Goal: Communication & Community: Connect with others

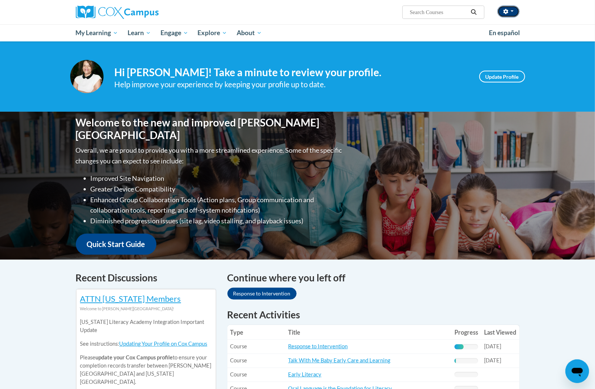
click at [505, 14] on icon "button" at bounding box center [506, 11] width 5 height 5
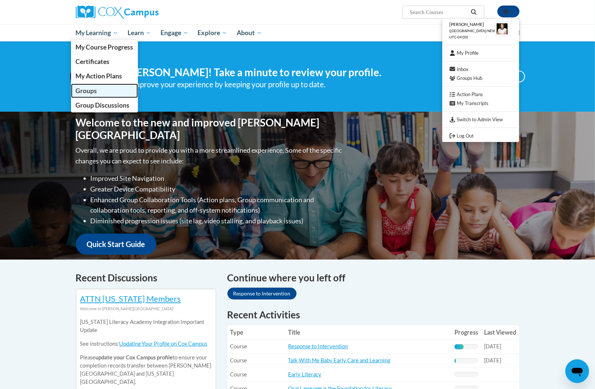
click at [83, 88] on span "Groups" at bounding box center [86, 91] width 21 height 8
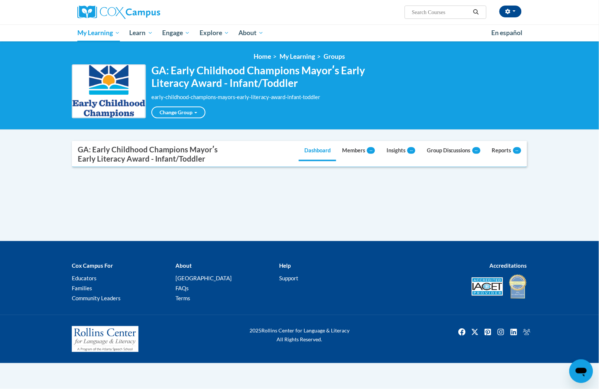
click at [272, 207] on div "Supervisor Modal Window GA: Early Childhood Champions Mayorʹs Early Literacy Aw…" at bounding box center [299, 191] width 466 height 100
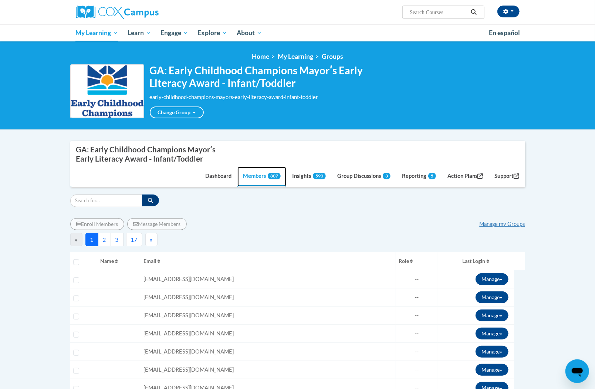
click at [246, 178] on link "Members 807" at bounding box center [262, 177] width 49 height 20
click at [486, 221] on link "Manage my Groups" at bounding box center [503, 224] width 46 height 6
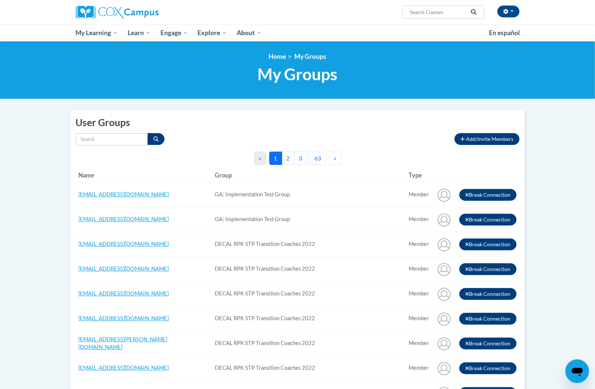
click at [510, 10] on button "button" at bounding box center [509, 12] width 22 height 12
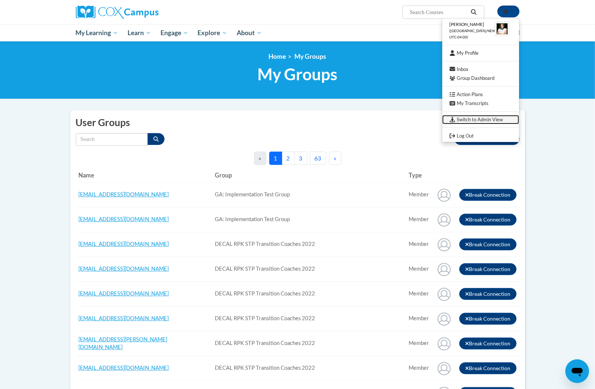
click at [463, 118] on link "Switch to Admin View" at bounding box center [481, 119] width 77 height 9
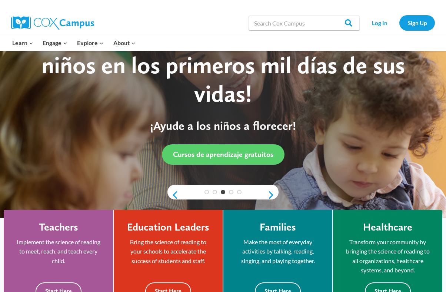
scroll to position [163, 0]
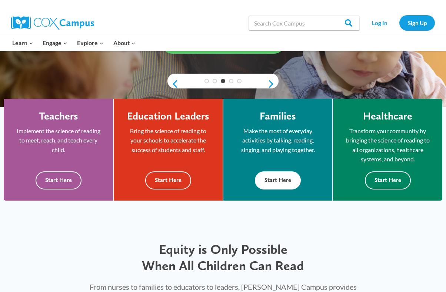
click at [283, 187] on button "Start Here" at bounding box center [278, 180] width 46 height 18
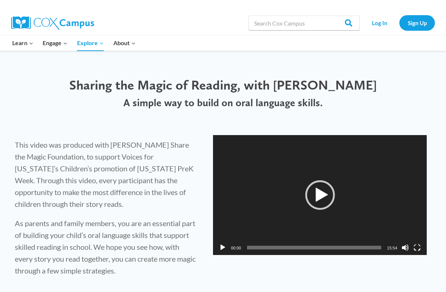
scroll to position [222, 0]
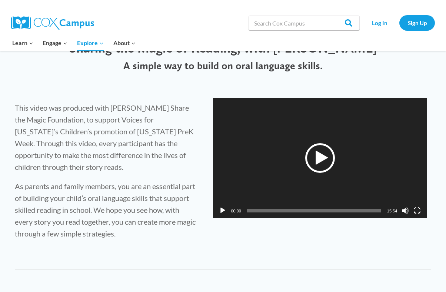
click at [327, 166] on div "Play" at bounding box center [320, 158] width 30 height 30
click at [290, 211] on span "05:05" at bounding box center [314, 211] width 134 height 4
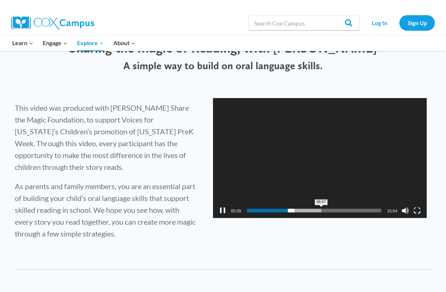
click at [321, 211] on span "08:47" at bounding box center [314, 211] width 134 height 4
click at [222, 212] on button "Pause" at bounding box center [222, 210] width 7 height 7
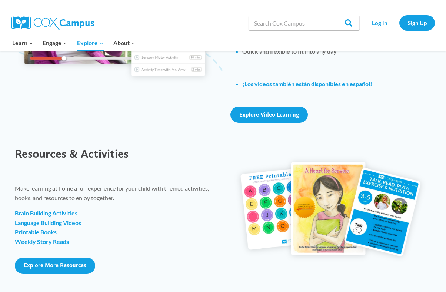
scroll to position [703, 0]
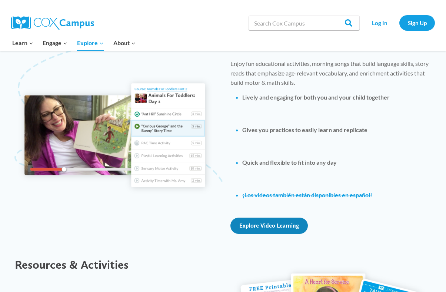
click at [256, 224] on span "Explore Video Learning" at bounding box center [269, 225] width 60 height 7
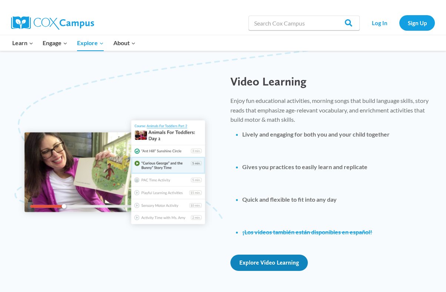
scroll to position [814, 0]
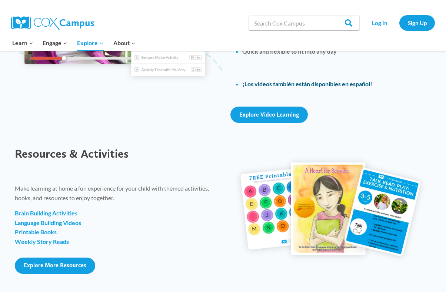
click at [291, 85] on link "¡Los videos también están disponibles en español!" at bounding box center [307, 83] width 130 height 7
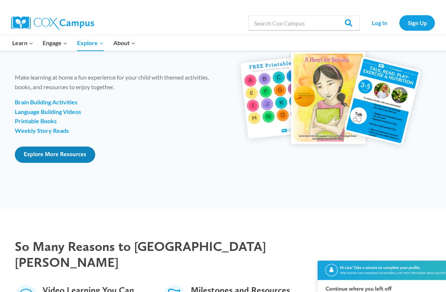
click at [39, 153] on span "Explore More Resources" at bounding box center [55, 154] width 63 height 7
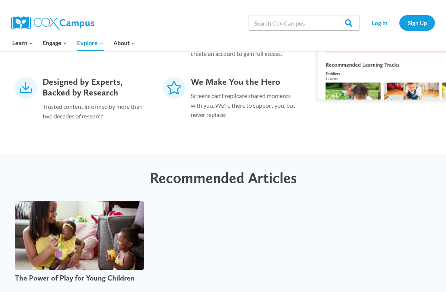
scroll to position [1369, 0]
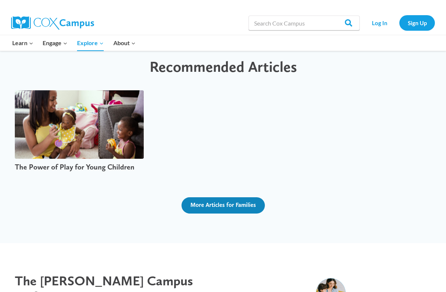
click at [237, 201] on span "More Articles for Families" at bounding box center [223, 204] width 66 height 7
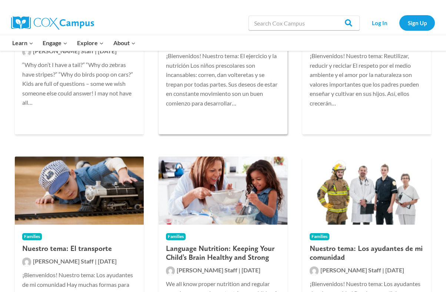
scroll to position [1554, 0]
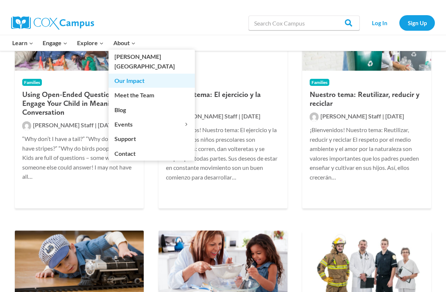
click at [130, 74] on link "Our Impact" at bounding box center [151, 81] width 86 height 14
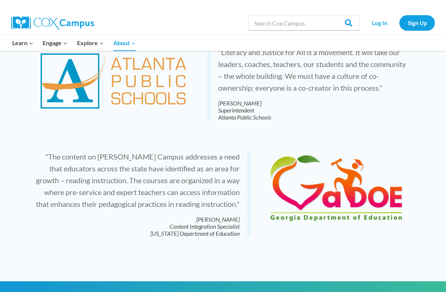
scroll to position [1739, 0]
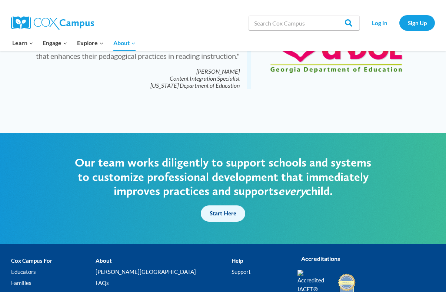
click at [210, 210] on span "Start Here" at bounding box center [222, 213] width 27 height 7
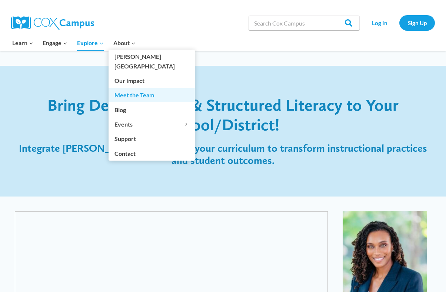
click at [136, 88] on link "Meet the Team" at bounding box center [151, 95] width 86 height 14
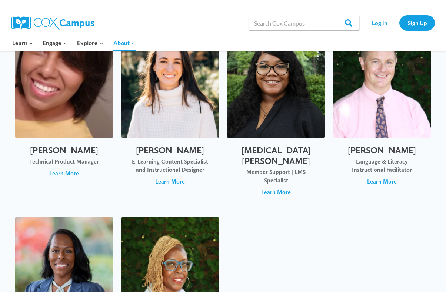
scroll to position [2443, 0]
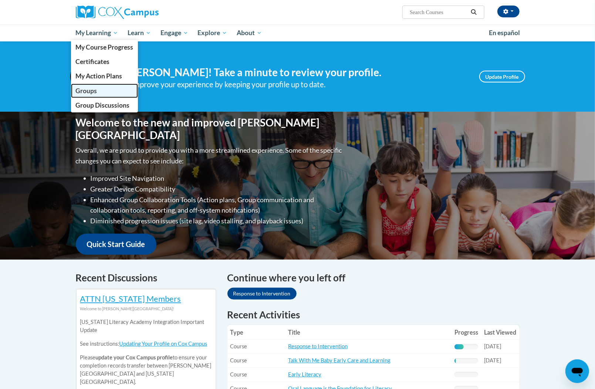
click at [93, 87] on link "Groups" at bounding box center [104, 91] width 67 height 14
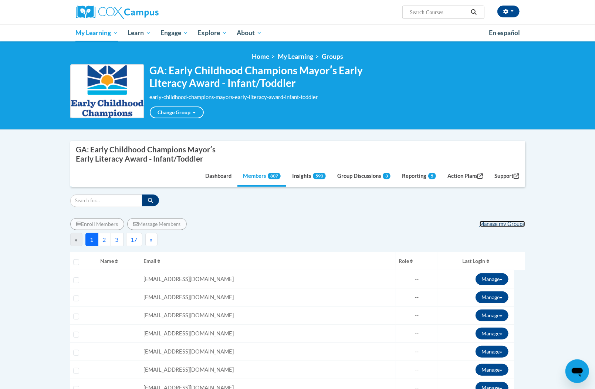
click at [487, 224] on link "Manage my Groups" at bounding box center [503, 224] width 46 height 6
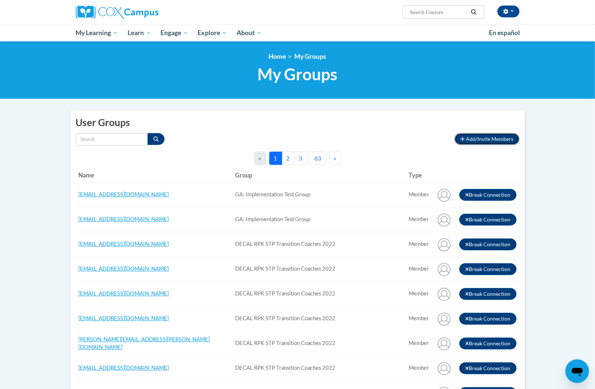
click at [479, 135] on button "Add/Invite Members" at bounding box center [487, 139] width 65 height 12
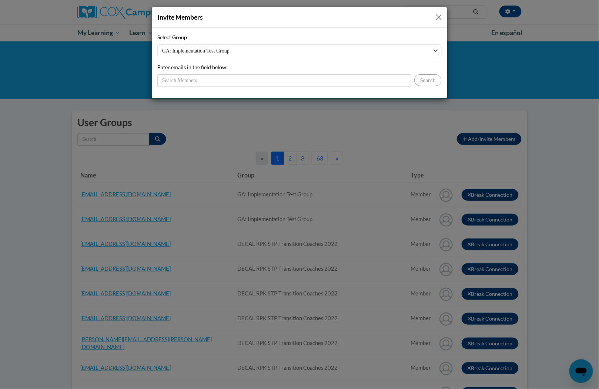
click at [307, 51] on select "GA: Implementation Test Group DECAL RPK STP Transition Coaches 2022 GA: Early C…" at bounding box center [299, 50] width 284 height 13
select select "11908610-0000-0000-0000-000000000000"
click at [157, 44] on select "GA: Implementation Test Group DECAL RPK STP Transition Coaches 2022 GA: Early C…" at bounding box center [299, 50] width 284 height 13
click at [344, 81] on input "Enter emails in the field below:" at bounding box center [284, 80] width 254 height 13
paste input "Jackiearmstrong@gmail.com"
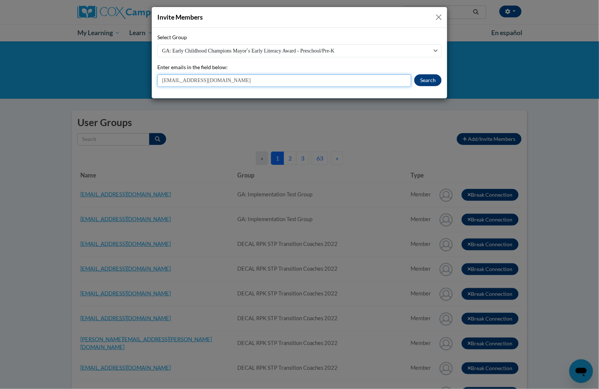
type input "Jackiearmstrong@gmail.com"
click at [441, 81] on button "Search" at bounding box center [427, 80] width 27 height 12
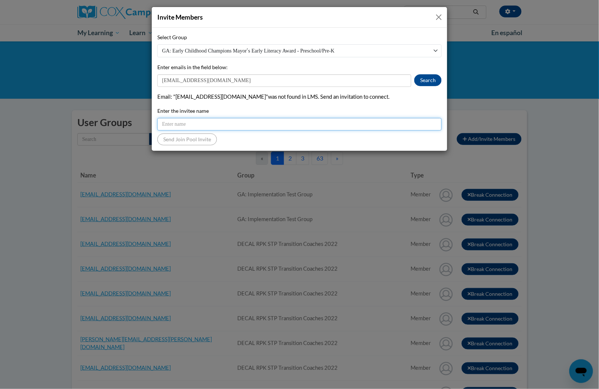
click at [202, 127] on input "Enter the invitee name" at bounding box center [299, 124] width 284 height 13
paste input "Jackiearmstrong@gmail.com"
type input "Jackiearmstrong@gmail.com"
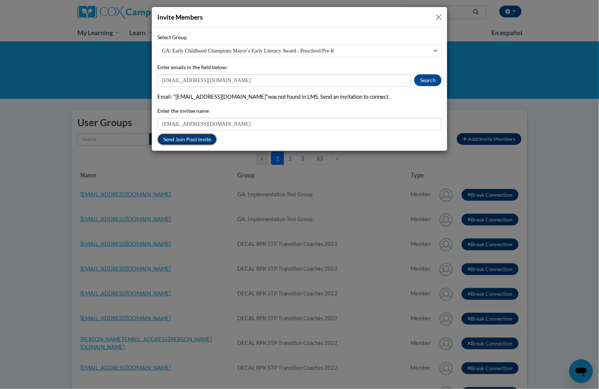
click at [198, 141] on button "Send Join Pool Invite" at bounding box center [187, 140] width 60 height 12
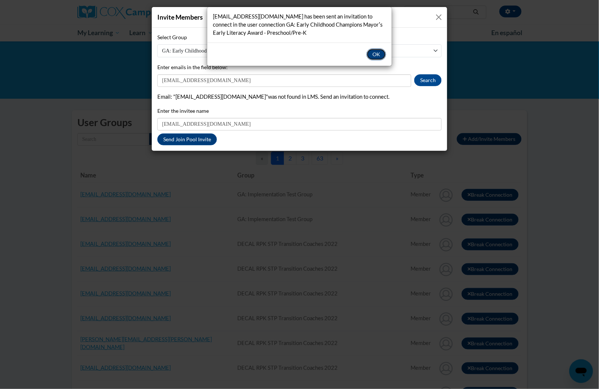
click at [372, 55] on button "OK" at bounding box center [376, 54] width 20 height 12
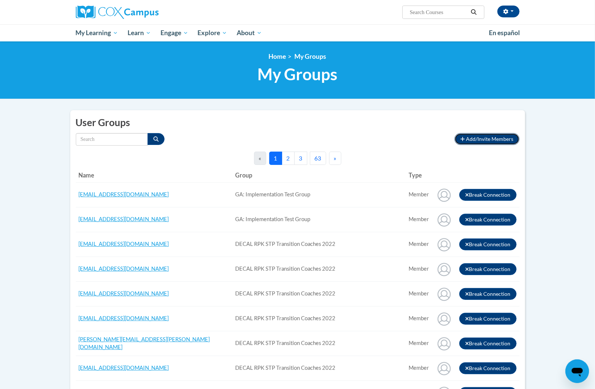
click at [507, 141] on span "Add/Invite Members" at bounding box center [490, 139] width 47 height 6
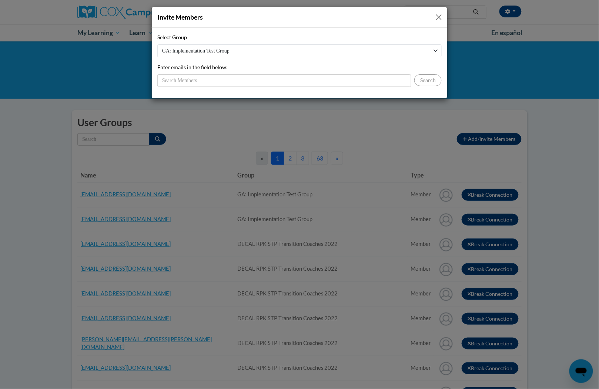
click at [430, 45] on select "GA: Implementation Test Group DECAL RPK STP Transition Coaches 2022 GA: Early C…" at bounding box center [299, 50] width 284 height 13
select select "11908610-0000-0000-0000-000000000000"
click at [157, 44] on select "GA: Implementation Test Group DECAL RPK STP Transition Coaches 2022 GA: Early C…" at bounding box center [299, 50] width 284 height 13
drag, startPoint x: 345, startPoint y: 68, endPoint x: 342, endPoint y: 71, distance: 4.2
click at [345, 68] on div "Select Group GA: Implementation Test Group DECAL RPK STP Transition Coaches 202…" at bounding box center [299, 60] width 284 height 54
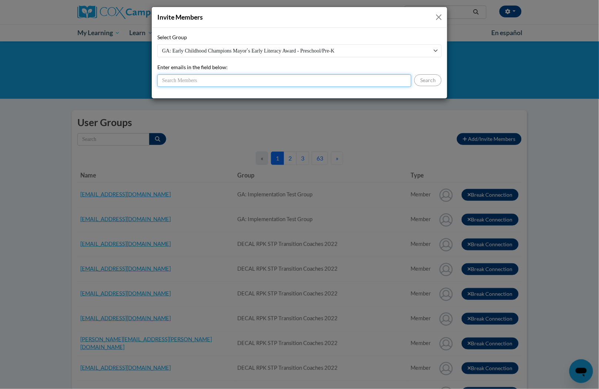
click at [335, 78] on input "Enter emails in the field below:" at bounding box center [284, 80] width 254 height 13
paste input "shamiyhaboone987@gmail.com"
type input "shamiyhaboone987@gmail.com"
click at [427, 76] on button "Search" at bounding box center [427, 80] width 27 height 12
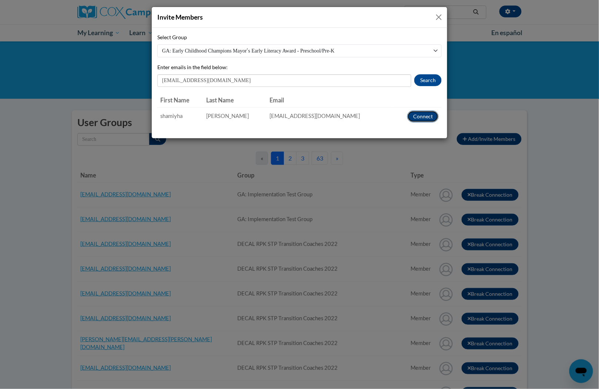
click at [414, 118] on button "Connect" at bounding box center [422, 117] width 31 height 12
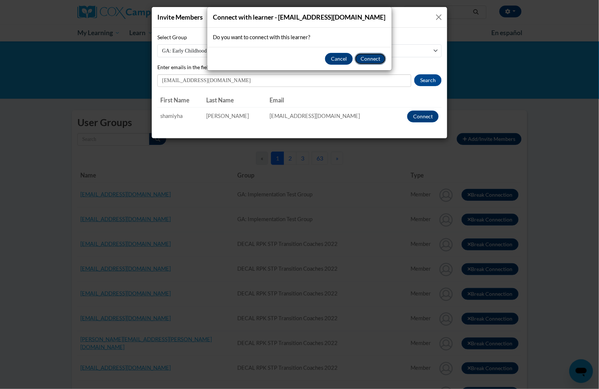
click at [360, 59] on button "Connect" at bounding box center [370, 59] width 31 height 12
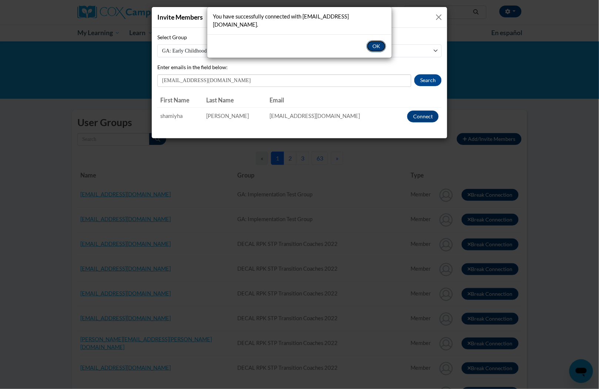
click at [381, 41] on button "OK" at bounding box center [376, 46] width 20 height 12
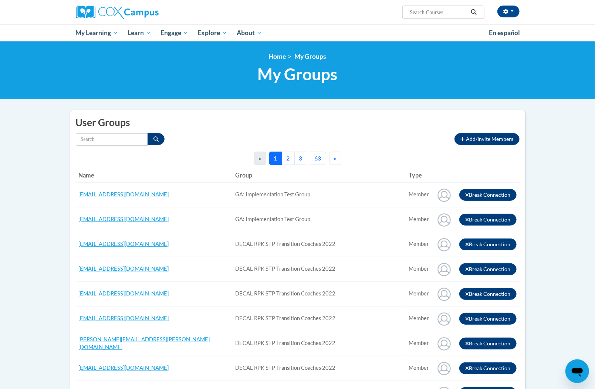
click at [394, 49] on div "<en>Home</en><fr>Accueil</fr><de>Zuhause</de><it>Casa</it><es>Casa</es><pt>Casa…" at bounding box center [297, 70] width 595 height 58
click at [486, 135] on button "Add/Invite Members" at bounding box center [487, 139] width 65 height 12
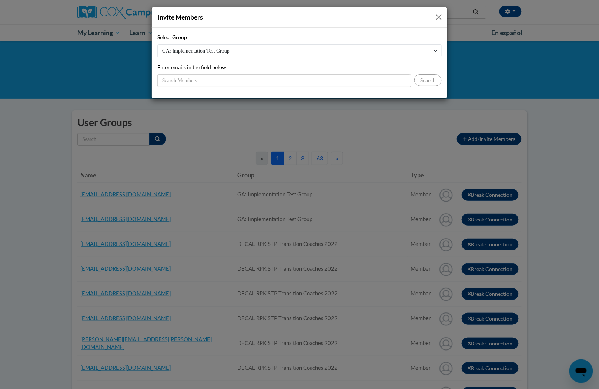
click at [272, 52] on select "GA: Implementation Test Group DECAL RPK STP Transition Coaches 2022 GA: Early C…" at bounding box center [299, 50] width 284 height 13
select select "11908610-0000-0000-0000-000000000000"
click at [157, 44] on select "GA: Implementation Test Group DECAL RPK STP Transition Coaches 2022 GA: Early C…" at bounding box center [299, 50] width 284 height 13
click at [268, 80] on input "Enter emails in the field below:" at bounding box center [284, 80] width 254 height 13
paste input "phyillis65@gmail.com"
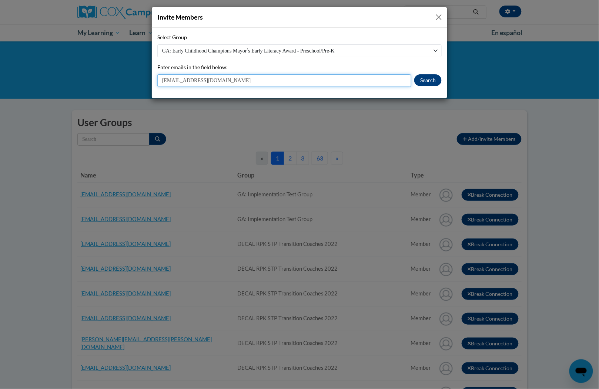
type input "phyillis65@gmail.com"
click at [420, 76] on button "Search" at bounding box center [427, 80] width 27 height 12
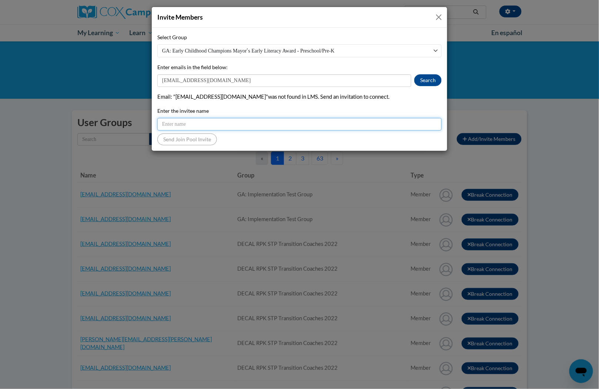
click at [228, 127] on input "Enter the invitee name" at bounding box center [299, 124] width 284 height 13
paste input "phyillis65@gmail.com"
type input "phyillis65@gmail.com"
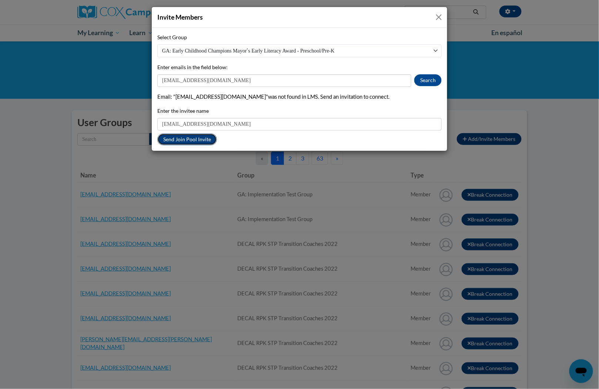
click at [201, 141] on button "Send Join Pool Invite" at bounding box center [187, 140] width 60 height 12
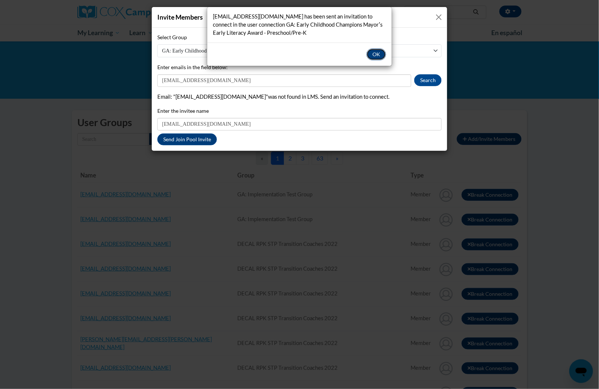
click at [380, 53] on button "OK" at bounding box center [376, 54] width 20 height 12
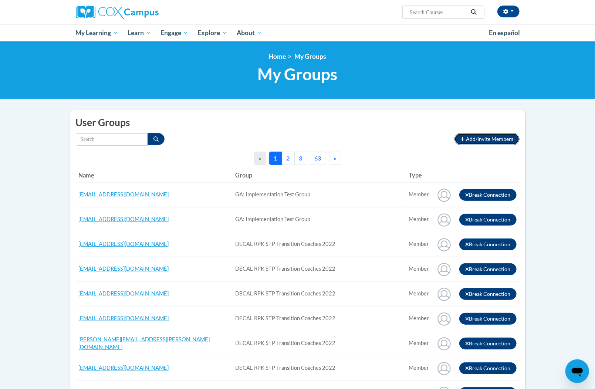
click at [473, 140] on span "Add/Invite Members" at bounding box center [490, 139] width 47 height 6
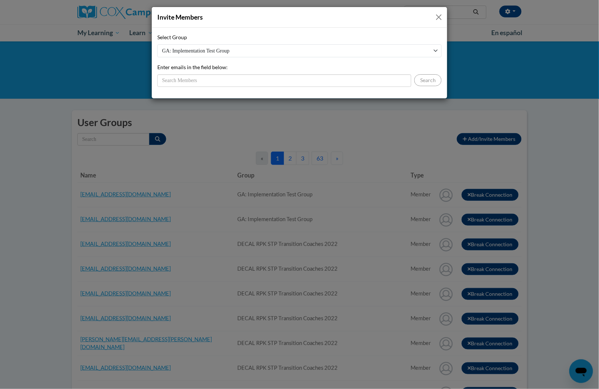
click at [348, 68] on div "Select Group GA: Implementation Test Group DECAL RPK STP Transition Coaches 202…" at bounding box center [299, 60] width 284 height 54
click at [319, 51] on select "GA: Implementation Test Group DECAL RPK STP Transition Coaches 2022 GA: Early C…" at bounding box center [299, 50] width 284 height 13
select select "11908610-0000-0000-0000-000000000000"
click at [157, 44] on select "GA: Implementation Test Group DECAL RPK STP Transition Coaches 2022 GA: Early C…" at bounding box center [299, 50] width 284 height 13
click at [315, 77] on input "Enter emails in the field below:" at bounding box center [284, 80] width 254 height 13
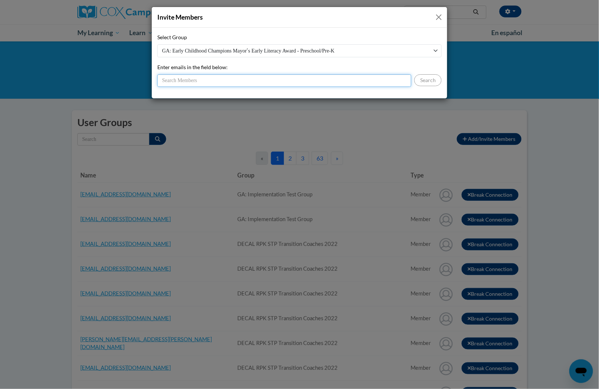
paste input "Jaelyn.cloyd@icloud.com"
type input "Jaelyn.cloyd@icloud.com"
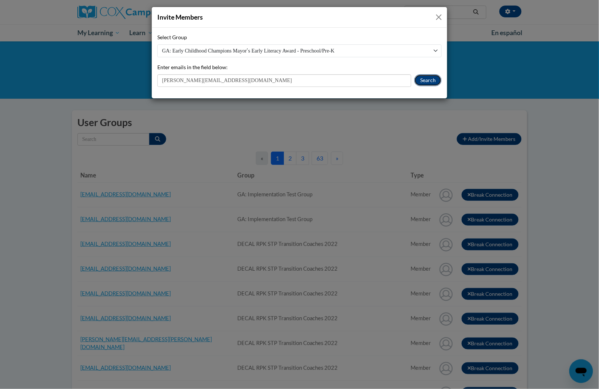
click at [419, 77] on button "Search" at bounding box center [427, 80] width 27 height 12
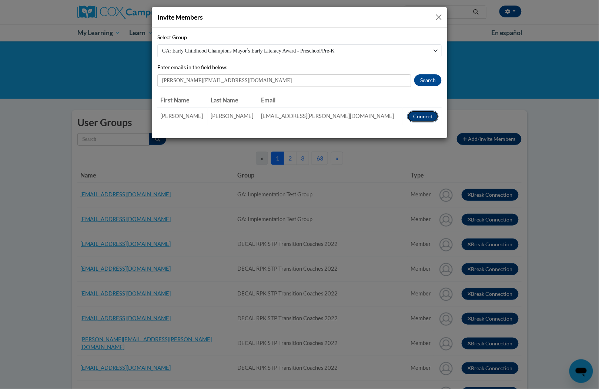
click at [428, 115] on button "Connect" at bounding box center [422, 117] width 31 height 12
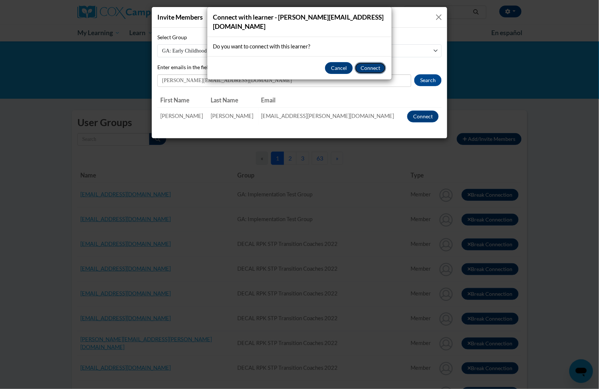
click at [369, 62] on button "Connect" at bounding box center [370, 68] width 31 height 12
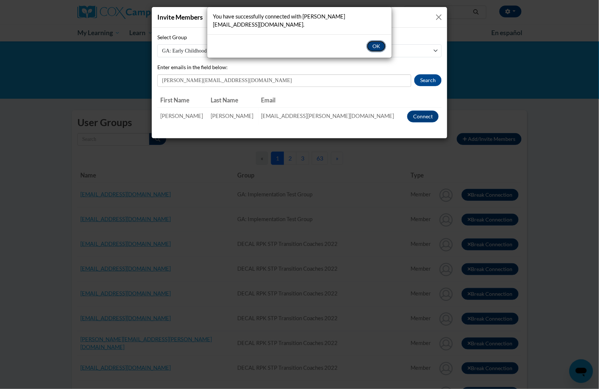
click at [373, 40] on button "OK" at bounding box center [376, 46] width 20 height 12
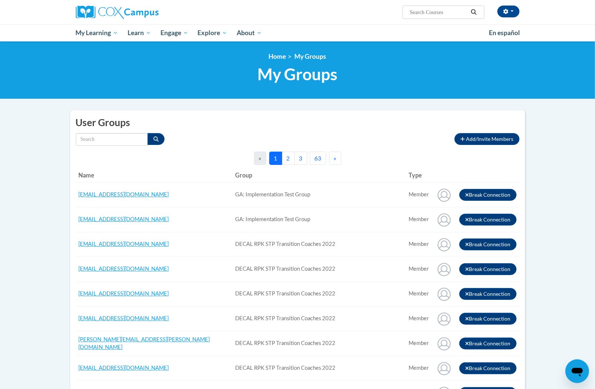
click at [472, 137] on span "Add/Invite Members" at bounding box center [490, 139] width 47 height 6
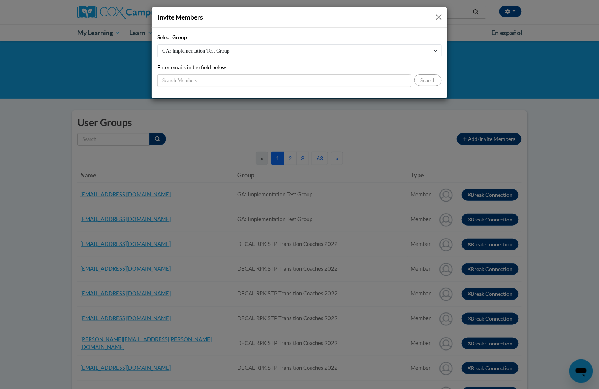
click at [322, 54] on select "GA: Implementation Test Group DECAL RPK STP Transition Coaches 2022 GA: Early C…" at bounding box center [299, 50] width 284 height 13
select select "11908610-0000-0000-0000-000000000000"
click at [157, 44] on select "GA: Implementation Test Group DECAL RPK STP Transition Coaches 2022 GA: Early C…" at bounding box center [299, 50] width 284 height 13
click at [319, 80] on input "Enter emails in the field below:" at bounding box center [284, 80] width 254 height 13
paste input "f.diggss@gmail.com"
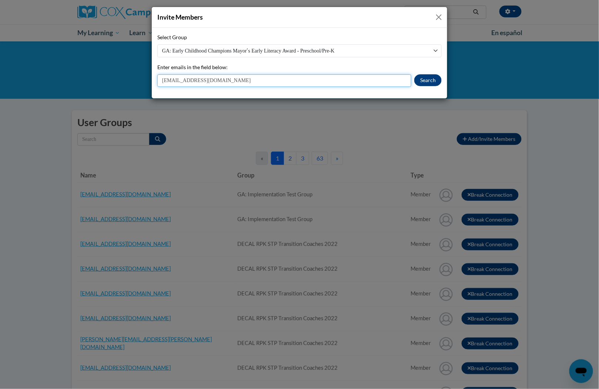
type input "f.diggss@gmail.com"
click at [425, 78] on button "Search" at bounding box center [427, 80] width 27 height 12
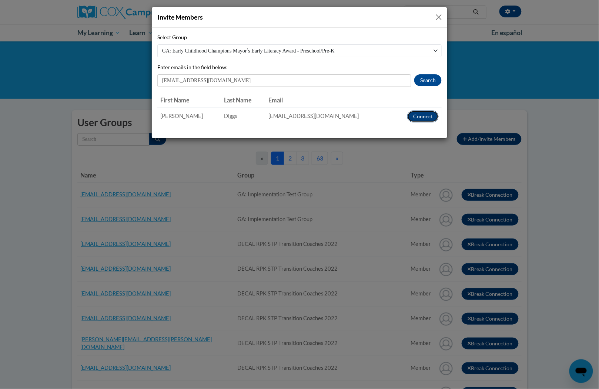
click at [420, 113] on button "Connect" at bounding box center [422, 117] width 31 height 12
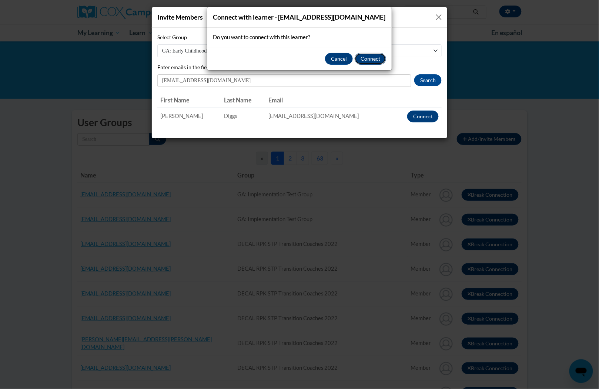
click at [369, 56] on button "Connect" at bounding box center [370, 59] width 31 height 12
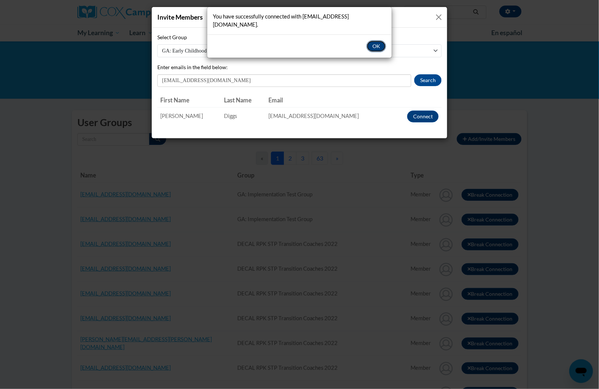
click at [379, 41] on button "OK" at bounding box center [376, 46] width 20 height 12
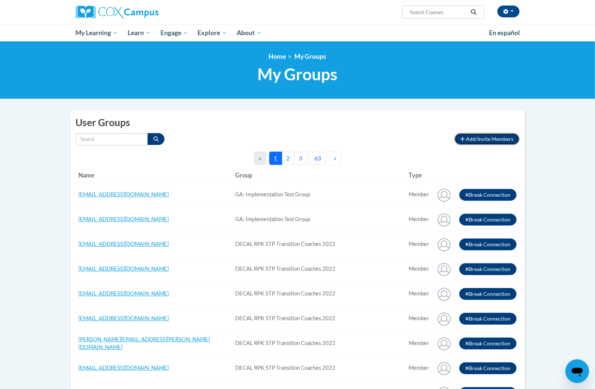
click at [466, 138] on button "Add/Invite Members" at bounding box center [487, 139] width 65 height 12
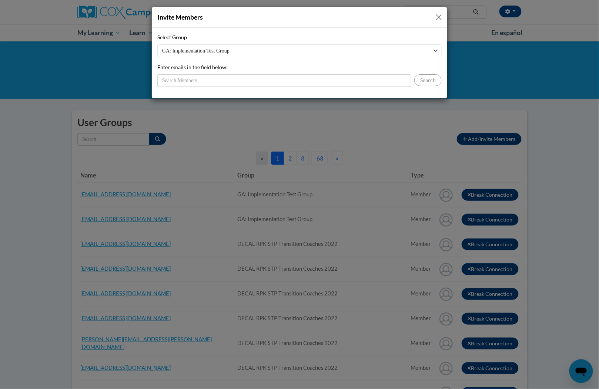
click at [413, 62] on div "Select Group GA: Implementation Test Group DECAL RPK STP Transition Coaches 202…" at bounding box center [299, 60] width 284 height 54
click at [412, 51] on select "GA: Implementation Test Group DECAL RPK STP Transition Coaches 2022 GA: Early C…" at bounding box center [299, 50] width 284 height 13
select select "11908610-0000-0000-0000-000000000000"
click at [157, 44] on select "GA: Implementation Test Group DECAL RPK STP Transition Coaches 2022 GA: Early C…" at bounding box center [299, 50] width 284 height 13
click at [363, 79] on input "Enter emails in the field below:" at bounding box center [284, 80] width 254 height 13
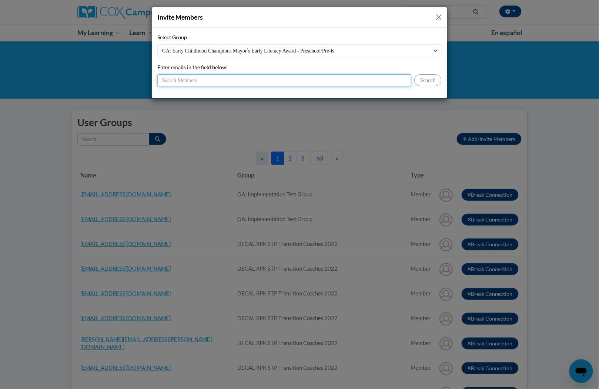
paste input "foxkalecia@gmail.com"
type input "foxkalecia@gmail.com"
click at [423, 78] on button "Search" at bounding box center [427, 80] width 27 height 12
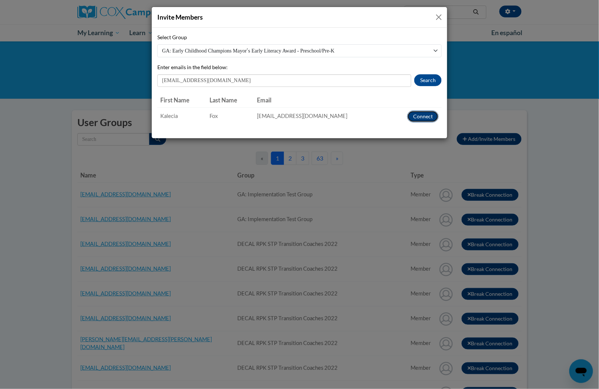
click at [431, 115] on button "Connect" at bounding box center [422, 117] width 31 height 12
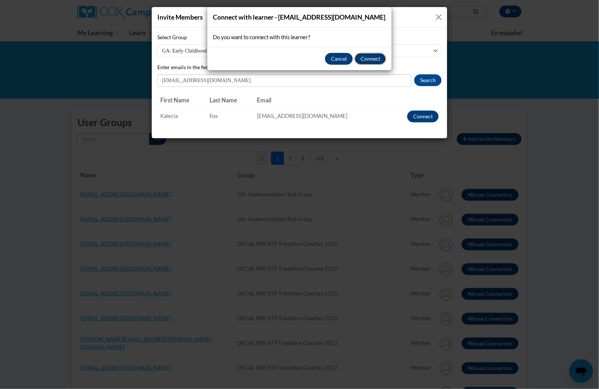
click at [374, 58] on button "Connect" at bounding box center [370, 59] width 31 height 12
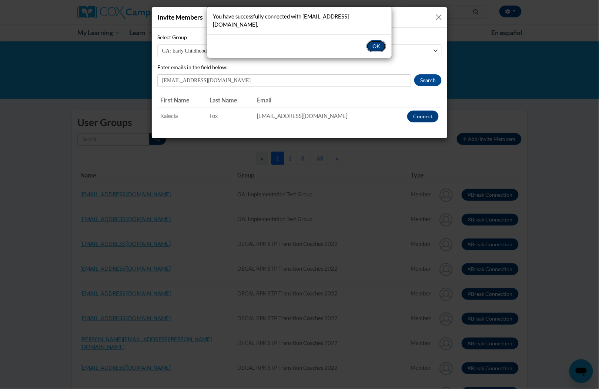
click at [377, 40] on button "OK" at bounding box center [376, 46] width 20 height 12
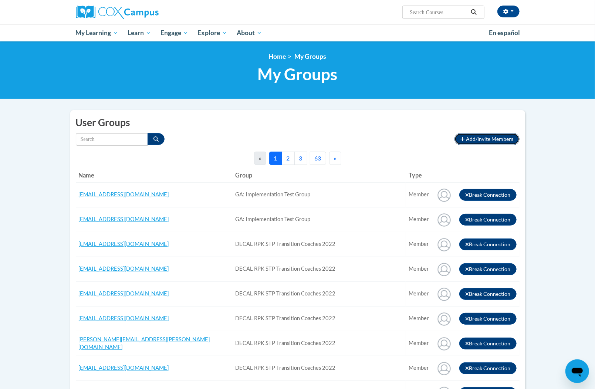
click at [469, 140] on span "Add/Invite Members" at bounding box center [490, 139] width 47 height 6
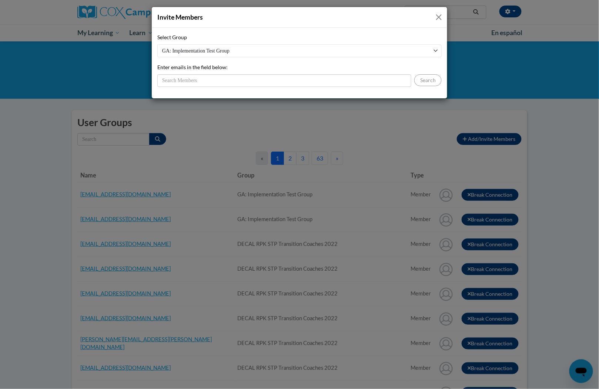
click at [329, 53] on select "GA: Implementation Test Group DECAL RPK STP Transition Coaches 2022 GA: Early C…" at bounding box center [299, 50] width 284 height 13
select select "11908610-0000-0000-0000-000000000000"
click at [157, 44] on select "GA: Implementation Test Group DECAL RPK STP Transition Coaches 2022 GA: Early C…" at bounding box center [299, 50] width 284 height 13
click at [347, 78] on input "Enter emails in the field below:" at bounding box center [284, 80] width 254 height 13
paste input "Bafrazier84@gmail.com"
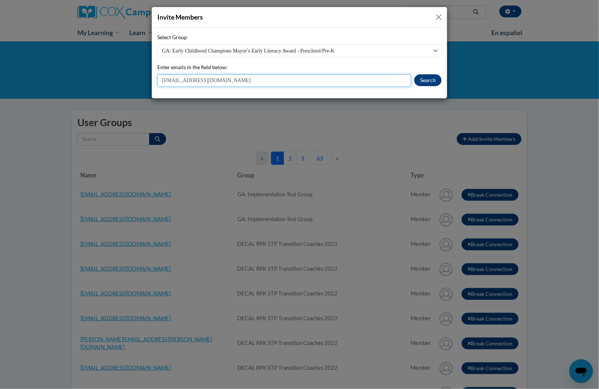
type input "Bafrazier84@gmail.com"
click at [421, 83] on button "Search" at bounding box center [427, 80] width 27 height 12
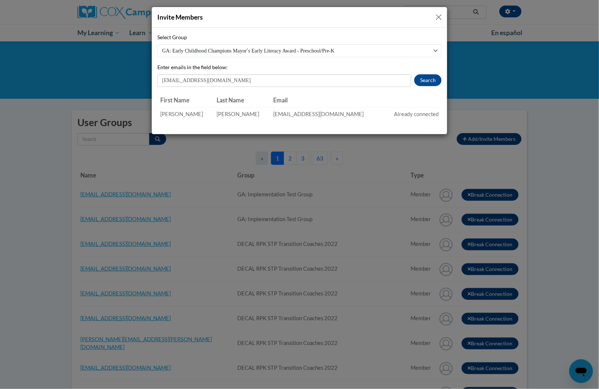
click at [440, 17] on button "Close" at bounding box center [438, 17] width 9 height 9
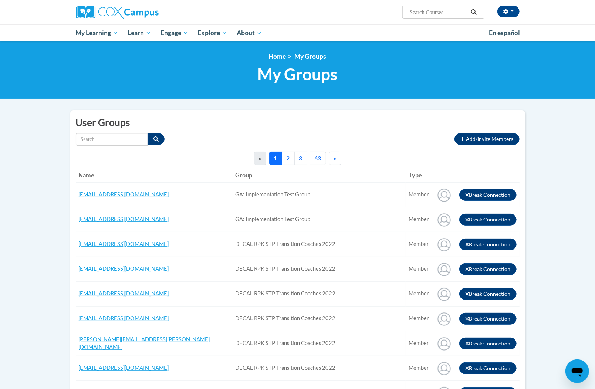
click at [427, 95] on div "<en>Home</en><fr>Accueil</fr><de>Zuhause</de><it>Casa</it><es>Casa</es><pt>Casa…" at bounding box center [297, 70] width 595 height 58
click at [485, 137] on span "Add/Invite Members" at bounding box center [490, 139] width 47 height 6
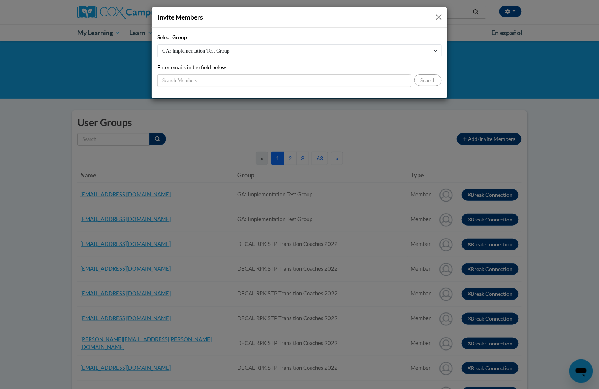
click at [286, 50] on select "GA: Implementation Test Group DECAL RPK STP Transition Coaches 2022 GA: Early C…" at bounding box center [299, 50] width 284 height 13
select select "11908610-0000-0000-0000-000000000000"
click at [157, 44] on select "GA: Implementation Test Group DECAL RPK STP Transition Coaches 2022 GA: Early C…" at bounding box center [299, 50] width 284 height 13
click at [286, 80] on input "Enter emails in the field below:" at bounding box center [284, 80] width 254 height 13
paste input "Erynj@ymcaatlanta.org"
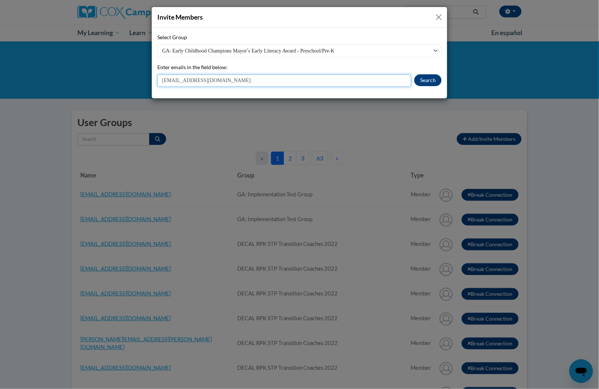
type input "Erynj@ymcaatlanta.org"
click at [421, 80] on button "Search" at bounding box center [427, 80] width 27 height 12
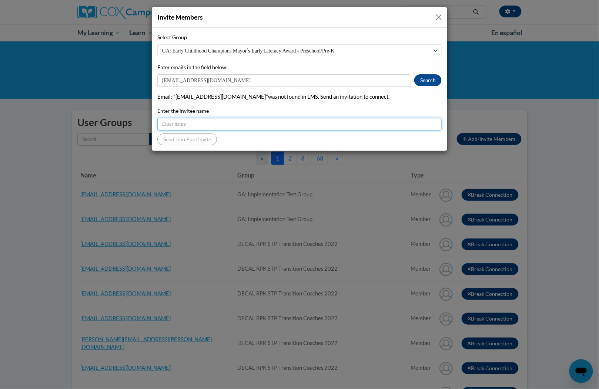
click at [338, 123] on input "Enter the invitee name" at bounding box center [299, 124] width 284 height 13
paste input "Erynj@ymcaatlanta.org"
type input "Erynj@ymcaatlanta.org"
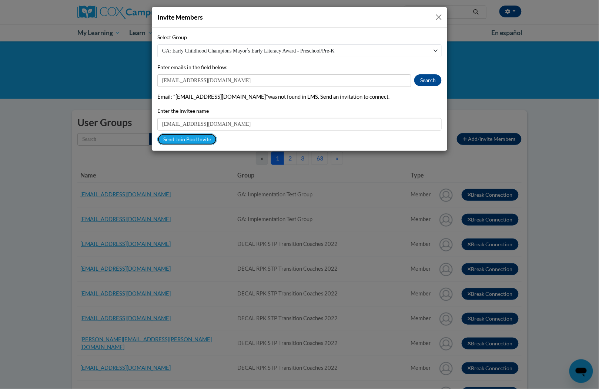
click at [188, 141] on button "Send Join Pool Invite" at bounding box center [187, 140] width 60 height 12
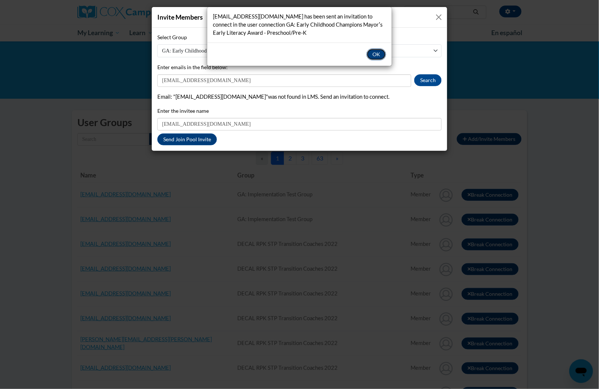
click at [373, 51] on button "OK" at bounding box center [376, 54] width 20 height 12
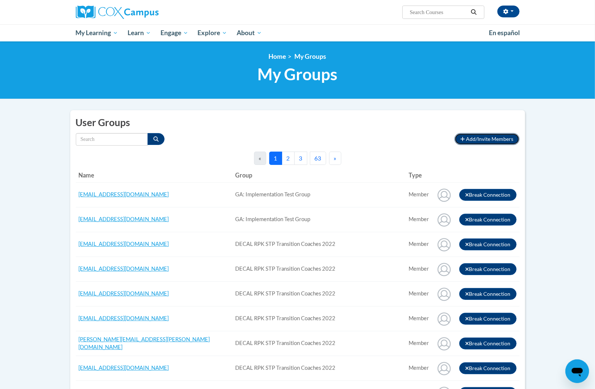
click at [479, 134] on button "Add/Invite Members" at bounding box center [487, 139] width 65 height 12
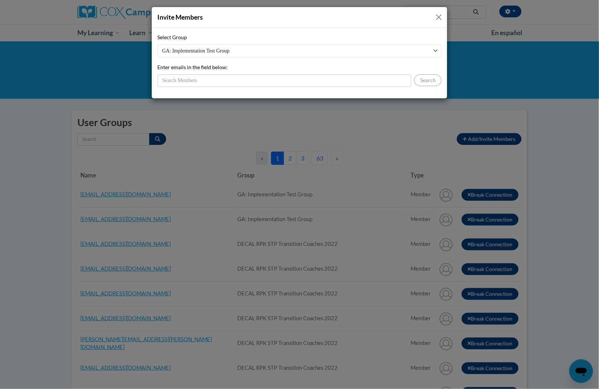
click at [382, 69] on div "Select Group GA: Implementation Test Group DECAL RPK STP Transition Coaches 202…" at bounding box center [299, 60] width 284 height 54
click at [379, 53] on select "GA: Implementation Test Group DECAL RPK STP Transition Coaches 2022 GA: Early C…" at bounding box center [299, 50] width 284 height 13
select select "11908610-0000-0000-0000-000000000000"
click at [157, 44] on select "GA: Implementation Test Group DECAL RPK STP Transition Coaches 2022 GA: Early C…" at bounding box center [299, 50] width 284 height 13
click at [354, 79] on input "Enter emails in the field below:" at bounding box center [284, 80] width 254 height 13
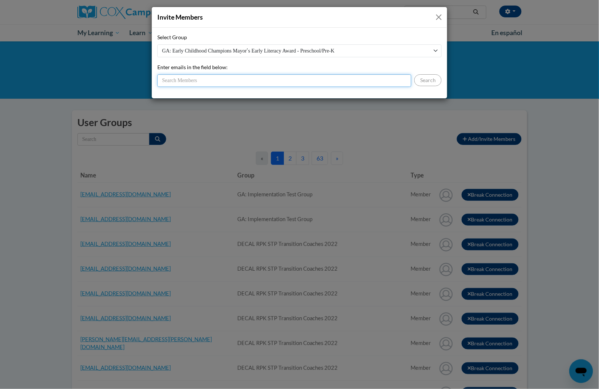
paste input "Kipts @live.com"
type input "Kipts @live.com"
click at [418, 85] on button "Search" at bounding box center [424, 80] width 27 height 12
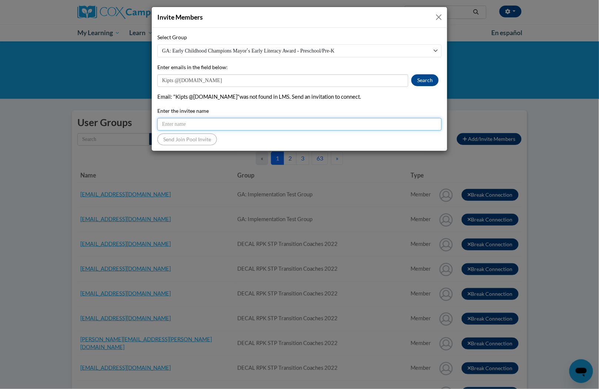
click at [214, 121] on input "Enter the invitee name" at bounding box center [299, 124] width 284 height 13
paste input "Kipts @live.com"
type input "Kipts @live.com"
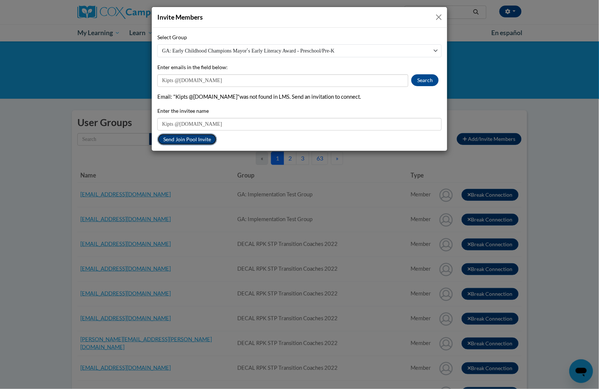
click at [198, 138] on button "Send Join Pool Invite" at bounding box center [187, 140] width 60 height 12
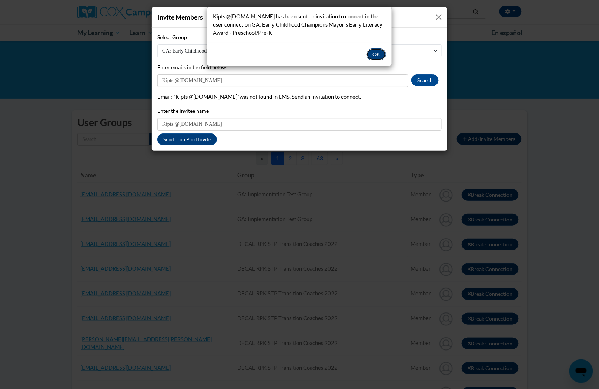
click at [383, 54] on button "OK" at bounding box center [376, 54] width 20 height 12
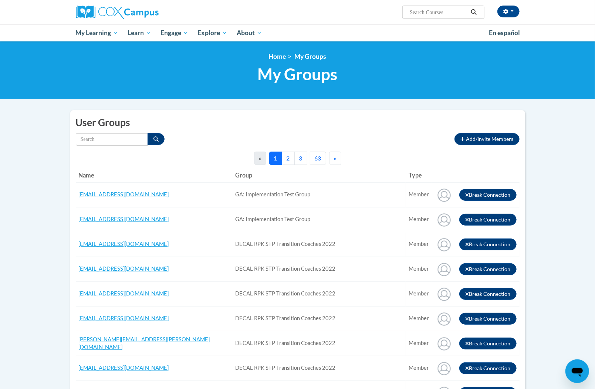
click at [477, 136] on span "Add/Invite Members" at bounding box center [490, 139] width 47 height 6
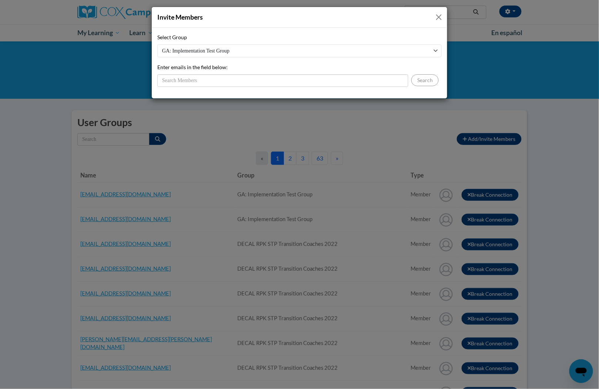
click at [336, 38] on div "Select Group GA: Implementation Test Group DECAL RPK STP Transition Coaches 202…" at bounding box center [299, 45] width 284 height 24
click at [331, 56] on select "GA: Implementation Test Group DECAL RPK STP Transition Coaches 2022 GA: Early C…" at bounding box center [299, 50] width 284 height 13
select select "11908610-0000-0000-0000-000000000000"
click at [157, 44] on select "GA: Implementation Test Group DECAL RPK STP Transition Coaches 2022 GA: Early C…" at bounding box center [299, 50] width 284 height 13
click at [321, 78] on input "Enter emails in the field below:" at bounding box center [282, 80] width 251 height 13
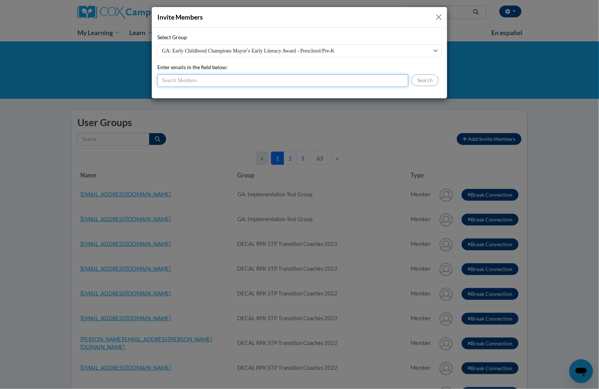
paste input "Tiffany.nicole08@yahoo.com"
type input "Tiffany.nicole08@yahoo.com"
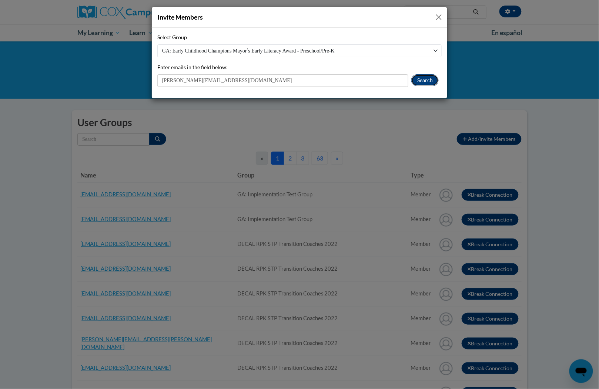
click at [422, 79] on button "Search" at bounding box center [424, 80] width 27 height 12
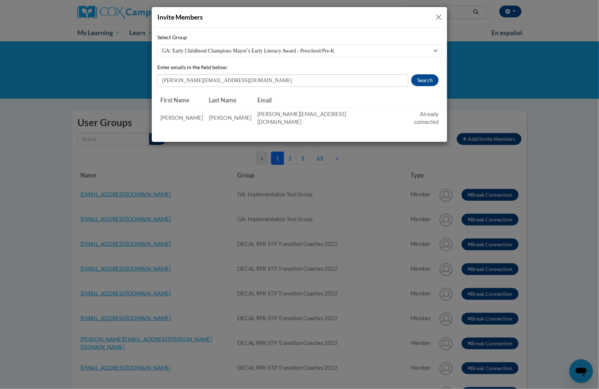
click at [437, 18] on button "Close" at bounding box center [438, 17] width 9 height 9
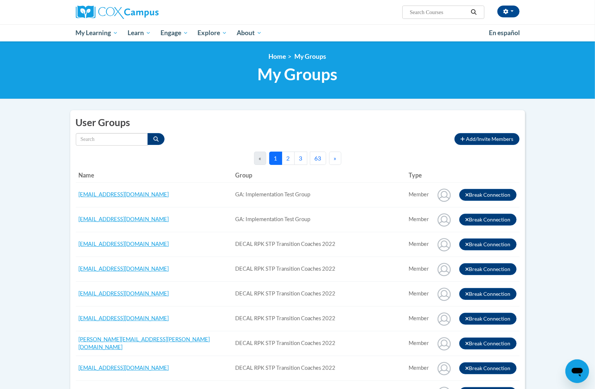
click at [498, 141] on span "Add/Invite Members" at bounding box center [490, 139] width 47 height 6
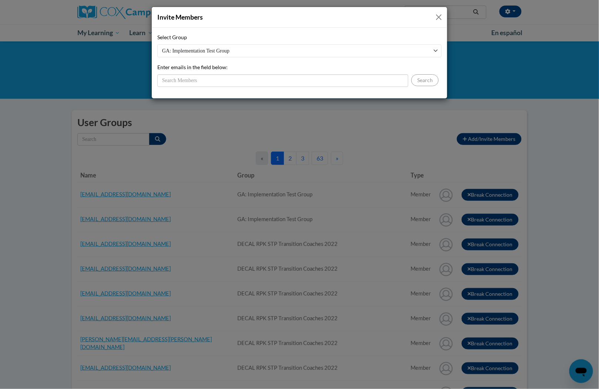
click at [310, 47] on select "GA: Implementation Test Group DECAL RPK STP Transition Coaches 2022 GA: Early C…" at bounding box center [299, 50] width 284 height 13
select select "11908610-0000-0000-0000-000000000000"
click at [157, 44] on select "GA: Implementation Test Group DECAL RPK STP Transition Coaches 2022 GA: Early C…" at bounding box center [299, 50] width 284 height 13
click at [304, 83] on input "Enter emails in the field below:" at bounding box center [282, 80] width 251 height 13
paste input "tjmobley@yahoo.com"
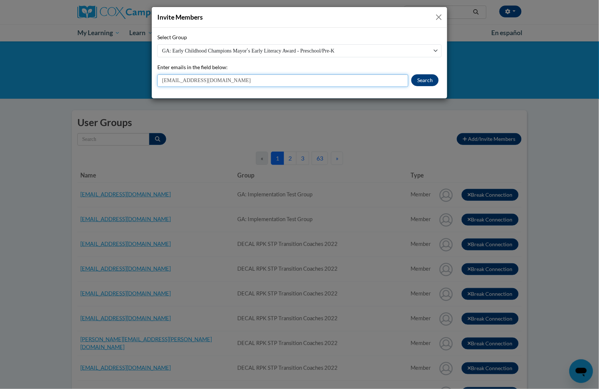
type input "tjmobley@yahoo.com"
click at [424, 78] on button "Search" at bounding box center [424, 80] width 27 height 12
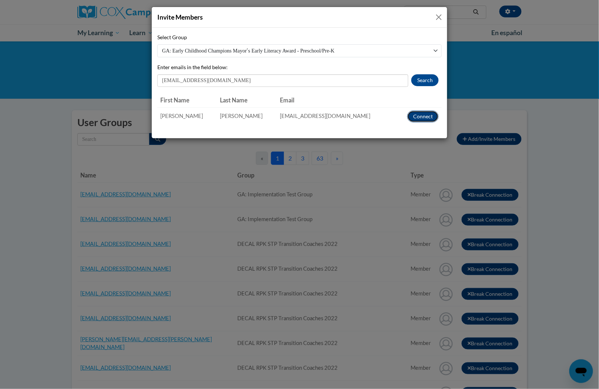
click at [419, 117] on button "Connect" at bounding box center [422, 117] width 31 height 12
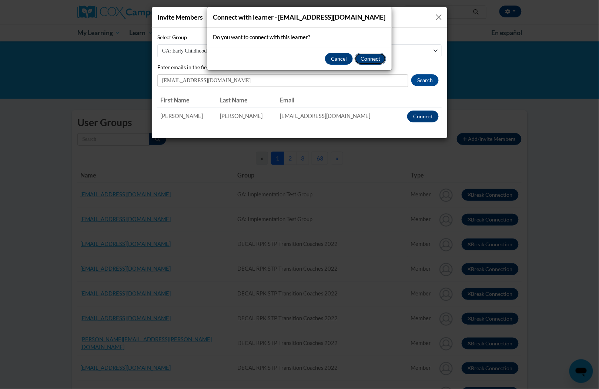
click at [372, 57] on button "Connect" at bounding box center [370, 59] width 31 height 12
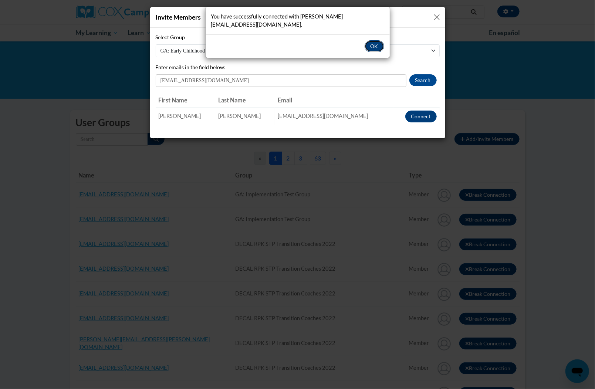
click at [375, 40] on button "OK" at bounding box center [375, 46] width 20 height 12
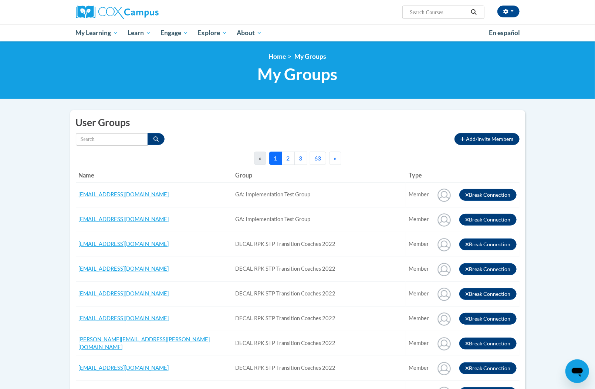
drag, startPoint x: 452, startPoint y: 141, endPoint x: 468, endPoint y: 140, distance: 16.0
click at [471, 141] on span "Add/Invite Members" at bounding box center [490, 139] width 47 height 6
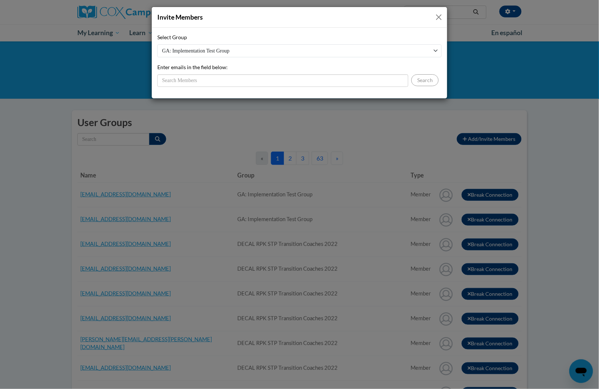
click at [302, 51] on select "GA: Implementation Test Group DECAL RPK STP Transition Coaches 2022 GA: Early C…" at bounding box center [299, 50] width 284 height 13
select select "11908610-0000-0000-0000-000000000000"
click at [157, 44] on select "GA: Implementation Test Group DECAL RPK STP Transition Coaches 2022 GA: Early C…" at bounding box center [299, 50] width 284 height 13
click at [305, 80] on input "Enter emails in the field below:" at bounding box center [282, 80] width 251 height 13
paste input "Jasmine.Penrod@aischool.org"
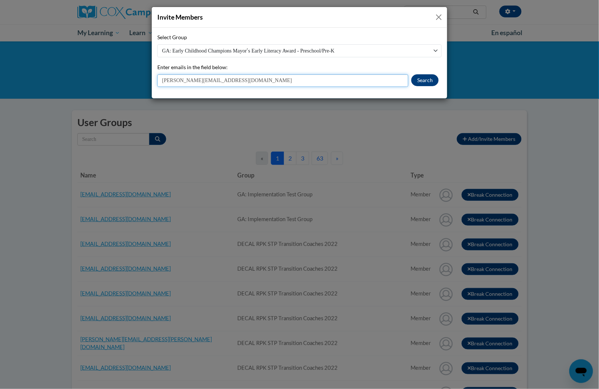
type input "Jasmine.Penrod@aischool.org"
click at [421, 78] on button "Search" at bounding box center [424, 80] width 27 height 12
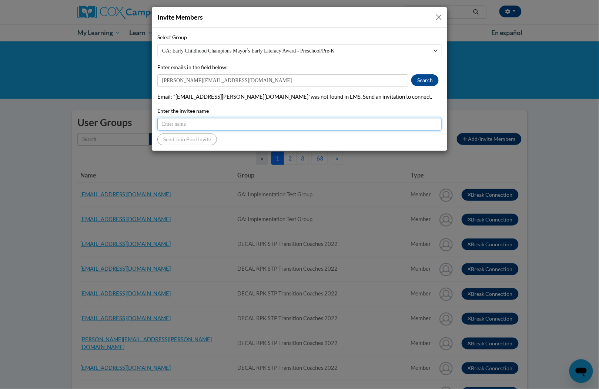
click at [263, 124] on input "Enter the invitee name" at bounding box center [299, 124] width 284 height 13
paste input "Jasmine.Penrod@aischool.org"
type input "Jasmine.Penrod@aischool.org"
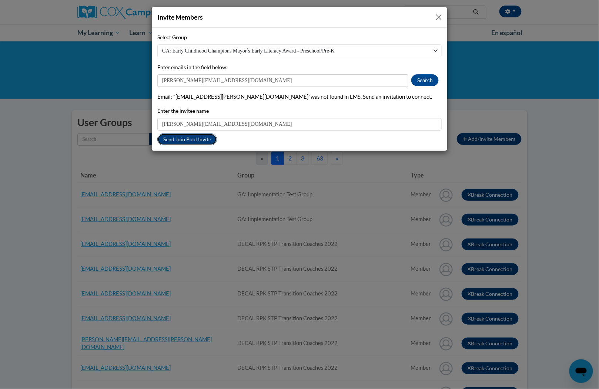
click at [194, 141] on button "Send Join Pool Invite" at bounding box center [187, 140] width 60 height 12
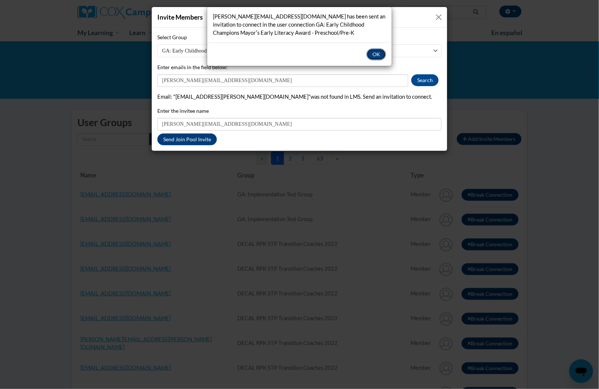
click at [378, 50] on button "OK" at bounding box center [376, 54] width 20 height 12
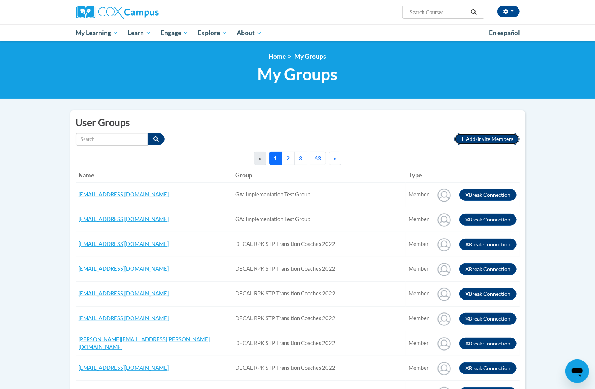
click at [466, 140] on button "Add/Invite Members" at bounding box center [487, 139] width 65 height 12
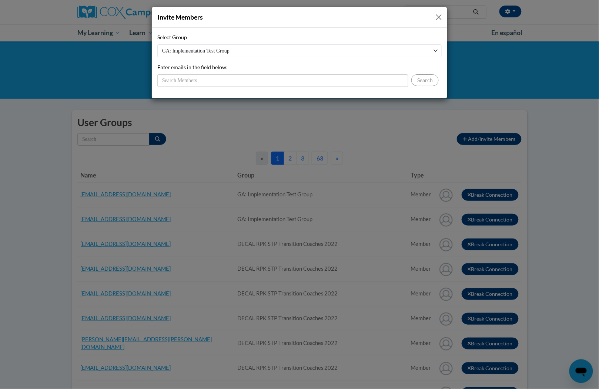
click at [254, 49] on select "GA: Implementation Test Group DECAL RPK STP Transition Coaches 2022 GA: Early C…" at bounding box center [299, 50] width 284 height 13
select select "11908610-0000-0000-0000-000000000000"
click at [157, 44] on select "GA: Implementation Test Group DECAL RPK STP Transition Coaches 2022 GA: Early C…" at bounding box center [299, 50] width 284 height 13
click at [341, 66] on div "Select Group GA: Implementation Test Group DECAL RPK STP Transition Coaches 202…" at bounding box center [299, 60] width 284 height 54
click at [335, 78] on input "Enter emails in the field below:" at bounding box center [282, 80] width 251 height 13
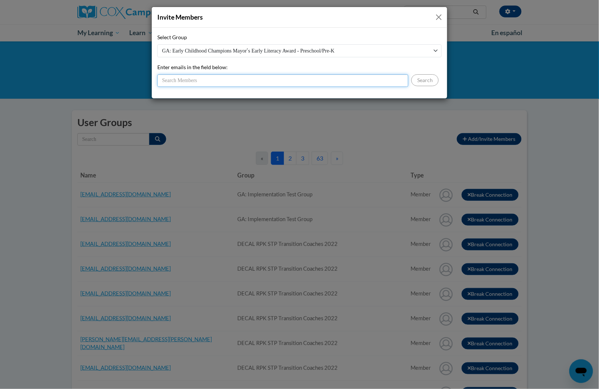
paste input "RICHARDSONKAY33@GMAIL.COM"
type input "RICHARDSONKAY33@GMAIL.COM"
click at [424, 82] on button "Search" at bounding box center [424, 80] width 27 height 12
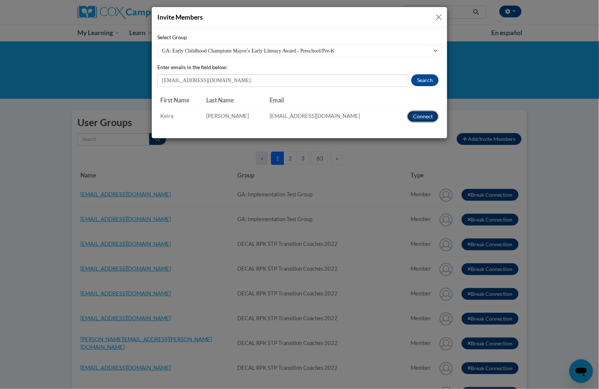
click at [423, 118] on button "Connect" at bounding box center [422, 117] width 31 height 12
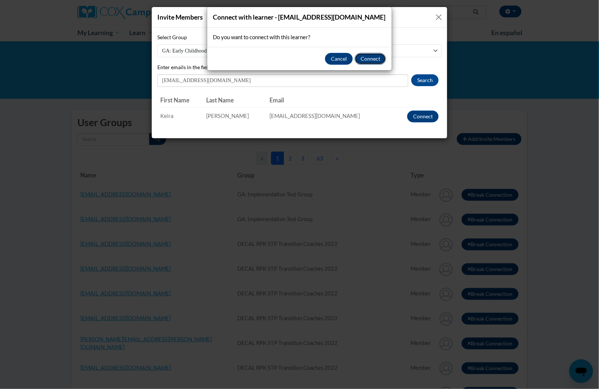
click at [368, 55] on button "Connect" at bounding box center [370, 59] width 31 height 12
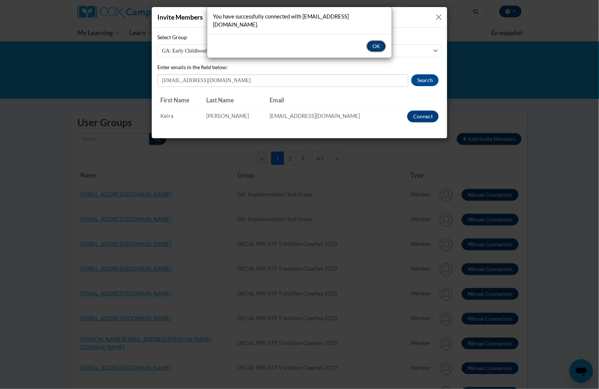
click at [376, 40] on button "OK" at bounding box center [376, 46] width 20 height 12
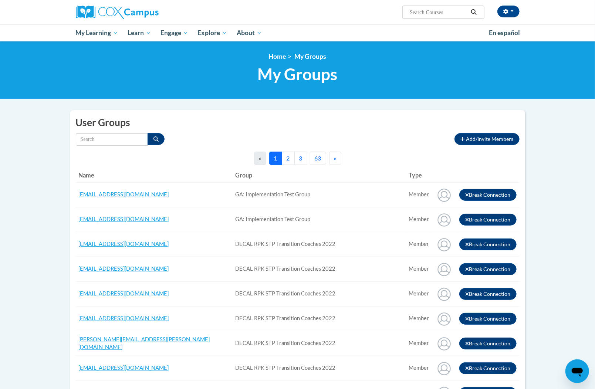
click at [466, 135] on button "Add/Invite Members" at bounding box center [487, 139] width 65 height 12
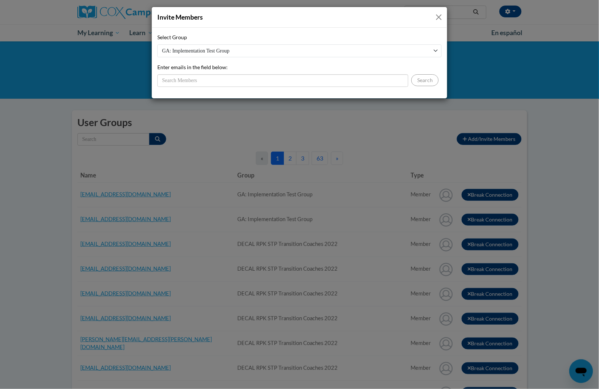
click at [378, 53] on select "GA: Implementation Test Group DECAL RPK STP Transition Coaches 2022 GA: Early C…" at bounding box center [299, 50] width 284 height 13
select select "11908610-0000-0000-0000-000000000000"
click at [157, 44] on select "GA: Implementation Test Group DECAL RPK STP Transition Coaches 2022 GA: Early C…" at bounding box center [299, 50] width 284 height 13
click at [295, 81] on input "Enter emails in the field below:" at bounding box center [282, 80] width 251 height 13
paste input "tabathys@gmail.com"
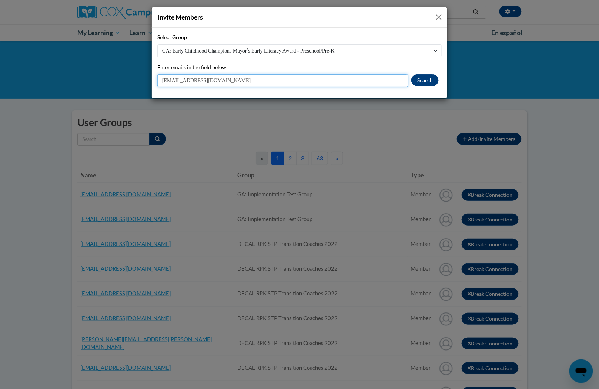
type input "tabathys@gmail.com"
click at [416, 83] on button "Search" at bounding box center [424, 80] width 27 height 12
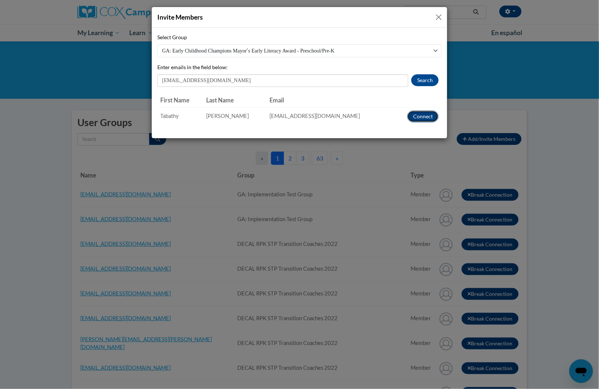
click at [421, 114] on button "Connect" at bounding box center [422, 117] width 31 height 12
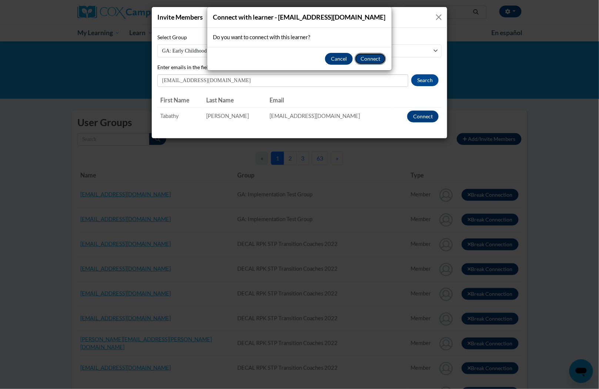
click at [376, 55] on button "Connect" at bounding box center [370, 59] width 31 height 12
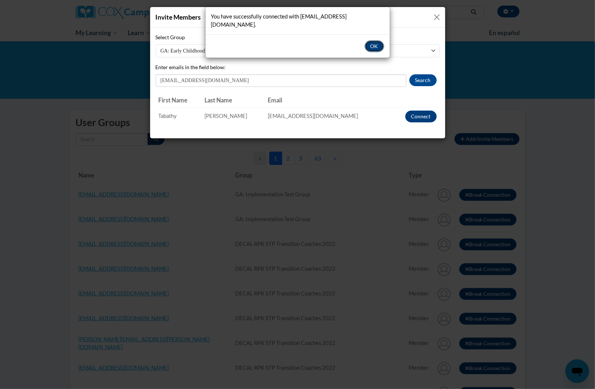
drag, startPoint x: 379, startPoint y: 38, endPoint x: 379, endPoint y: 42, distance: 4.4
click at [379, 40] on button "OK" at bounding box center [375, 46] width 20 height 12
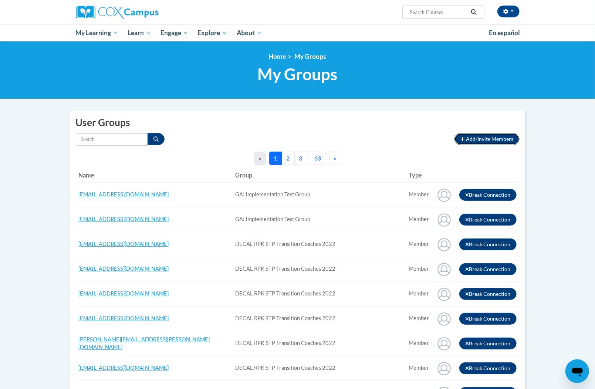
click at [493, 140] on span "Add/Invite Members" at bounding box center [490, 139] width 47 height 6
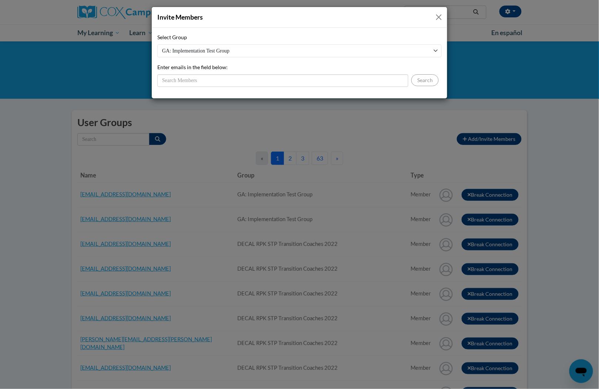
click at [419, 53] on select "GA: Implementation Test Group DECAL RPK STP Transition Coaches 2022 GA: Early C…" at bounding box center [299, 50] width 284 height 13
select select "11908610-0000-0000-0000-000000000000"
click at [157, 44] on select "GA: Implementation Test Group DECAL RPK STP Transition Coaches 2022 GA: Early C…" at bounding box center [299, 50] width 284 height 13
click at [352, 81] on input "Enter emails in the field below:" at bounding box center [282, 80] width 251 height 13
paste input "raqiyahtate219@gmail.com"
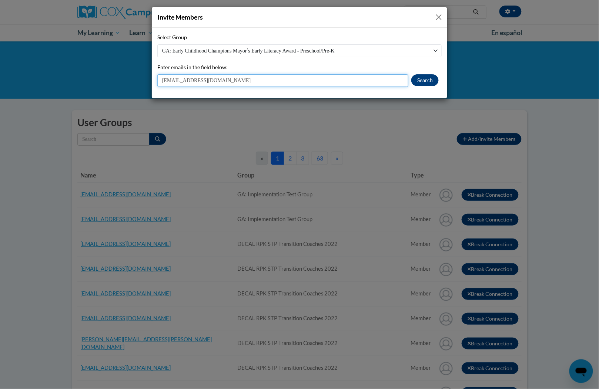
type input "raqiyahtate219@gmail.com"
click at [416, 83] on button "Search" at bounding box center [424, 80] width 27 height 12
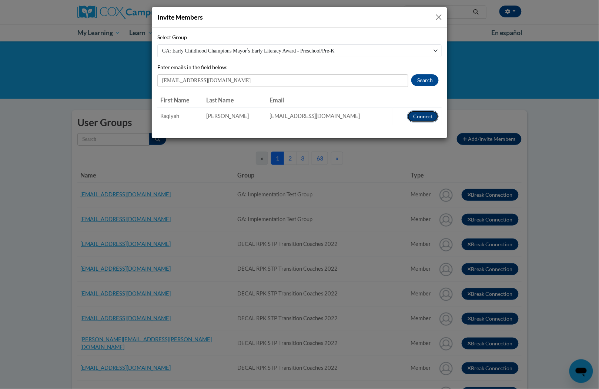
click at [415, 114] on button "Connect" at bounding box center [422, 117] width 31 height 12
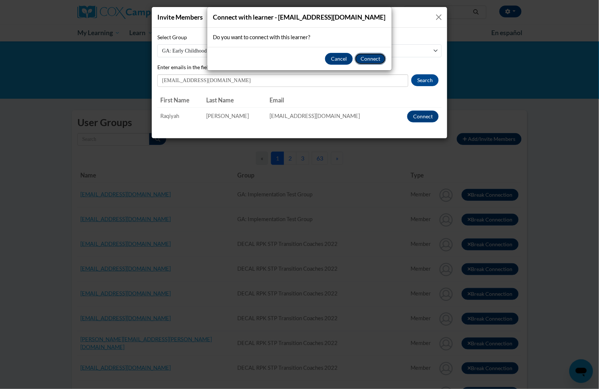
click at [369, 58] on button "Connect" at bounding box center [370, 59] width 31 height 12
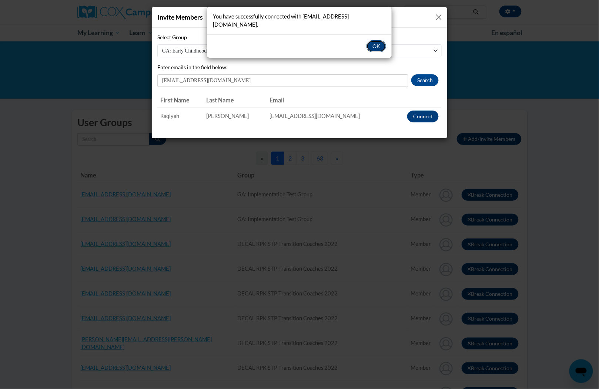
click at [373, 40] on button "OK" at bounding box center [376, 46] width 20 height 12
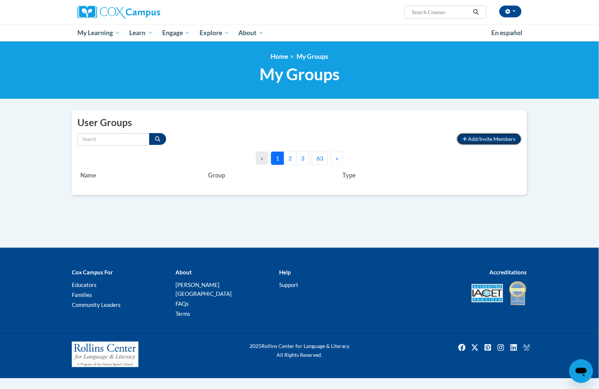
click at [474, 136] on span "Add/Invite Members" at bounding box center [491, 139] width 47 height 6
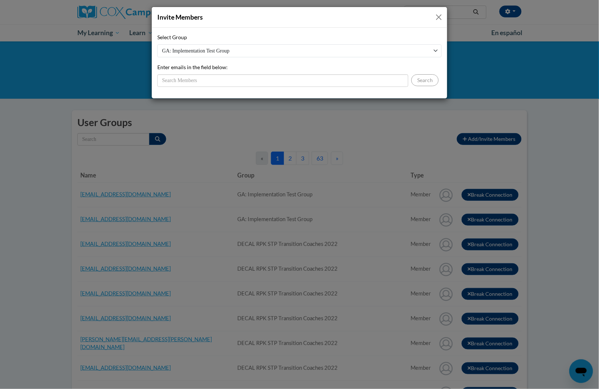
click at [365, 52] on select "GA: Implementation Test Group DECAL RPK STP Transition Coaches 2022 GA: Early C…" at bounding box center [299, 50] width 284 height 13
select select "11908610-0000-0000-0000-000000000000"
click at [157, 44] on select "GA: Implementation Test Group DECAL RPK STP Transition Coaches 2022 GA: Early C…" at bounding box center [299, 50] width 284 height 13
click at [343, 80] on input "Enter emails in the field below:" at bounding box center [282, 80] width 251 height 13
paste input "hughesakisha@gmail.com"
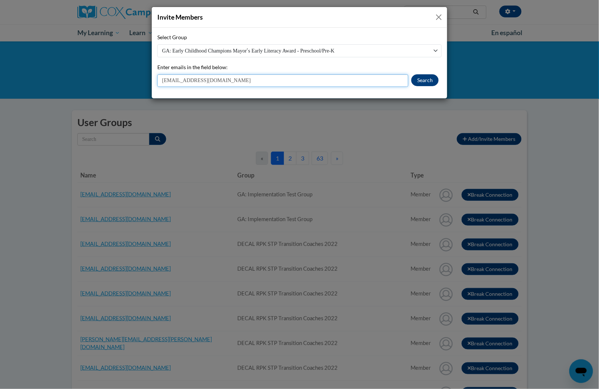
type input "hughesakisha@gmail.com"
click at [419, 80] on button "Search" at bounding box center [424, 80] width 27 height 12
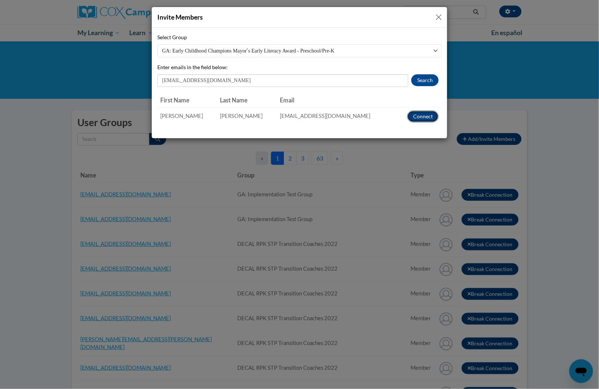
click at [431, 115] on button "Connect" at bounding box center [422, 117] width 31 height 12
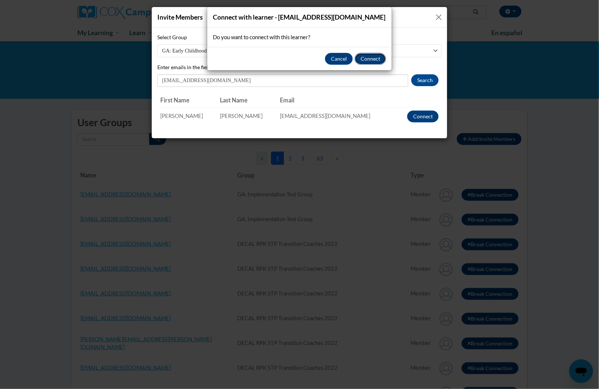
click at [374, 57] on button "Connect" at bounding box center [370, 59] width 31 height 12
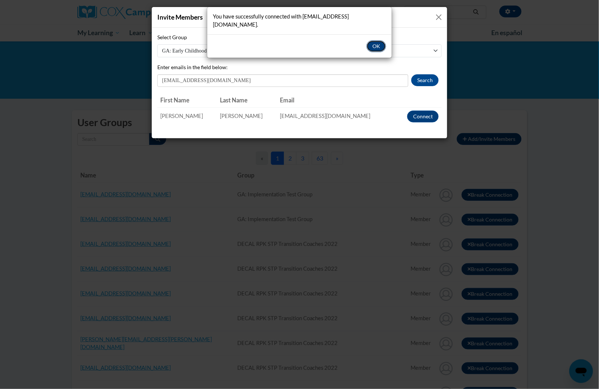
click at [372, 40] on button "OK" at bounding box center [376, 46] width 20 height 12
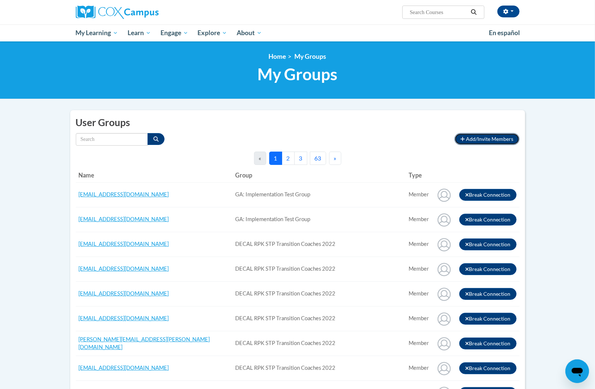
click at [478, 136] on span "Add/Invite Members" at bounding box center [490, 139] width 47 height 6
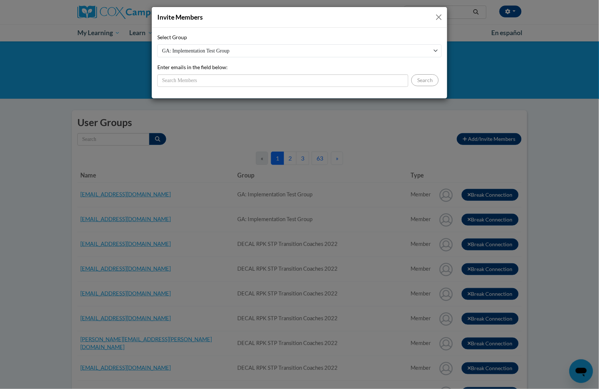
click at [390, 54] on select "GA: Implementation Test Group DECAL RPK STP Transition Coaches 2022 GA: Early C…" at bounding box center [299, 50] width 284 height 13
select select "11908610-0000-0000-0000-000000000000"
click at [157, 44] on select "GA: Implementation Test Group DECAL RPK STP Transition Coaches 2022 GA: Early C…" at bounding box center [299, 50] width 284 height 13
click at [363, 80] on input "Enter emails in the field below:" at bounding box center [282, 80] width 251 height 13
paste input "mimigumbs65@gmail.com"
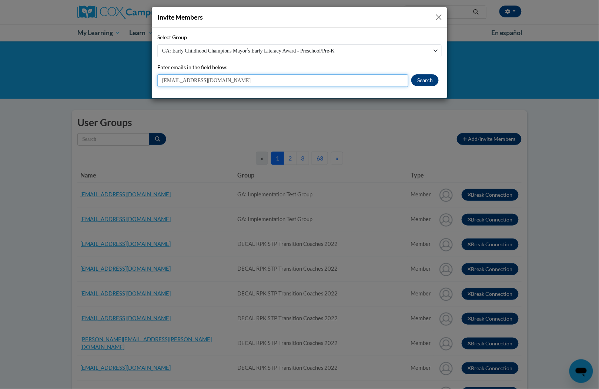
type input "mimigumbs65@gmail.com"
click at [428, 85] on button "Search" at bounding box center [424, 80] width 27 height 12
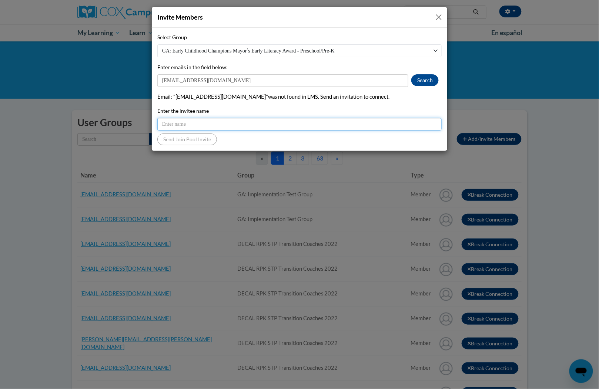
click at [289, 120] on input "Enter the invitee name" at bounding box center [299, 124] width 284 height 13
paste input "mimigumbs65@gmail.com"
type input "mimigumbs65@gmail.com"
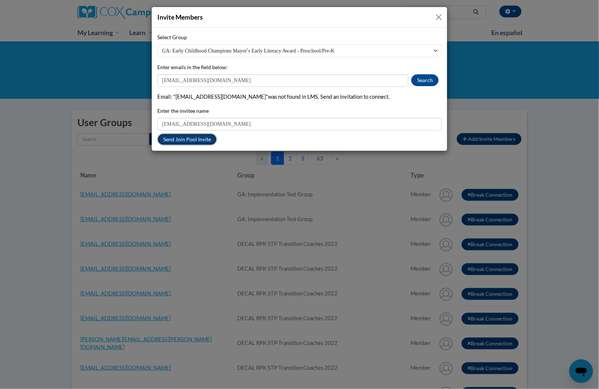
click at [200, 141] on button "Send Join Pool Invite" at bounding box center [187, 140] width 60 height 12
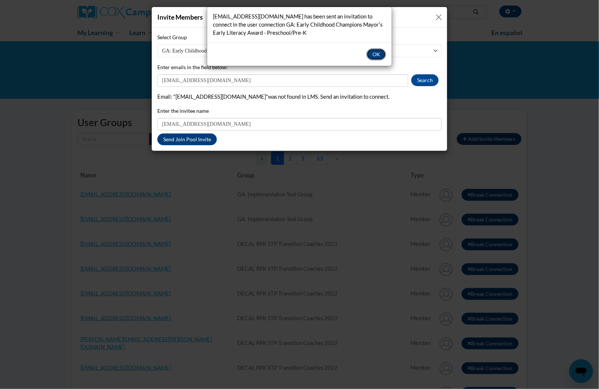
click at [380, 54] on button "OK" at bounding box center [376, 54] width 20 height 12
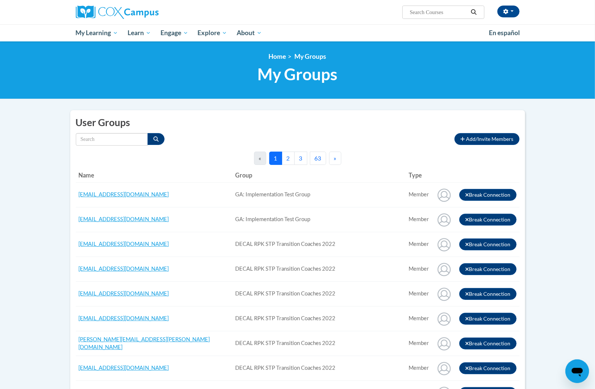
drag, startPoint x: 339, startPoint y: 127, endPoint x: 357, endPoint y: 130, distance: 18.3
click at [346, 128] on h2 "User Groups" at bounding box center [298, 123] width 444 height 14
click at [487, 138] on span "Add/Invite Members" at bounding box center [490, 139] width 47 height 6
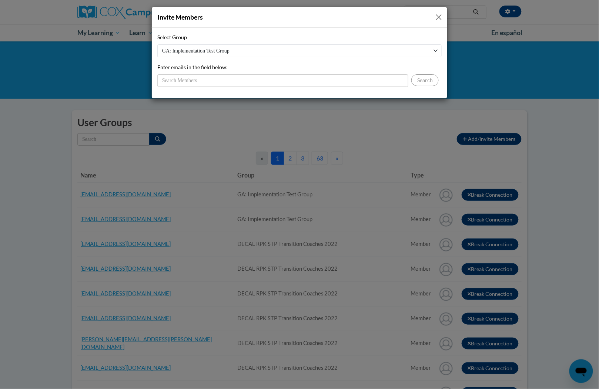
click at [279, 53] on select "GA: Implementation Test Group DECAL RPK STP Transition Coaches 2022 GA: Early C…" at bounding box center [299, 50] width 284 height 13
select select "11908590-0000-0000-0000-000000000000"
click at [157, 44] on select "GA: Implementation Test Group DECAL RPK STP Transition Coaches 2022 GA: Early C…" at bounding box center [299, 50] width 284 height 13
click at [256, 83] on input "Enter emails in the field below:" at bounding box center [282, 80] width 251 height 13
paste input "Caawy2k@hotmail.com"
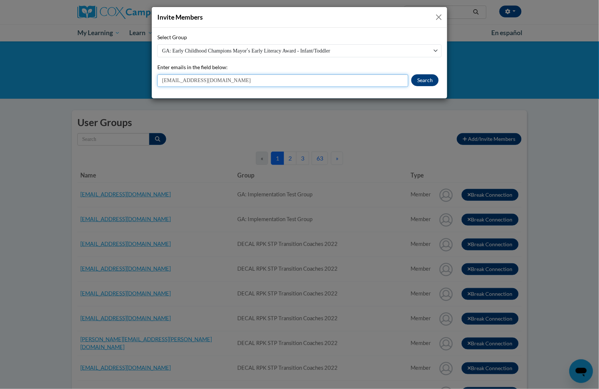
type input "Caawy2k@hotmail.com"
click at [428, 83] on button "Search" at bounding box center [424, 80] width 27 height 12
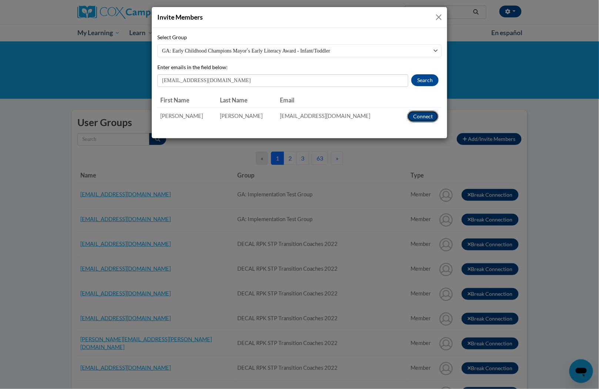
click at [418, 119] on button "Connect" at bounding box center [422, 117] width 31 height 12
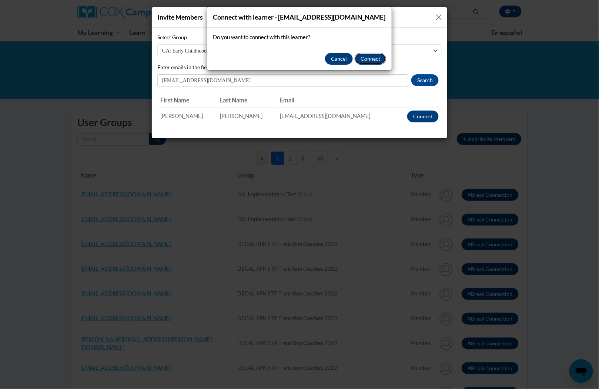
click at [366, 61] on button "Connect" at bounding box center [370, 59] width 31 height 12
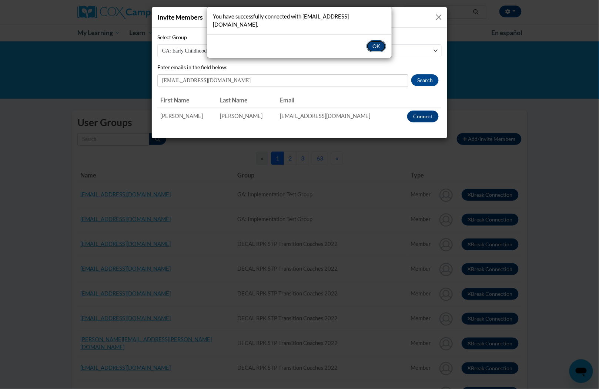
click at [373, 40] on button "OK" at bounding box center [376, 46] width 20 height 12
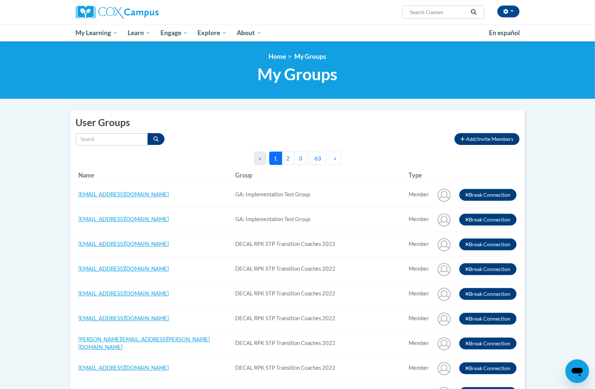
drag, startPoint x: 424, startPoint y: 122, endPoint x: 431, endPoint y: 124, distance: 7.3
click at [425, 122] on h2 "User Groups" at bounding box center [298, 123] width 444 height 14
click at [469, 140] on span "Add/Invite Members" at bounding box center [490, 139] width 47 height 6
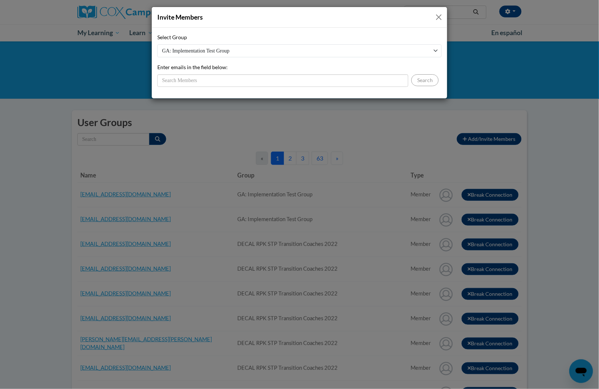
click at [338, 51] on select "GA: Implementation Test Group DECAL RPK STP Transition Coaches 2022 GA: Early C…" at bounding box center [299, 50] width 284 height 13
select select "11908590-0000-0000-0000-000000000000"
click at [157, 44] on select "GA: Implementation Test Group DECAL RPK STP Transition Coaches 2022 GA: Early C…" at bounding box center [299, 50] width 284 height 13
click at [310, 79] on input "Enter emails in the field below:" at bounding box center [282, 80] width 251 height 13
paste input "Aja.ben1993@yahoo.com"
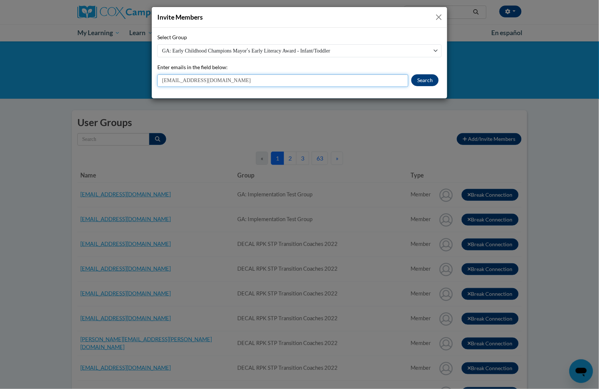
type input "Aja.ben1993@yahoo.com"
click at [420, 80] on button "Search" at bounding box center [424, 80] width 27 height 12
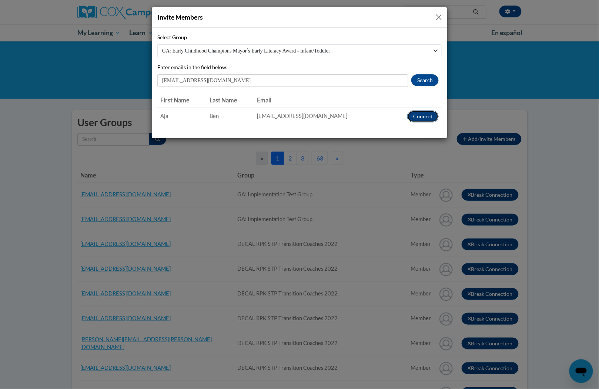
click at [420, 118] on button "Connect" at bounding box center [422, 117] width 31 height 12
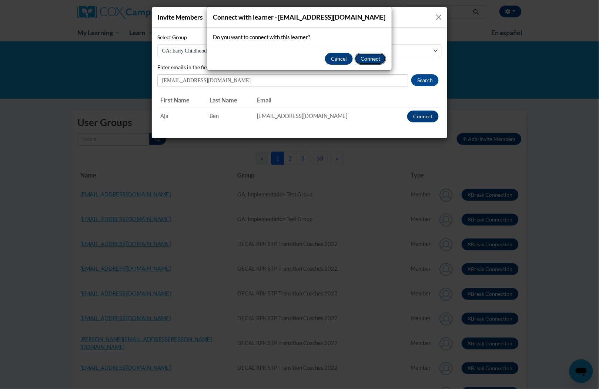
click at [372, 55] on button "Connect" at bounding box center [370, 59] width 31 height 12
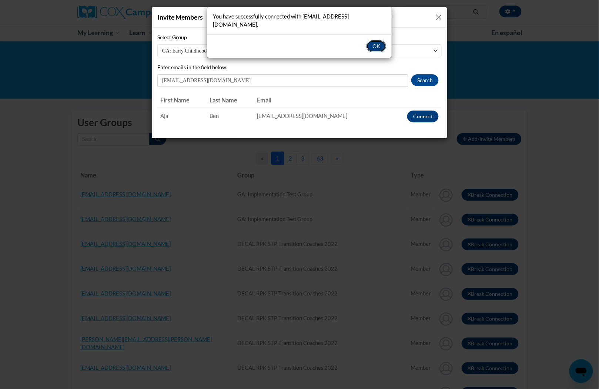
drag, startPoint x: 382, startPoint y: 36, endPoint x: 378, endPoint y: 38, distance: 4.3
click at [382, 40] on button "OK" at bounding box center [376, 46] width 20 height 12
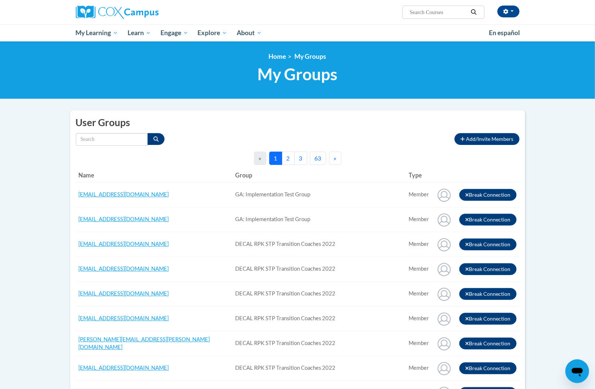
drag, startPoint x: 339, startPoint y: 123, endPoint x: 347, endPoint y: 124, distance: 7.4
click at [341, 123] on h2 "User Groups" at bounding box center [298, 123] width 444 height 14
click at [480, 141] on span "Add/Invite Members" at bounding box center [490, 139] width 47 height 6
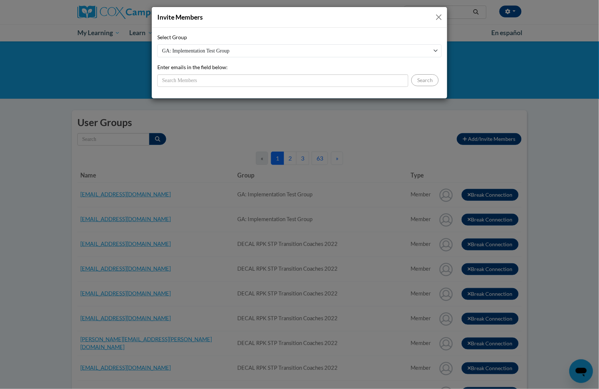
click at [383, 52] on select "GA: Implementation Test Group DECAL RPK STP Transition Coaches 2022 GA: Early C…" at bounding box center [299, 50] width 284 height 13
select select "11908590-0000-0000-0000-000000000000"
click at [157, 44] on select "GA: Implementation Test Group DECAL RPK STP Transition Coaches 2022 GA: Early C…" at bounding box center [299, 50] width 284 height 13
click at [348, 84] on input "Enter emails in the field below:" at bounding box center [282, 80] width 251 height 13
paste input "Aliabonner1997@gmail.com"
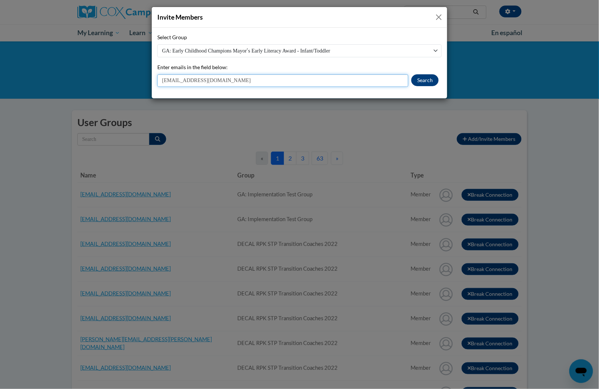
type input "Aliabonner1997@gmail.com"
click at [426, 83] on button "Search" at bounding box center [424, 80] width 27 height 12
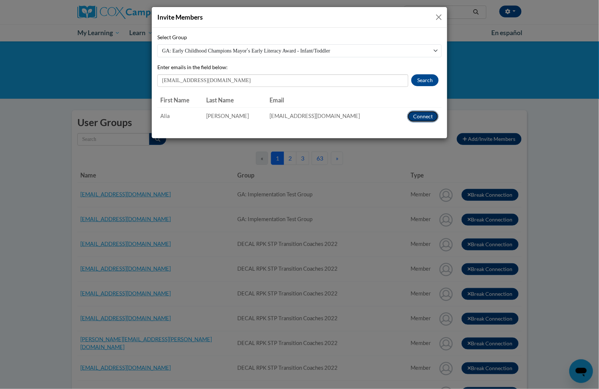
click at [427, 123] on button "Connect" at bounding box center [422, 117] width 31 height 12
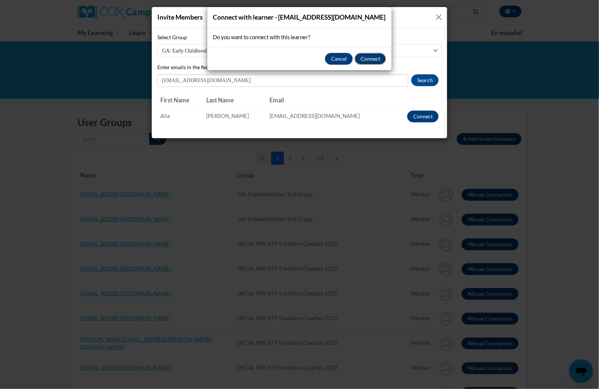
click at [373, 58] on button "Connect" at bounding box center [370, 59] width 31 height 12
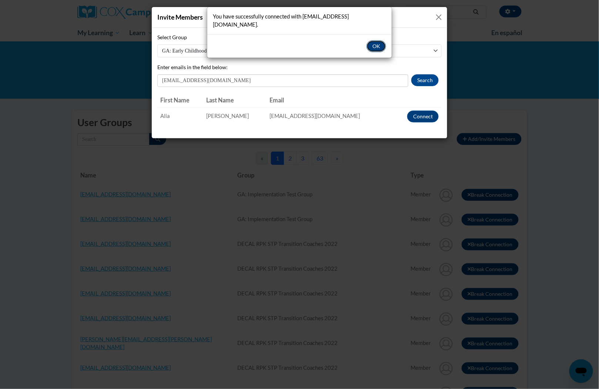
click at [380, 41] on button "OK" at bounding box center [376, 46] width 20 height 12
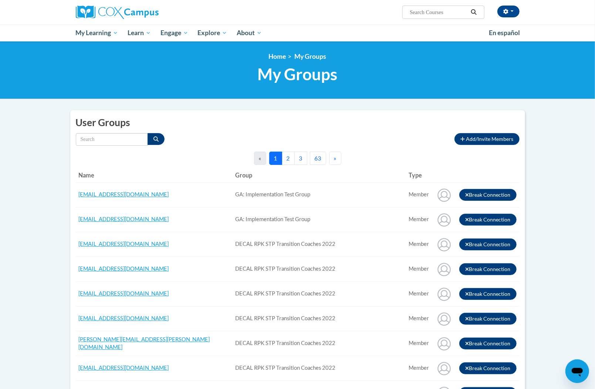
drag, startPoint x: 347, startPoint y: 94, endPoint x: 424, endPoint y: 117, distance: 80.4
click at [351, 95] on div "<en>Home</en><fr>Accueil</fr><de>Zuhause</de><it>Casa</it><es>Casa</es><pt>Casa…" at bounding box center [297, 70] width 595 height 58
click at [494, 137] on span "Add/Invite Members" at bounding box center [490, 139] width 47 height 6
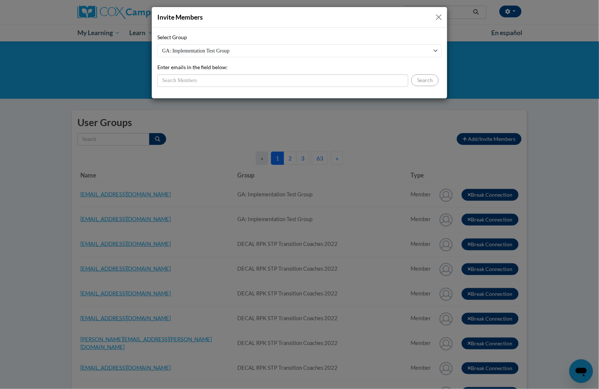
click at [403, 54] on select "GA: Implementation Test Group DECAL RPK STP Transition Coaches 2022 GA: Early C…" at bounding box center [299, 50] width 284 height 13
select select "11908590-0000-0000-0000-000000000000"
click at [157, 44] on select "GA: Implementation Test Group DECAL RPK STP Transition Coaches 2022 GA: Early C…" at bounding box center [299, 50] width 284 height 13
click at [345, 80] on input "Enter emails in the field below:" at bounding box center [282, 80] width 251 height 13
paste input "sbryant@esng.org"
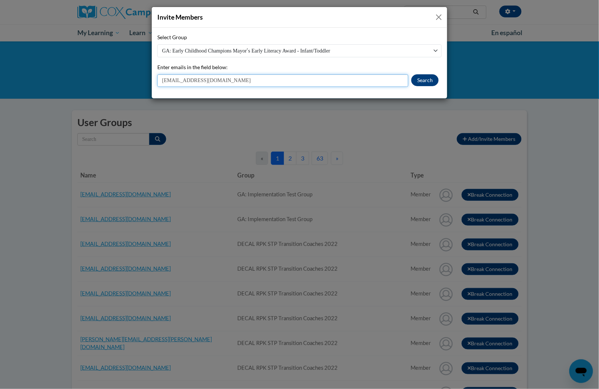
type input "sbryant@esng.org"
click at [418, 79] on button "Search" at bounding box center [424, 80] width 27 height 12
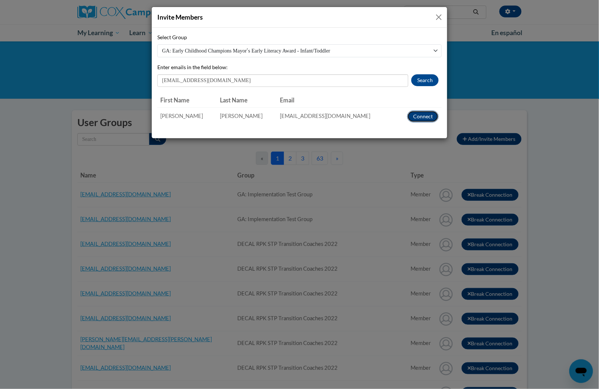
click at [418, 116] on button "Connect" at bounding box center [422, 117] width 31 height 12
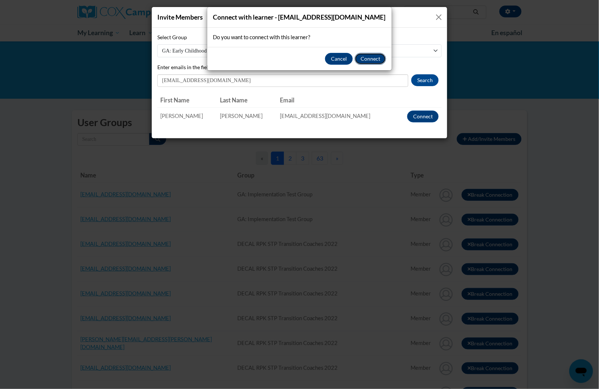
click at [378, 61] on button "Connect" at bounding box center [370, 59] width 31 height 12
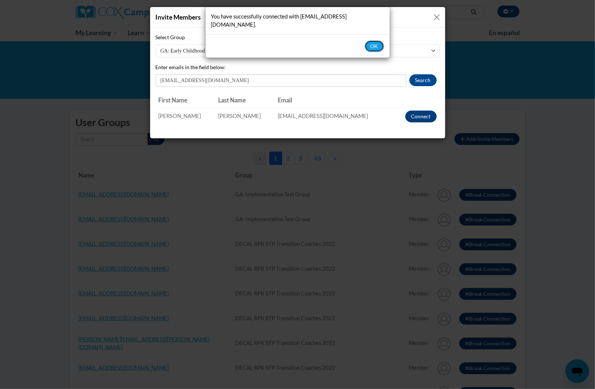
drag, startPoint x: 372, startPoint y: 36, endPoint x: 319, endPoint y: 39, distance: 53.0
click at [372, 40] on button "OK" at bounding box center [375, 46] width 20 height 12
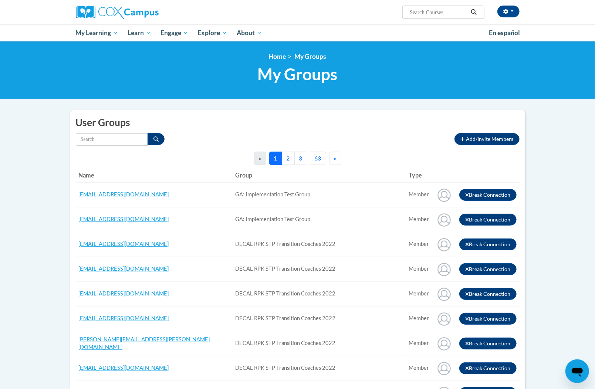
click at [358, 94] on div "<en>Home</en><fr>Accueil</fr><de>Zuhause</de><it>Casa</it><es>Casa</es><pt>Casa…" at bounding box center [297, 70] width 595 height 58
click at [499, 139] on span "Add/Invite Members" at bounding box center [490, 139] width 47 height 6
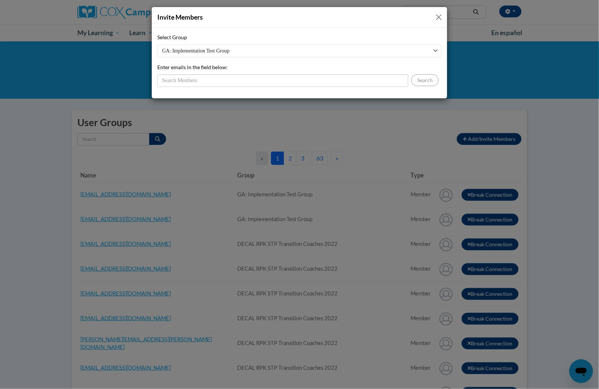
click at [342, 51] on select "GA: Implementation Test Group DECAL RPK STP Transition Coaches 2022 GA: Early C…" at bounding box center [299, 50] width 284 height 13
select select "11908590-0000-0000-0000-000000000000"
click at [157, 44] on select "GA: Implementation Test Group DECAL RPK STP Transition Coaches 2022 GA: Early C…" at bounding box center [299, 50] width 284 height 13
drag, startPoint x: 340, startPoint y: 74, endPoint x: 345, endPoint y: 75, distance: 4.8
click at [341, 74] on input "Enter emails in the field below:" at bounding box center [282, 80] width 251 height 13
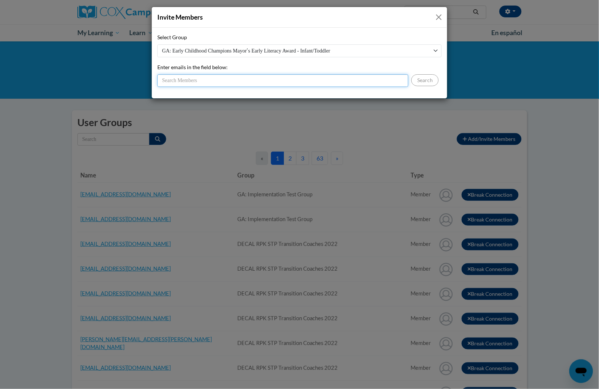
paste input "mmcastroo15@gmail.com"
type input "mmcastroo15@gmail.com"
click at [423, 81] on button "Search" at bounding box center [424, 80] width 27 height 12
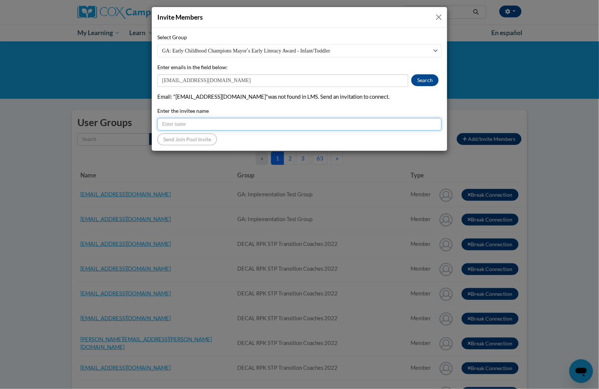
click at [369, 122] on input "Enter the invitee name" at bounding box center [299, 124] width 284 height 13
paste input "mmcastroo15@gmail.com"
type input "mmcastroo15@gmail.com"
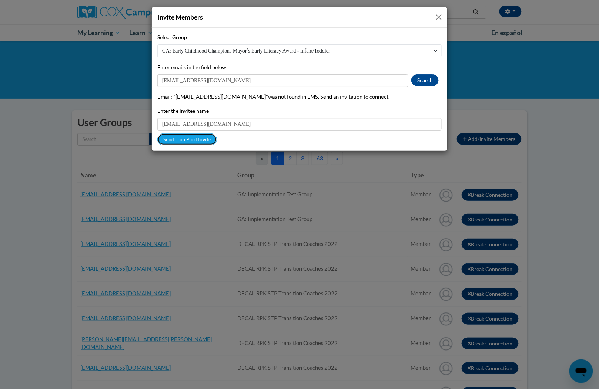
click at [192, 141] on button "Send Join Pool Invite" at bounding box center [187, 140] width 60 height 12
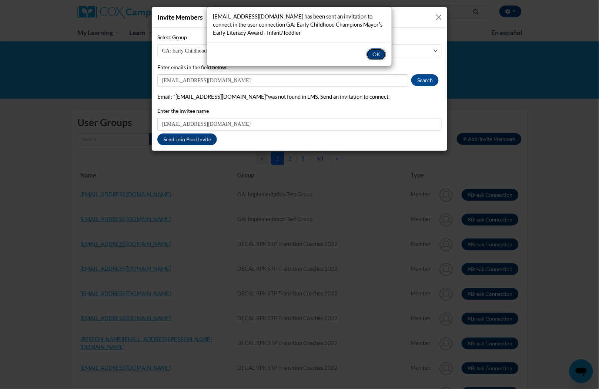
click at [373, 54] on button "OK" at bounding box center [376, 54] width 20 height 12
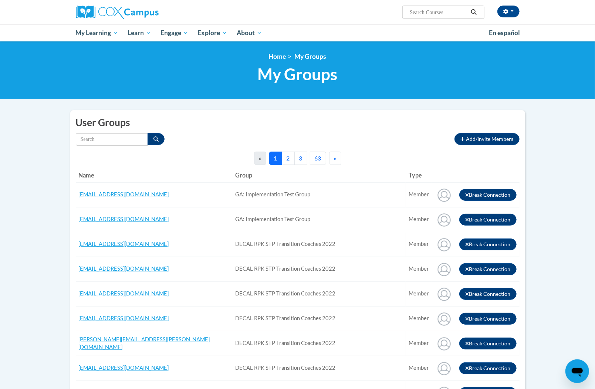
click at [393, 61] on div "<en>Home</en><fr>Accueil</fr><de>Zuhause</de><it>Casa</it><es>Casa</es><pt>Casa…" at bounding box center [298, 70] width 466 height 35
click at [480, 143] on button "Add/Invite Members" at bounding box center [487, 139] width 65 height 12
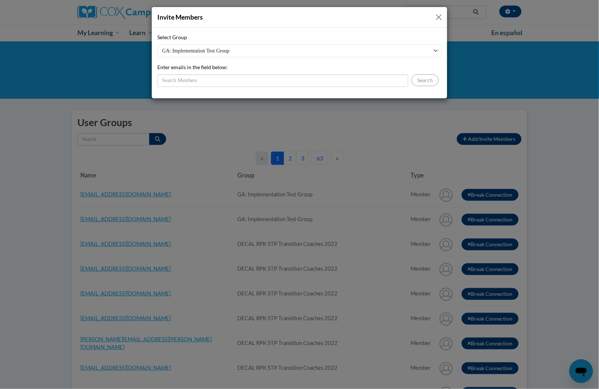
click at [330, 51] on select "GA: Implementation Test Group DECAL RPK STP Transition Coaches 2022 GA: Early C…" at bounding box center [299, 50] width 284 height 13
select select "11908590-0000-0000-0000-000000000000"
click at [157, 44] on select "GA: Implementation Test Group DECAL RPK STP Transition Coaches 2022 GA: Early C…" at bounding box center [299, 50] width 284 height 13
drag, startPoint x: 329, startPoint y: 77, endPoint x: 346, endPoint y: 81, distance: 17.1
click at [329, 77] on input "Enter emails in the field below:" at bounding box center [282, 80] width 251 height 13
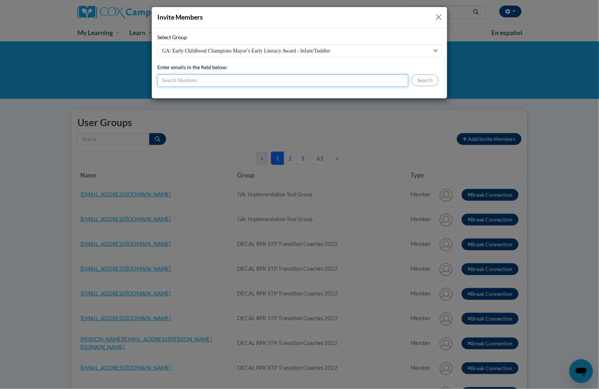
paste input "75cooper.tl@gmail.com"
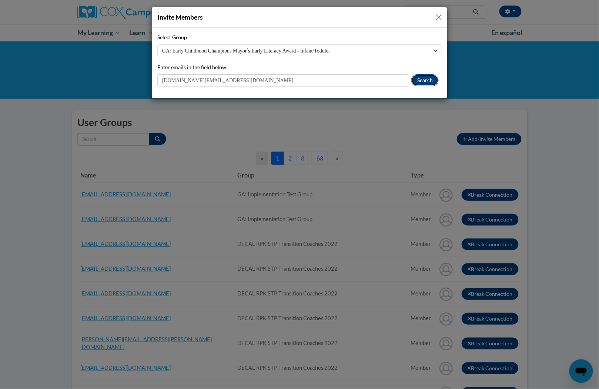
click at [419, 79] on button "Search" at bounding box center [424, 80] width 27 height 12
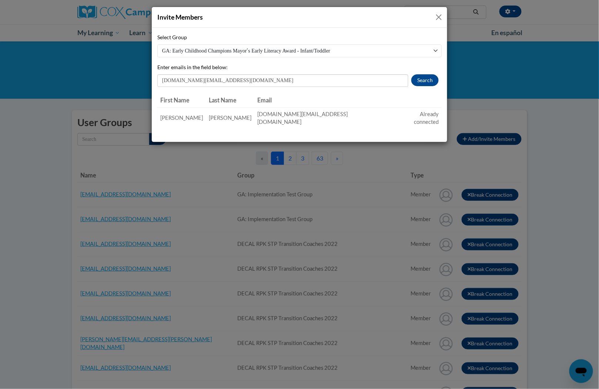
drag, startPoint x: 370, startPoint y: 104, endPoint x: 378, endPoint y: 89, distance: 17.2
click at [392, 104] on th "Actions" at bounding box center [417, 100] width 50 height 15
click at [359, 83] on input "75cooper.tl@gmail.com" at bounding box center [282, 80] width 251 height 13
click at [360, 83] on input "75cooper.tl@gmail.com" at bounding box center [282, 80] width 251 height 13
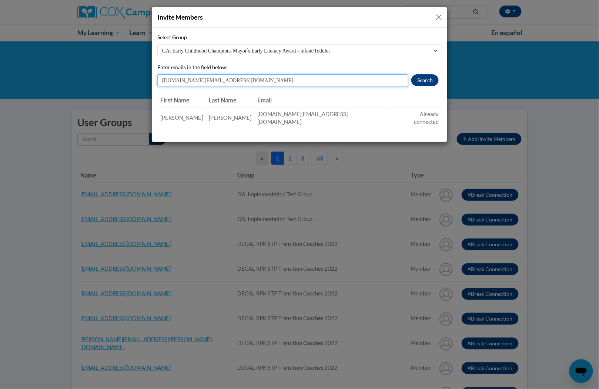
paste input "antwanette69"
type input "antwanette69@gmail.com"
click at [435, 82] on button "Search" at bounding box center [424, 80] width 27 height 12
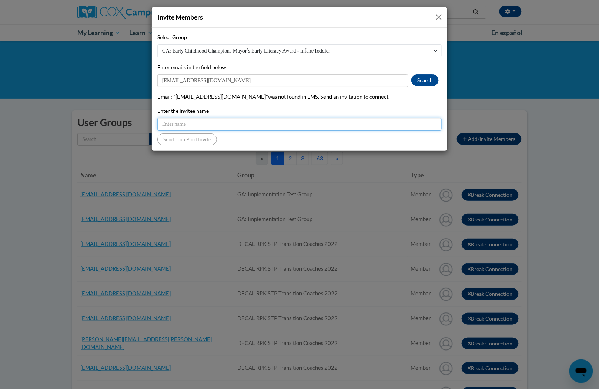
click at [307, 121] on input "Enter the invitee name" at bounding box center [299, 124] width 284 height 13
paste input "antwanette69@gmail.com"
type input "antwanette69@gmail.com"
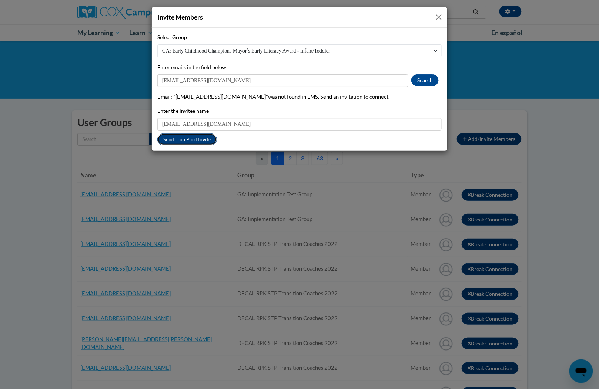
click at [191, 138] on button "Send Join Pool Invite" at bounding box center [187, 140] width 60 height 12
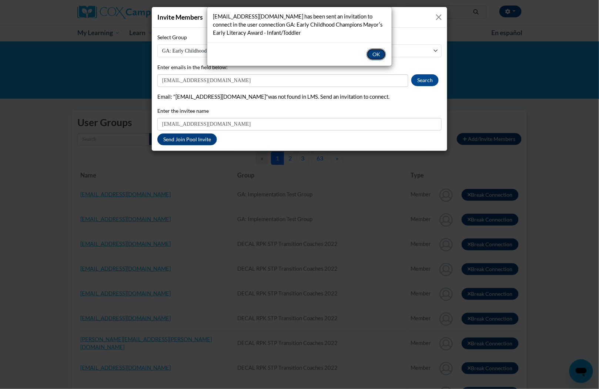
click at [369, 54] on button "OK" at bounding box center [376, 54] width 20 height 12
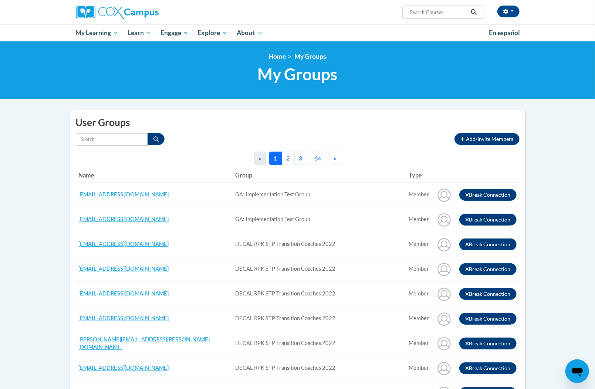
click at [484, 144] on button "Add/Invite Members" at bounding box center [487, 139] width 65 height 12
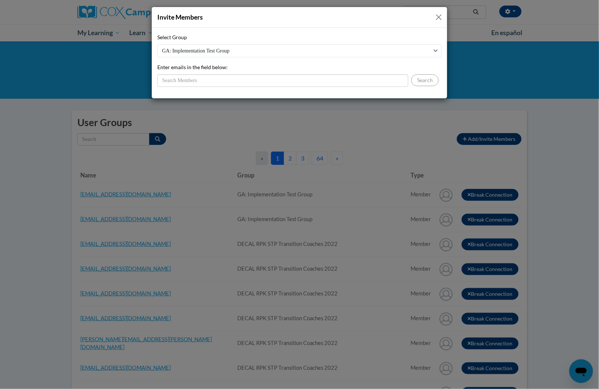
click at [338, 48] on select "GA: Implementation Test Group DECAL RPK STP Transition Coaches 2022 GA: Early C…" at bounding box center [299, 50] width 284 height 13
select select "11908590-0000-0000-0000-000000000000"
click at [157, 44] on select "GA: Implementation Test Group DECAL RPK STP Transition Coaches 2022 GA: Early C…" at bounding box center [299, 50] width 284 height 13
click at [328, 78] on input "Enter emails in the field below:" at bounding box center [282, 80] width 251 height 13
paste input "Sheryldeane118@yahoo.com"
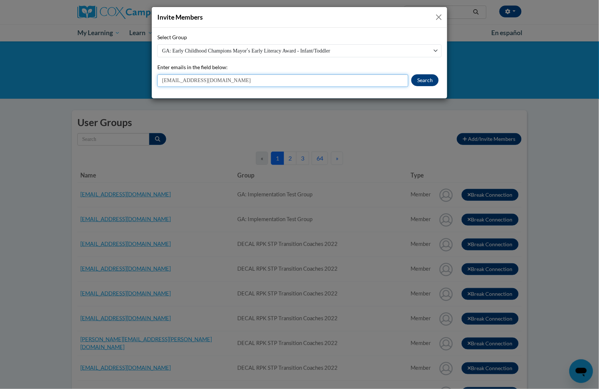
type input "Sheryldeane118@yahoo.com"
click at [425, 78] on button "Search" at bounding box center [424, 80] width 27 height 12
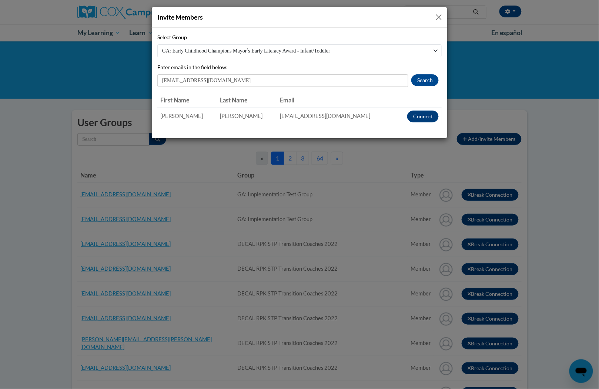
drag, startPoint x: 401, startPoint y: 118, endPoint x: 406, endPoint y: 117, distance: 4.6
click at [402, 118] on td "Connect" at bounding box center [418, 116] width 46 height 18
click at [409, 116] on button "Connect" at bounding box center [422, 117] width 31 height 12
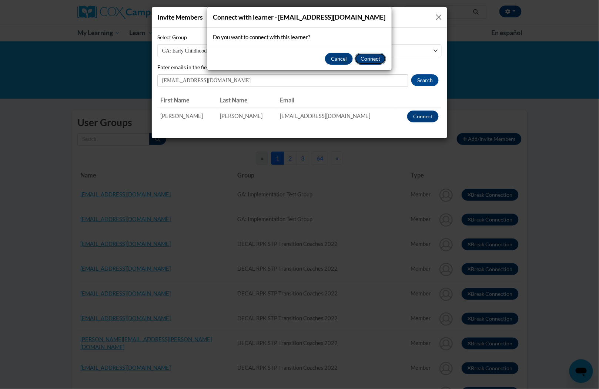
click at [368, 64] on button "Connect" at bounding box center [370, 59] width 31 height 12
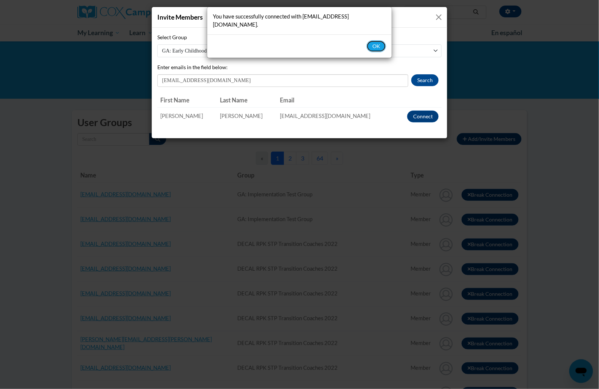
drag, startPoint x: 373, startPoint y: 36, endPoint x: 408, endPoint y: 81, distance: 57.1
click at [373, 40] on button "OK" at bounding box center [376, 46] width 20 height 12
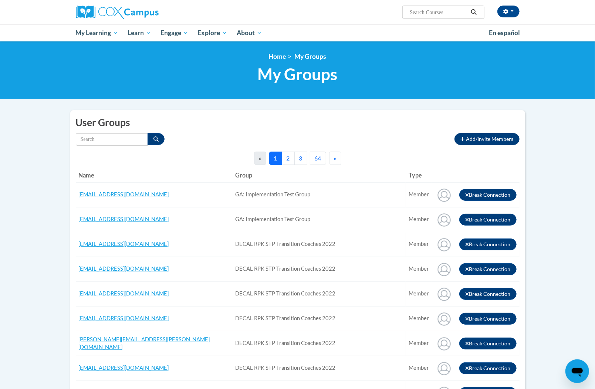
drag, startPoint x: 434, startPoint y: 132, endPoint x: 459, endPoint y: 138, distance: 25.9
click at [464, 141] on icon "button" at bounding box center [463, 139] width 4 height 5
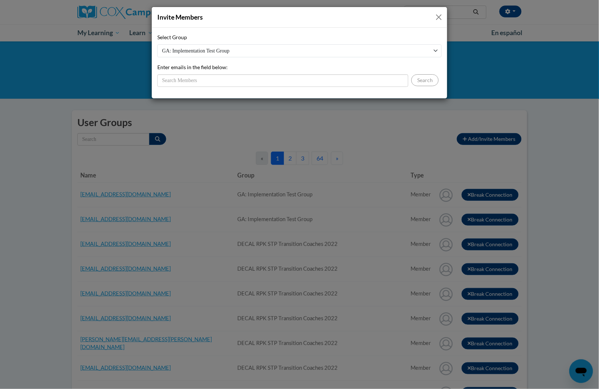
click at [346, 49] on select "GA: Implementation Test Group DECAL RPK STP Transition Coaches 2022 GA: Early C…" at bounding box center [299, 50] width 284 height 13
select select "11908590-0000-0000-0000-000000000000"
click at [157, 44] on select "GA: Implementation Test Group DECAL RPK STP Transition Coaches 2022 GA: Early C…" at bounding box center [299, 50] width 284 height 13
drag, startPoint x: 351, startPoint y: 81, endPoint x: 370, endPoint y: 82, distance: 19.2
click at [352, 81] on input "Enter emails in the field below:" at bounding box center [282, 80] width 251 height 13
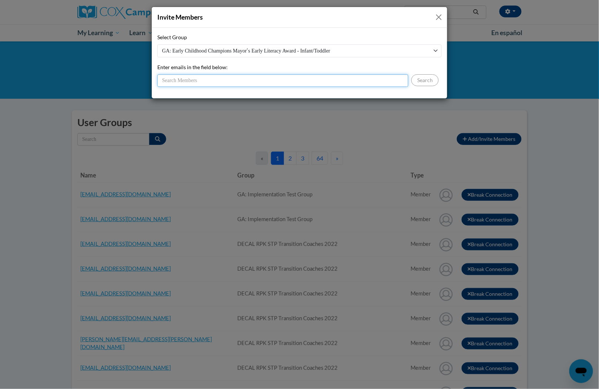
paste input "mariemcc06@gmail.com"
type input "mariemcc06@gmail.com"
click at [416, 83] on button "Search" at bounding box center [424, 80] width 27 height 12
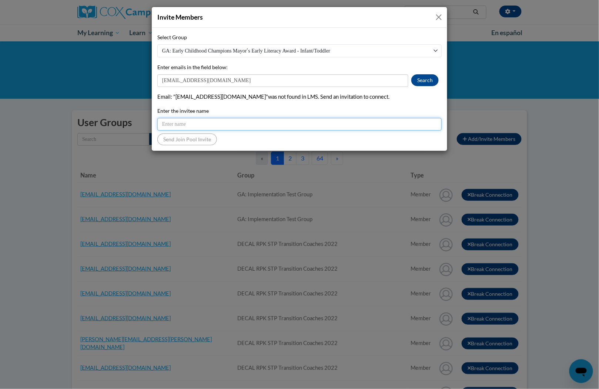
click at [353, 126] on input "Enter the invitee name" at bounding box center [299, 124] width 284 height 13
paste input "mariemcc06@gmail.com"
type input "mariemcc06@gmail.com"
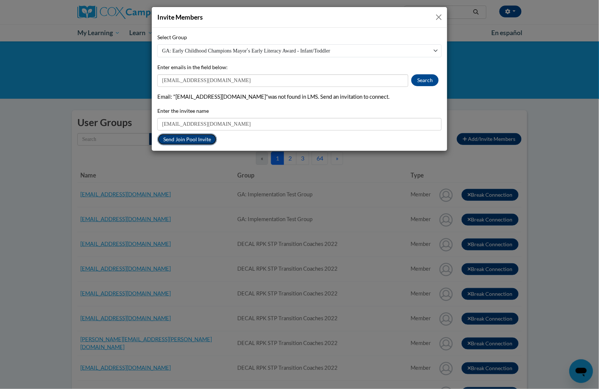
click at [201, 138] on button "Send Join Pool Invite" at bounding box center [187, 140] width 60 height 12
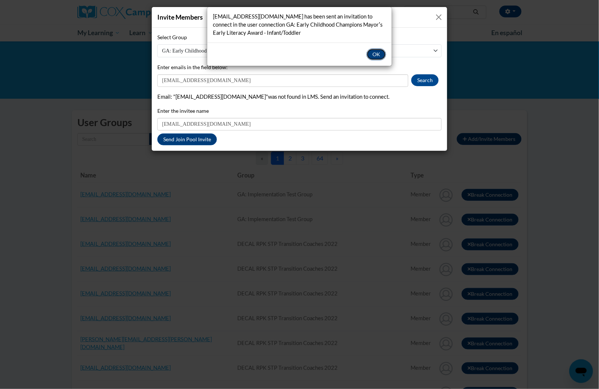
click at [377, 54] on button "OK" at bounding box center [376, 54] width 20 height 12
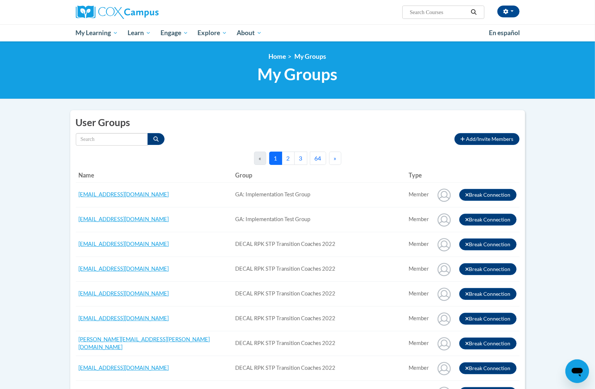
drag, startPoint x: 459, startPoint y: 130, endPoint x: 467, endPoint y: 132, distance: 7.6
click at [476, 138] on span "Add/Invite Members" at bounding box center [490, 139] width 47 height 6
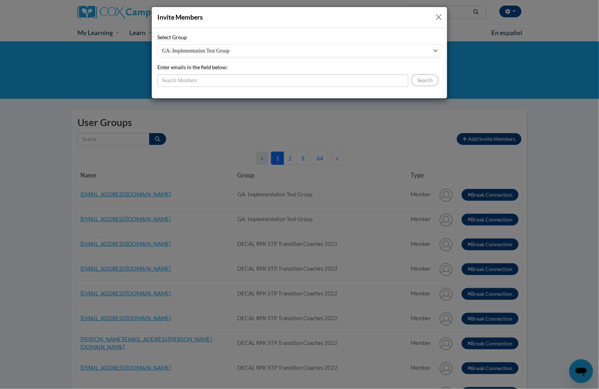
click at [343, 49] on select "GA: Implementation Test Group DECAL RPK STP Transition Coaches 2022 GA: Early C…" at bounding box center [299, 50] width 284 height 13
select select "11908590-0000-0000-0000-000000000000"
click at [157, 44] on select "GA: Implementation Test Group DECAL RPK STP Transition Coaches 2022 GA: Early C…" at bounding box center [299, 50] width 284 height 13
click at [339, 79] on input "Enter emails in the field below:" at bounding box center [282, 80] width 251 height 13
paste input "Lerissajordan@icloud.com"
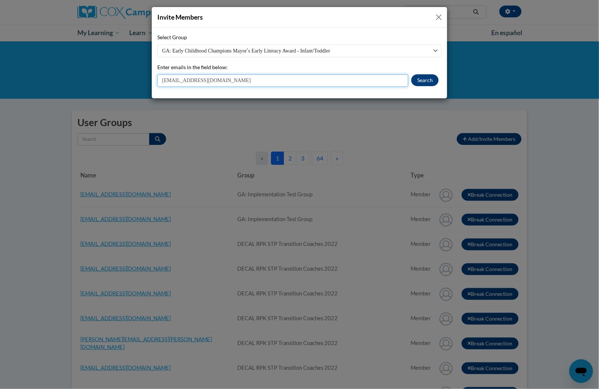
type input "Lerissajordan@icloud.com"
click at [427, 81] on button "Search" at bounding box center [424, 80] width 27 height 12
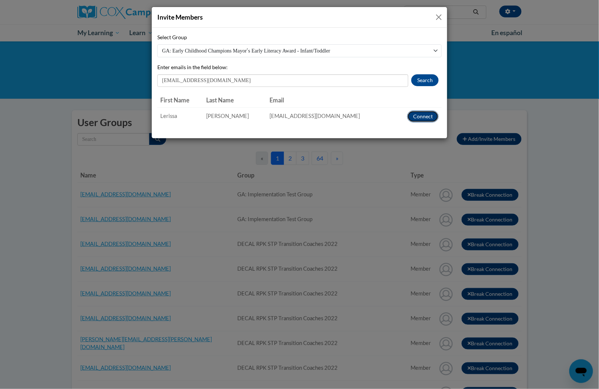
click at [430, 115] on button "Connect" at bounding box center [422, 117] width 31 height 12
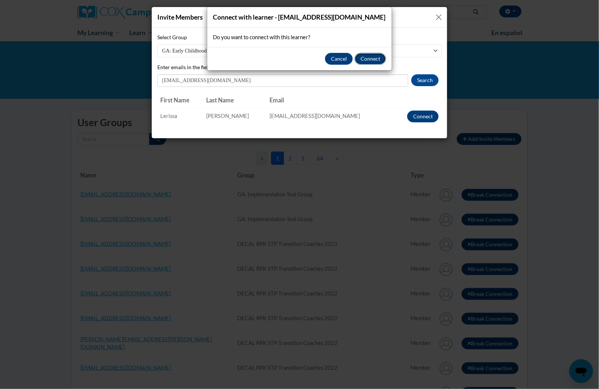
click at [380, 63] on button "Connect" at bounding box center [370, 59] width 31 height 12
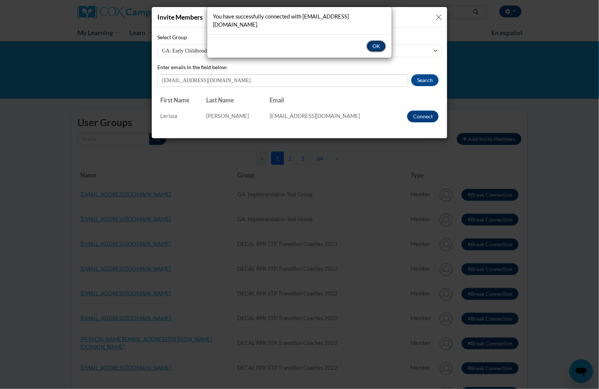
click at [373, 40] on button "OK" at bounding box center [376, 46] width 20 height 12
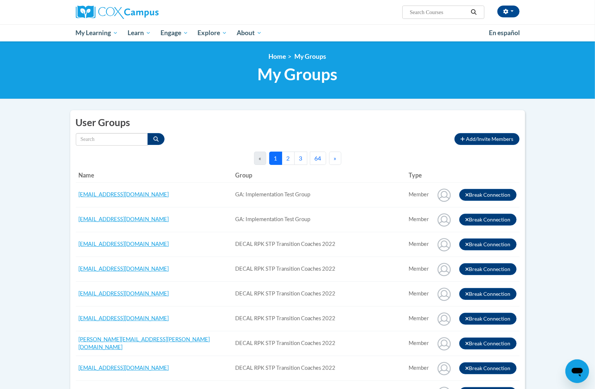
drag, startPoint x: 416, startPoint y: 127, endPoint x: 455, endPoint y: 127, distance: 38.9
click at [417, 127] on h2 "User Groups" at bounding box center [298, 123] width 444 height 14
click at [474, 138] on span "Add/Invite Members" at bounding box center [490, 139] width 47 height 6
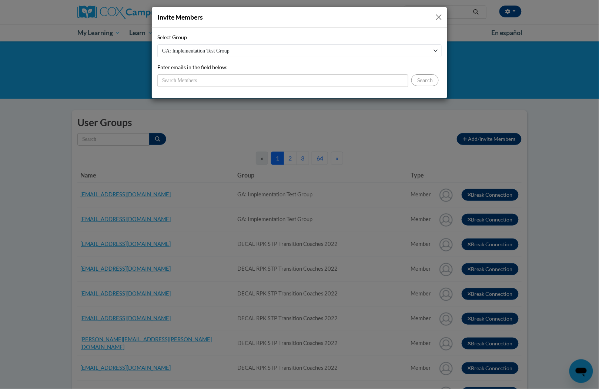
click at [299, 45] on select "GA: Implementation Test Group DECAL RPK STP Transition Coaches 2022 GA: Early C…" at bounding box center [299, 50] width 284 height 13
select select "11908590-0000-0000-0000-000000000000"
click at [157, 44] on select "GA: Implementation Test Group DECAL RPK STP Transition Coaches 2022 GA: Early C…" at bounding box center [299, 50] width 284 height 13
click at [293, 82] on input "Enter emails in the field below:" at bounding box center [282, 80] width 251 height 13
paste input "lundanfloyd@gmail.com"
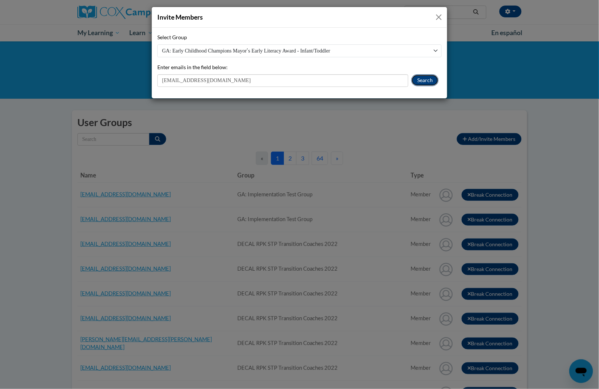
click at [421, 81] on button "Search" at bounding box center [424, 80] width 27 height 12
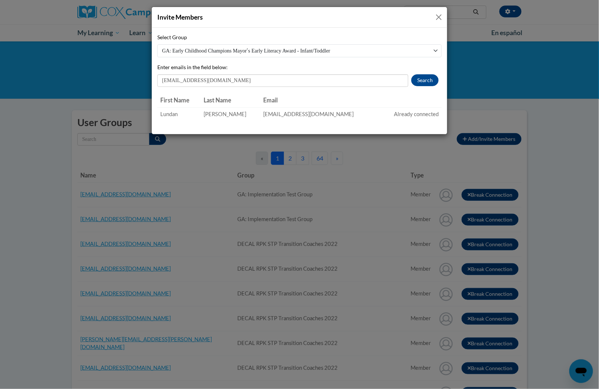
click at [379, 100] on th "Actions" at bounding box center [410, 100] width 63 height 15
click at [302, 79] on input "lundanfloyd@gmail.com" at bounding box center [282, 80] width 251 height 13
paste input "subirag@bellsouth.net"
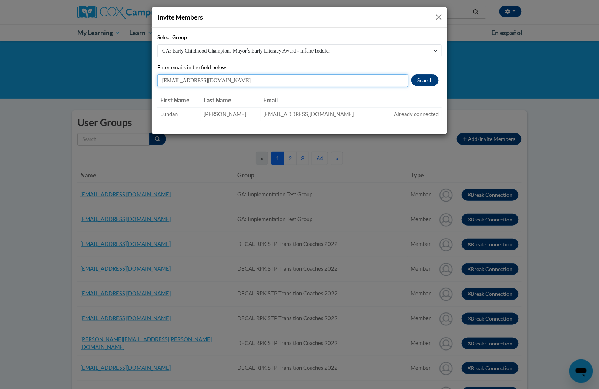
type input "subirag@bellsouth.net"
click at [416, 80] on button "Search" at bounding box center [424, 80] width 27 height 12
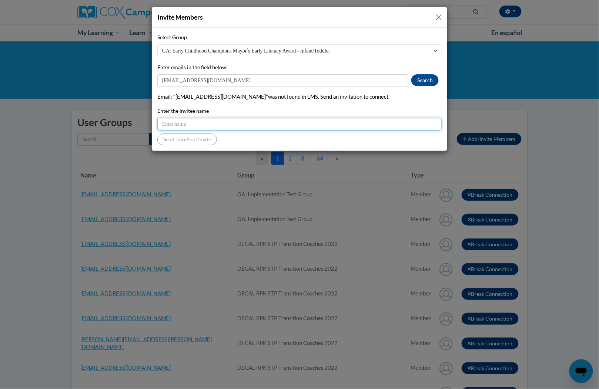
paste input "subirag@bellsouth.net"
type input "subirag@bellsouth.net"
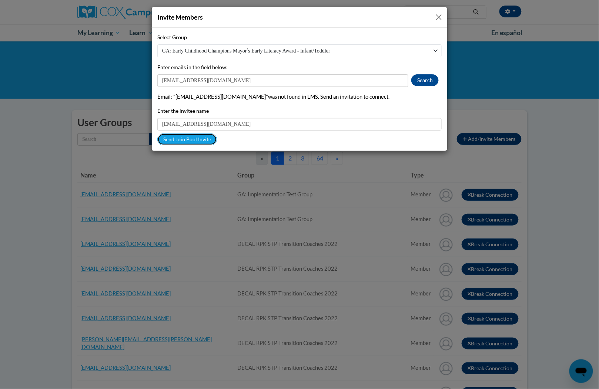
click at [187, 138] on button "Send Join Pool Invite" at bounding box center [187, 140] width 60 height 12
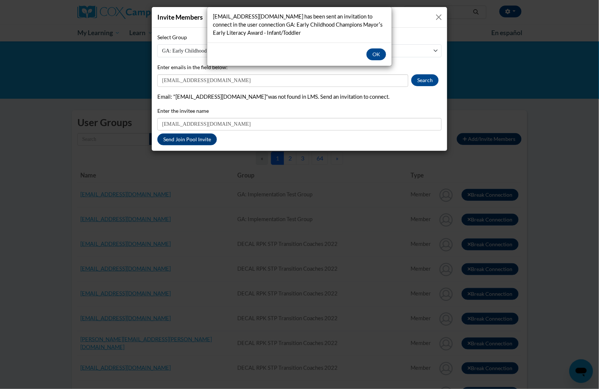
click at [375, 46] on div "OK" at bounding box center [299, 54] width 184 height 23
click at [366, 55] on button "OK" at bounding box center [376, 54] width 20 height 12
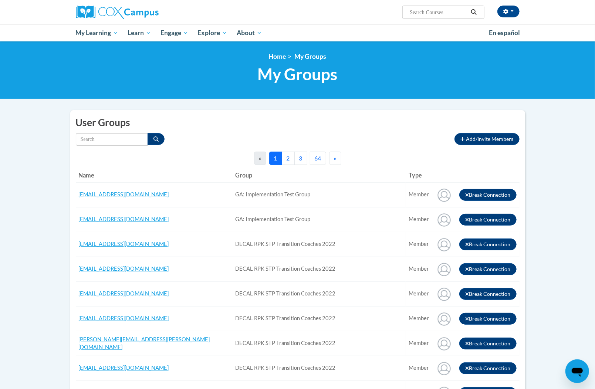
drag, startPoint x: 411, startPoint y: 107, endPoint x: 436, endPoint y: 124, distance: 30.2
click at [480, 142] on button "Add/Invite Members" at bounding box center [487, 139] width 65 height 12
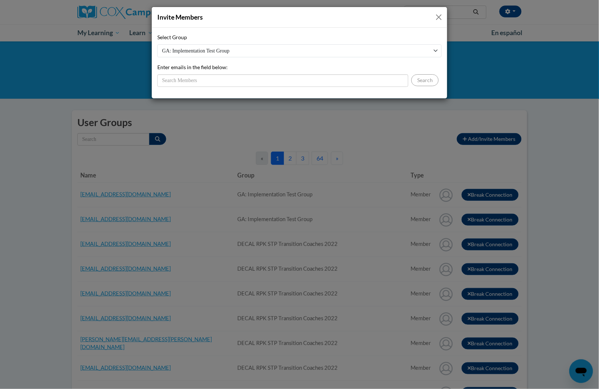
click at [372, 60] on div "Select Group GA: Implementation Test Group DECAL RPK STP Transition Coaches 202…" at bounding box center [299, 60] width 284 height 54
click at [371, 54] on select "GA: Implementation Test Group DECAL RPK STP Transition Coaches 2022 GA: Early C…" at bounding box center [299, 50] width 284 height 13
select select "11908590-0000-0000-0000-000000000000"
click at [157, 44] on select "GA: Implementation Test Group DECAL RPK STP Transition Coaches 2022 GA: Early C…" at bounding box center [299, 50] width 284 height 13
click at [352, 81] on input "Enter emails in the field below:" at bounding box center [282, 80] width 251 height 13
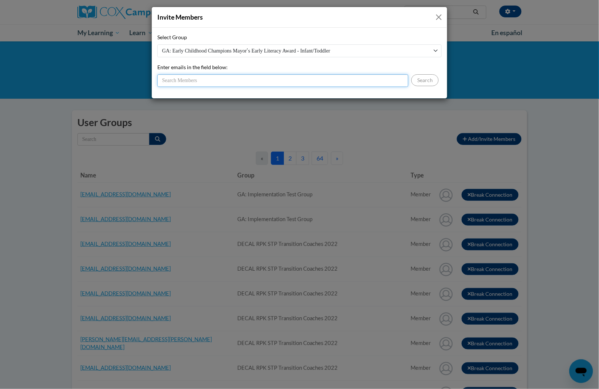
paste input "sandra.hughey@yahoo.com"
click at [406, 80] on input "sandra.hughey@yahoo.com" at bounding box center [282, 80] width 251 height 13
type input "sandra.hughey@yahoo.com"
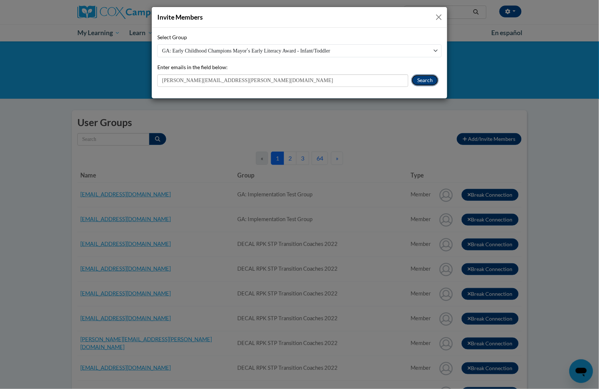
click at [414, 79] on button "Search" at bounding box center [424, 80] width 27 height 12
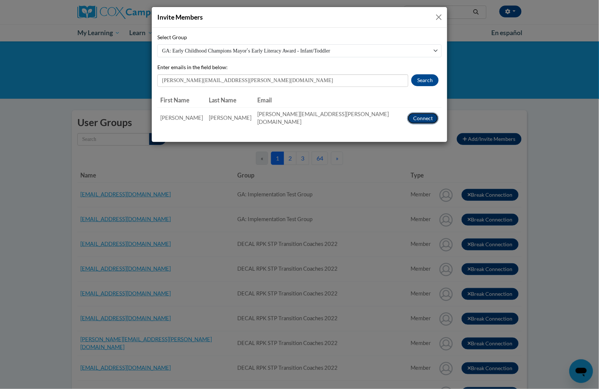
click at [410, 118] on button "Connect" at bounding box center [422, 119] width 31 height 12
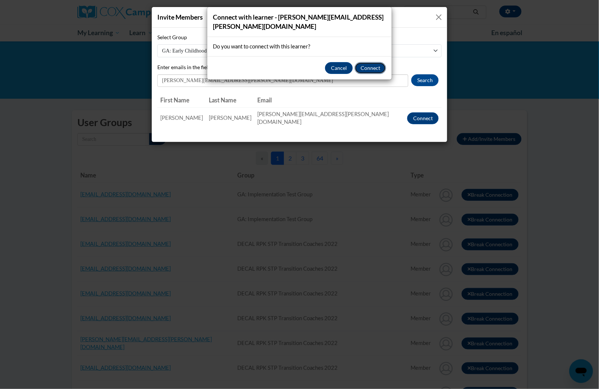
click at [372, 62] on button "Connect" at bounding box center [370, 68] width 31 height 12
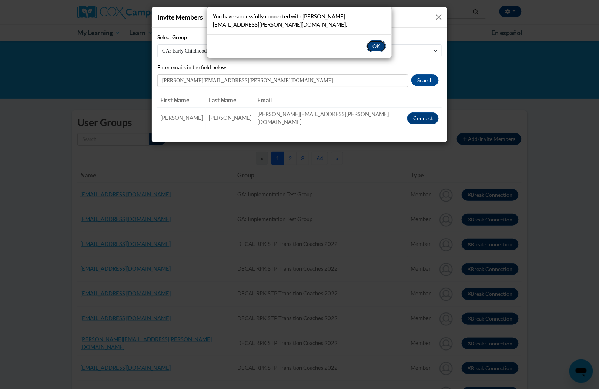
drag, startPoint x: 383, startPoint y: 36, endPoint x: 276, endPoint y: 74, distance: 114.0
click at [383, 40] on button "OK" at bounding box center [376, 46] width 20 height 12
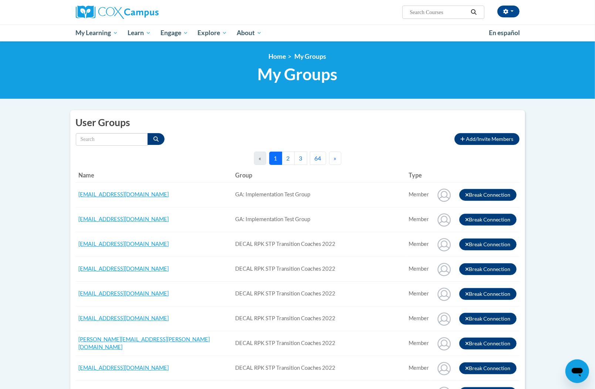
drag, startPoint x: 363, startPoint y: 138, endPoint x: 423, endPoint y: 139, distance: 60.7
click at [365, 138] on div "Type All Member" at bounding box center [263, 139] width 374 height 13
click at [459, 140] on button "Add/Invite Members" at bounding box center [487, 139] width 65 height 12
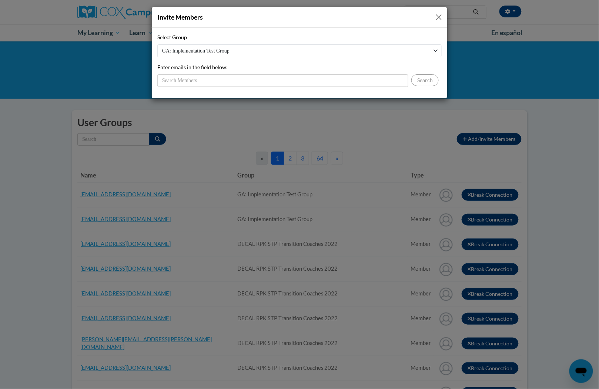
click at [416, 52] on select "GA: Implementation Test Group DECAL RPK STP Transition Coaches 2022 GA: Early C…" at bounding box center [299, 50] width 284 height 13
select select "11908590-0000-0000-0000-000000000000"
click at [157, 44] on select "GA: Implementation Test Group DECAL RPK STP Transition Coaches 2022 GA: Early C…" at bounding box center [299, 50] width 284 height 13
drag, startPoint x: 355, startPoint y: 81, endPoint x: 365, endPoint y: 82, distance: 9.3
click at [356, 81] on input "Enter emails in the field below:" at bounding box center [282, 80] width 251 height 13
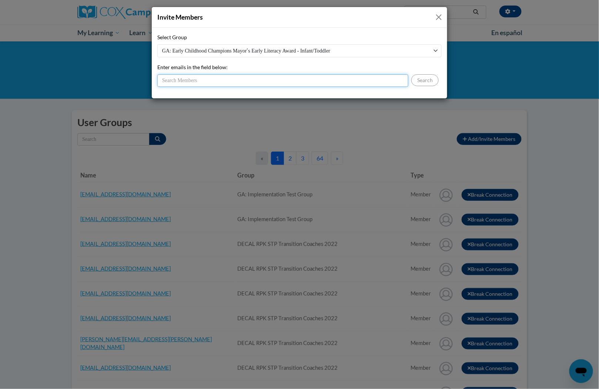
paste input "lovegabrielle37@yahoo.com"
type input "lovegabrielle37@yahoo.com"
click at [437, 85] on div "lovegabrielle37@yahoo.com Search" at bounding box center [299, 80] width 284 height 13
click at [426, 81] on button "Search" at bounding box center [424, 80] width 27 height 12
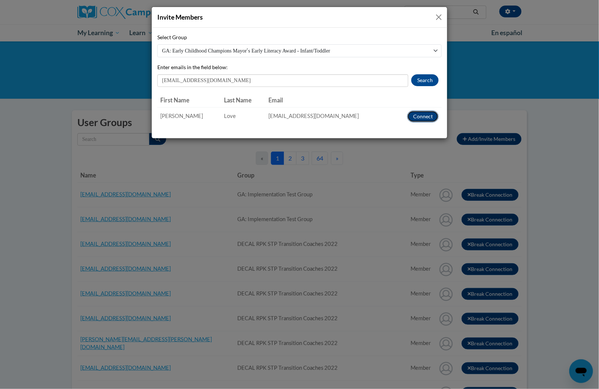
click at [425, 117] on button "Connect" at bounding box center [422, 117] width 31 height 12
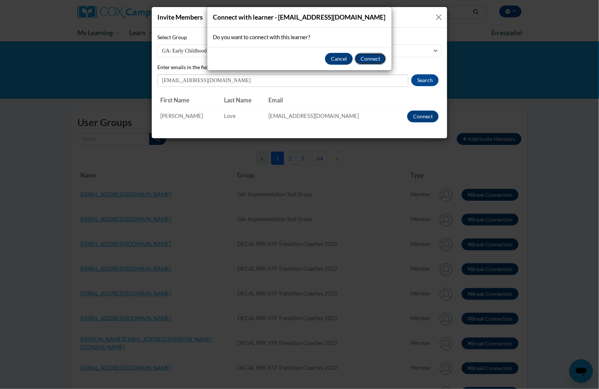
click at [375, 58] on button "Connect" at bounding box center [370, 59] width 31 height 12
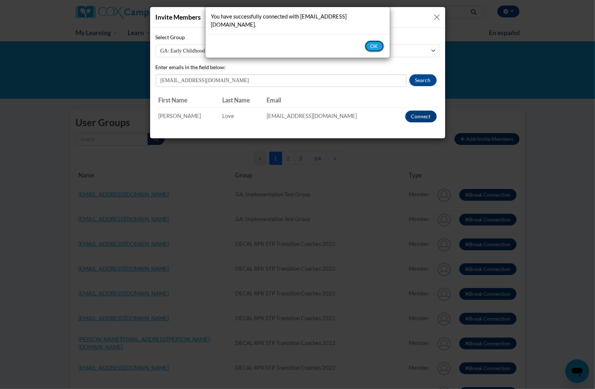
drag, startPoint x: 371, startPoint y: 37, endPoint x: 363, endPoint y: 41, distance: 8.6
click at [370, 40] on button "OK" at bounding box center [375, 46] width 20 height 12
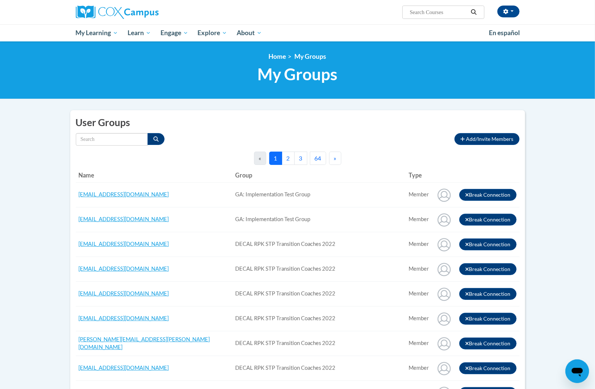
click at [467, 124] on h2 "User Groups" at bounding box center [298, 123] width 444 height 14
click at [480, 138] on span "Add/Invite Members" at bounding box center [490, 139] width 47 height 6
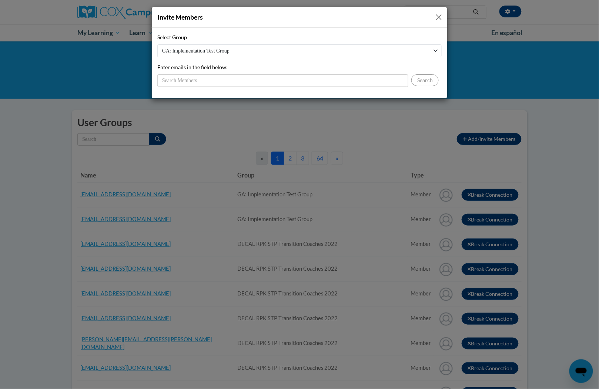
click at [393, 55] on select "GA: Implementation Test Group DECAL RPK STP Transition Coaches 2022 GA: Early C…" at bounding box center [299, 50] width 284 height 13
select select "11908590-0000-0000-0000-000000000000"
click at [157, 44] on select "GA: Implementation Test Group DECAL RPK STP Transition Coaches 2022 GA: Early C…" at bounding box center [299, 50] width 284 height 13
click at [359, 78] on input "Enter emails in the field below:" at bounding box center [282, 80] width 251 height 13
paste input "Moniqueiaalexander32@gmail.com"
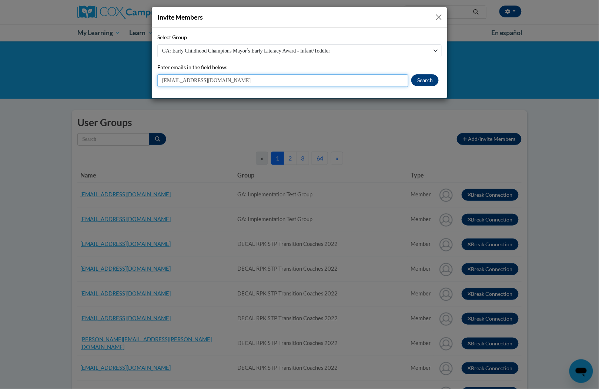
type input "Moniqueiaalexander32@gmail.com"
drag, startPoint x: 427, startPoint y: 82, endPoint x: 419, endPoint y: 83, distance: 8.2
click at [427, 83] on button "Search" at bounding box center [424, 80] width 27 height 12
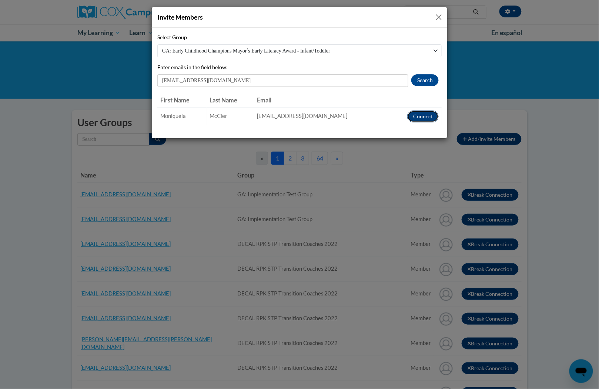
click at [419, 115] on button "Connect" at bounding box center [422, 117] width 31 height 12
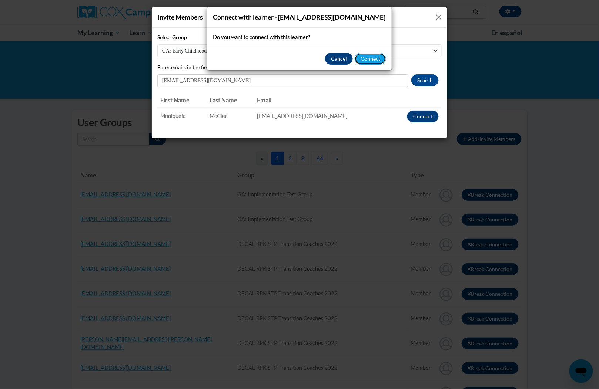
drag, startPoint x: 372, startPoint y: 58, endPoint x: 367, endPoint y: 61, distance: 5.9
click at [372, 58] on button "Connect" at bounding box center [370, 59] width 31 height 12
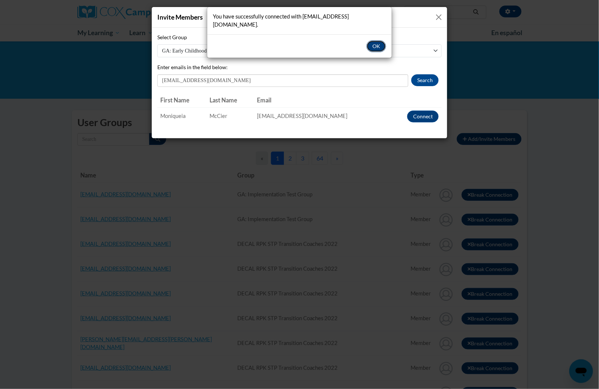
click at [375, 44] on button "OK" at bounding box center [376, 46] width 20 height 12
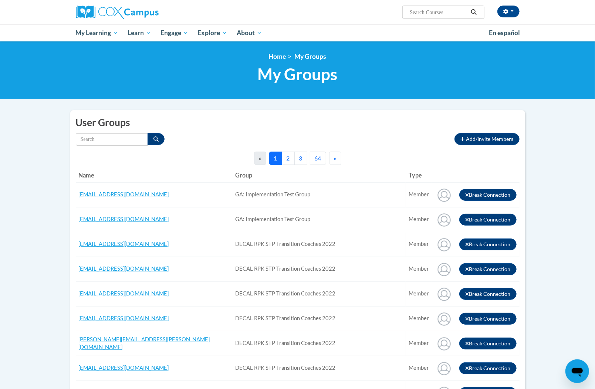
click at [459, 137] on button "Add/Invite Members" at bounding box center [487, 139] width 65 height 12
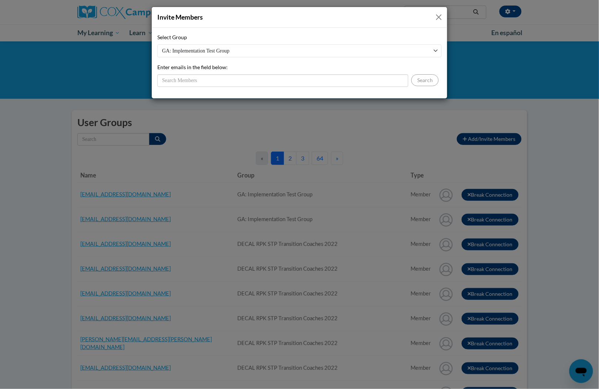
click at [332, 47] on select "GA: Implementation Test Group DECAL RPK STP Transition Coaches 2022 GA: Early C…" at bounding box center [299, 50] width 284 height 13
select select "11908590-0000-0000-0000-000000000000"
click at [157, 44] on select "GA: Implementation Test Group DECAL RPK STP Transition Coaches 2022 GA: Early C…" at bounding box center [299, 50] width 284 height 13
click at [313, 79] on input "Enter emails in the field below:" at bounding box center [282, 80] width 251 height 13
paste input "evelynjunebug622@yahoo.com"
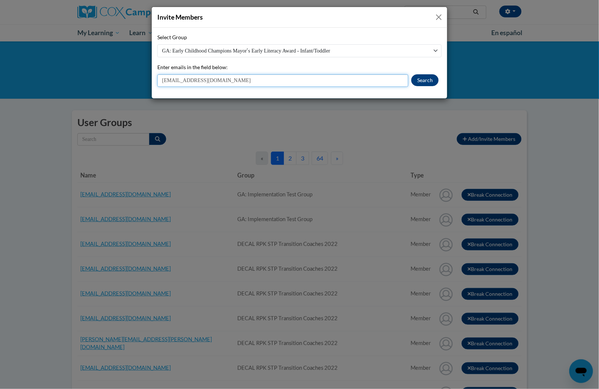
type input "evelynjunebug622@yahoo.com"
click at [418, 80] on button "Search" at bounding box center [424, 80] width 27 height 12
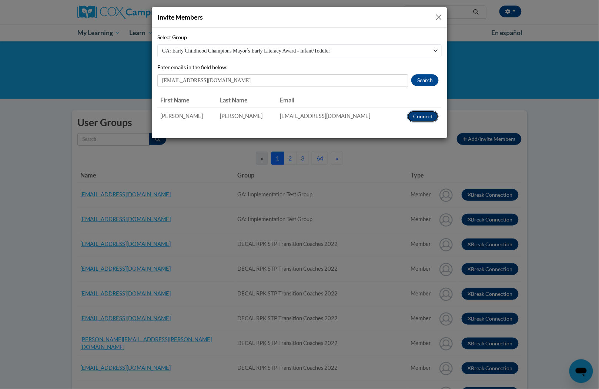
click at [419, 116] on button "Connect" at bounding box center [422, 117] width 31 height 12
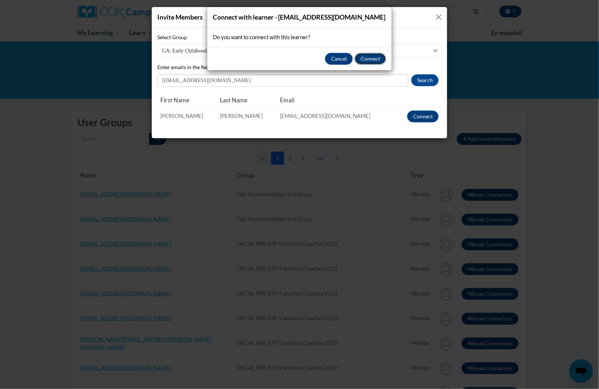
click at [369, 59] on button "Connect" at bounding box center [370, 59] width 31 height 12
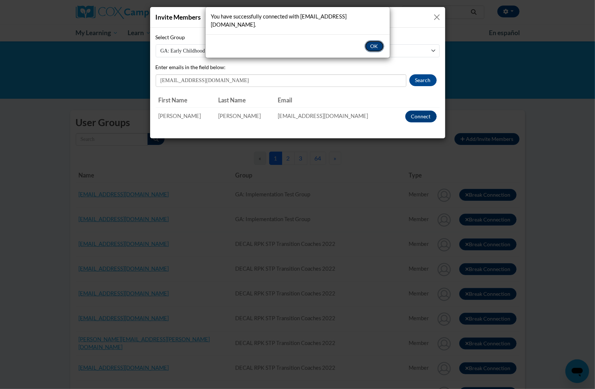
click at [375, 40] on button "OK" at bounding box center [375, 46] width 20 height 12
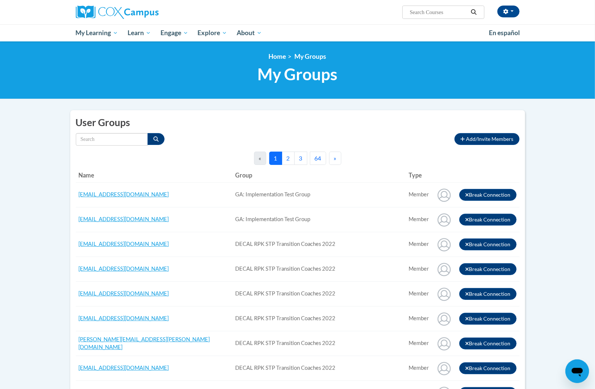
click at [435, 152] on div "« 1 2 3 64 »" at bounding box center [298, 158] width 444 height 13
click at [470, 141] on span "Add/Invite Members" at bounding box center [490, 139] width 47 height 6
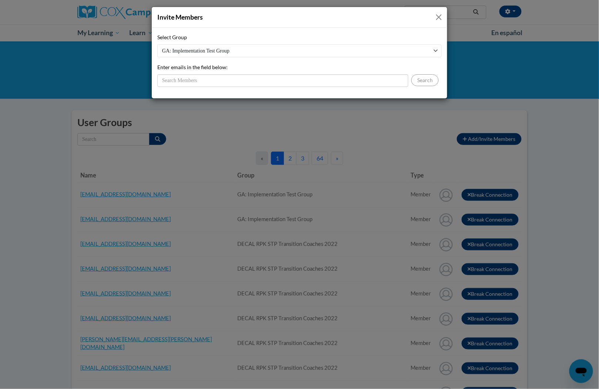
drag, startPoint x: 394, startPoint y: 50, endPoint x: 387, endPoint y: 57, distance: 9.7
click at [393, 50] on select "GA: Implementation Test Group DECAL RPK STP Transition Coaches 2022 GA: Early C…" at bounding box center [299, 50] width 284 height 13
select select "11908590-0000-0000-0000-000000000000"
click at [157, 44] on select "GA: Implementation Test Group DECAL RPK STP Transition Coaches 2022 GA: Early C…" at bounding box center [299, 50] width 284 height 13
click at [350, 76] on input "Enter emails in the field below:" at bounding box center [282, 80] width 251 height 13
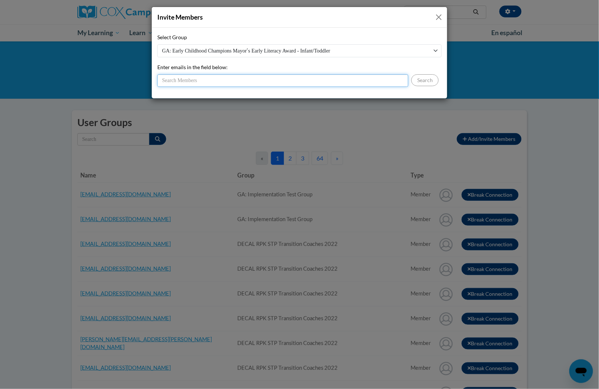
paste input "danielleanneoakley@gmail.com"
type input "danielleanneoakley@gmail.com"
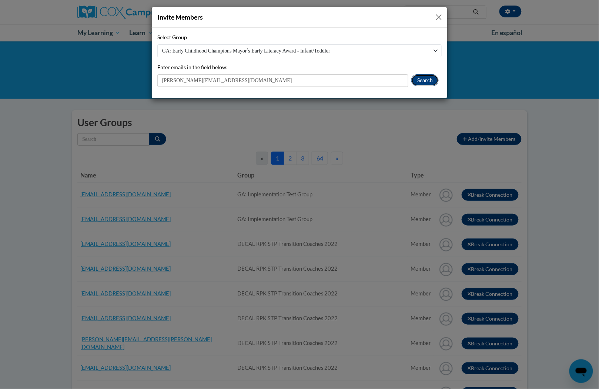
click at [420, 84] on button "Search" at bounding box center [424, 80] width 27 height 12
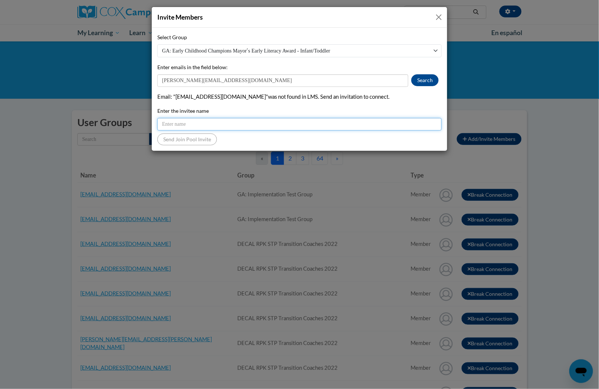
click at [272, 118] on input "Enter the invitee name" at bounding box center [299, 124] width 284 height 13
paste input "danielleanneoakley@gmail.com"
type input "danielleanneoakley@gmail.com"
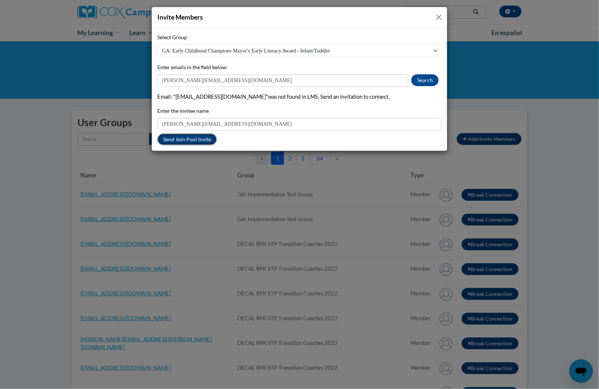
click at [198, 141] on button "Send Join Pool Invite" at bounding box center [187, 140] width 60 height 12
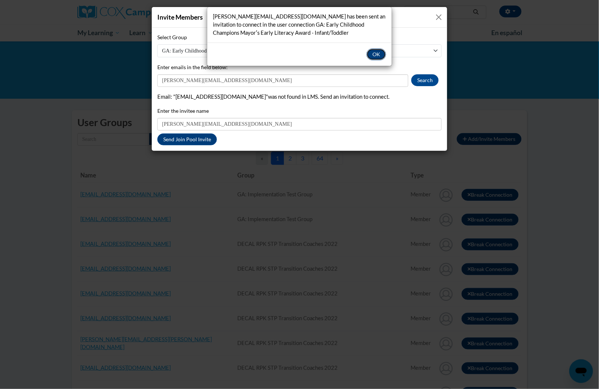
click at [376, 55] on button "OK" at bounding box center [376, 54] width 20 height 12
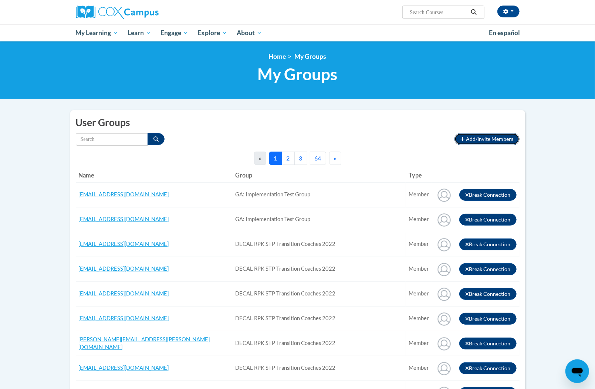
click at [468, 134] on button "Add/Invite Members" at bounding box center [487, 139] width 65 height 12
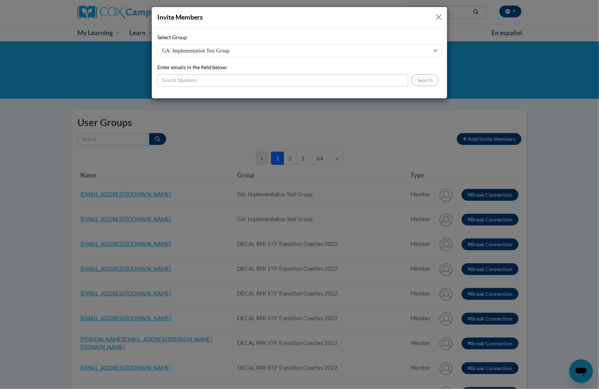
click at [335, 56] on select "GA: Implementation Test Group DECAL RPK STP Transition Coaches 2022 GA: Early C…" at bounding box center [299, 50] width 284 height 13
select select "11908590-0000-0000-0000-000000000000"
click at [157, 44] on select "GA: Implementation Test Group DECAL RPK STP Transition Coaches 2022 GA: Early C…" at bounding box center [299, 50] width 284 height 13
click at [333, 82] on input "Enter emails in the field below:" at bounding box center [282, 80] width 251 height 13
paste input "diannereese84@gmail.com"
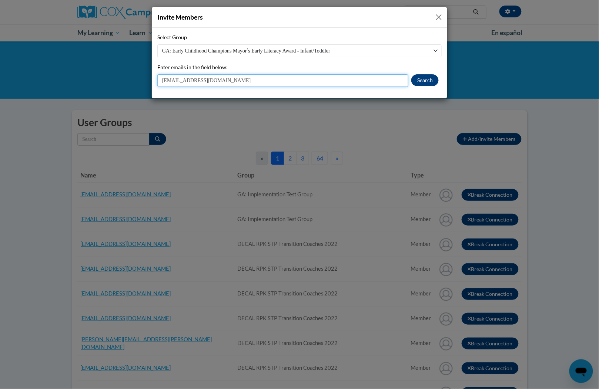
type input "diannereese84@gmail.com"
click at [422, 81] on button "Search" at bounding box center [424, 80] width 27 height 12
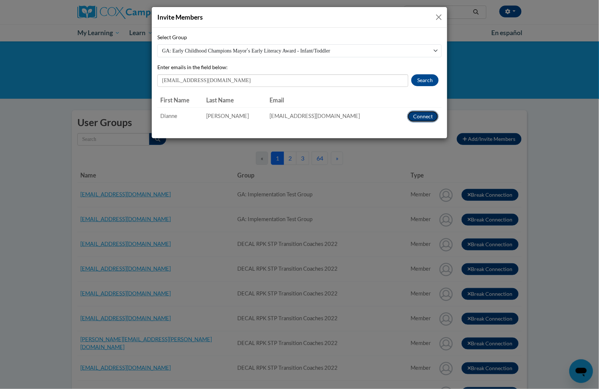
click at [417, 117] on button "Connect" at bounding box center [422, 117] width 31 height 12
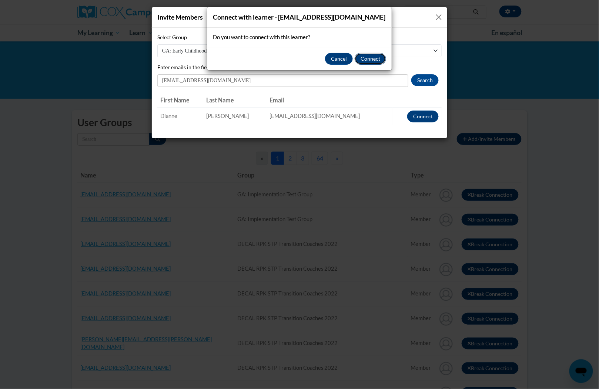
click at [372, 61] on button "Connect" at bounding box center [370, 59] width 31 height 12
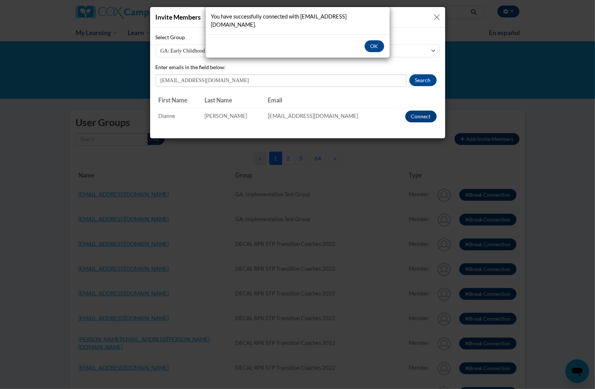
click at [384, 41] on div "OK" at bounding box center [298, 45] width 184 height 23
click at [376, 40] on button "OK" at bounding box center [375, 46] width 20 height 12
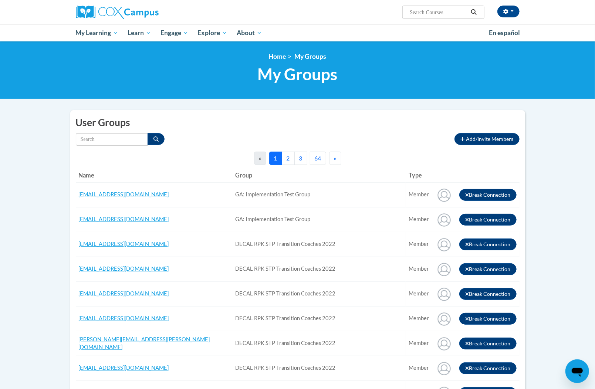
drag, startPoint x: 366, startPoint y: 123, endPoint x: 432, endPoint y: 133, distance: 66.7
click at [366, 122] on h2 "User Groups" at bounding box center [298, 123] width 444 height 14
click at [472, 141] on span "Add/Invite Members" at bounding box center [490, 139] width 47 height 6
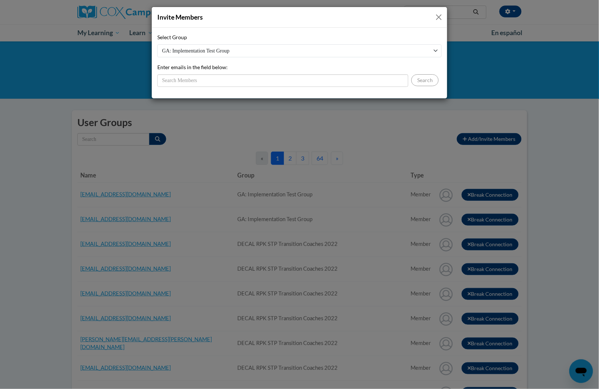
click at [375, 50] on select "GA: Implementation Test Group DECAL RPK STP Transition Coaches 2022 GA: Early C…" at bounding box center [299, 50] width 284 height 13
select select "11908590-0000-0000-0000-000000000000"
click at [157, 44] on select "GA: Implementation Test Group DECAL RPK STP Transition Coaches 2022 GA: Early C…" at bounding box center [299, 50] width 284 height 13
click at [340, 78] on input "Enter emails in the field below:" at bounding box center [282, 80] width 251 height 13
paste input "virginiaalanross@gmail.com"
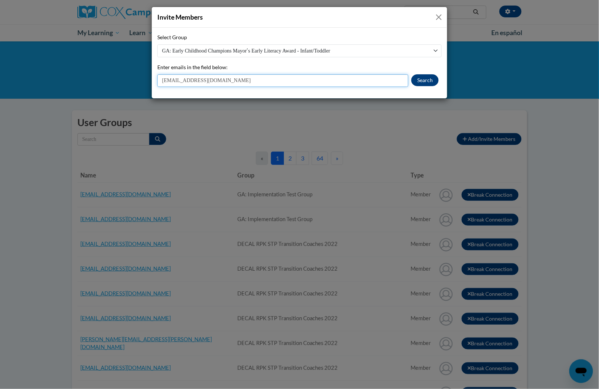
type input "virginiaalanross@gmail.com"
click at [425, 80] on button "Search" at bounding box center [424, 80] width 27 height 12
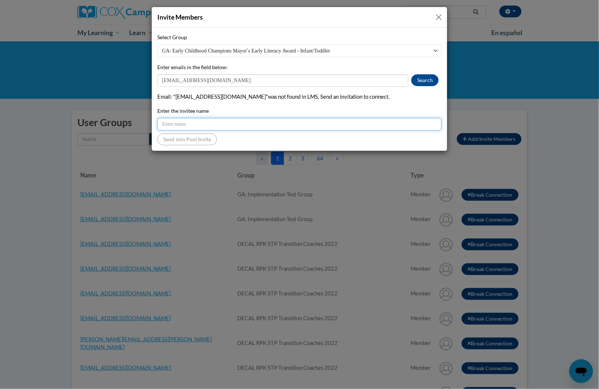
click at [304, 124] on input "Enter the invitee name" at bounding box center [299, 124] width 284 height 13
paste input "virginiaalanross@gmail.com"
type input "virginiaalanross@gmail.com"
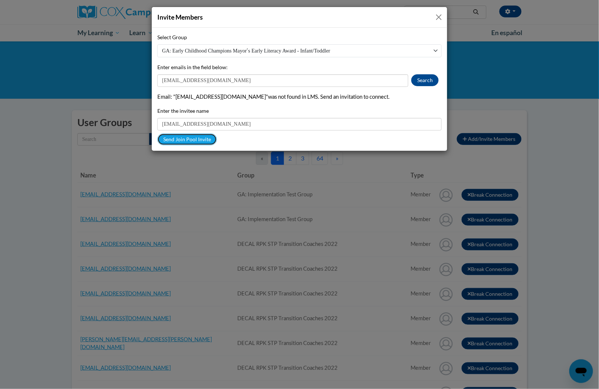
click at [198, 138] on button "Send Join Pool Invite" at bounding box center [187, 140] width 60 height 12
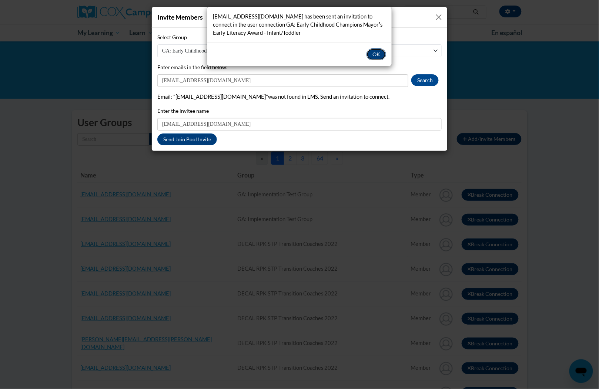
click at [378, 55] on button "OK" at bounding box center [376, 54] width 20 height 12
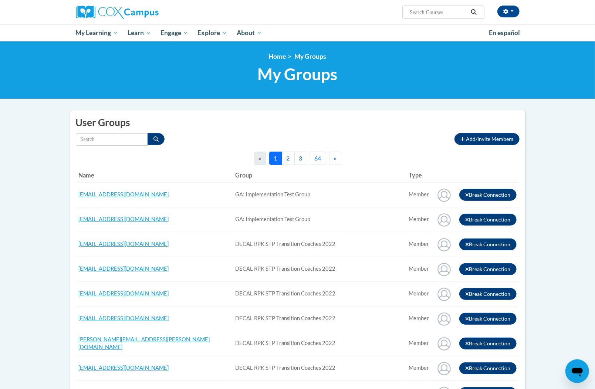
drag, startPoint x: 427, startPoint y: 135, endPoint x: 467, endPoint y: 135, distance: 40.3
click at [427, 135] on div "Type All Member" at bounding box center [263, 139] width 374 height 13
click at [475, 133] on button "Add/Invite Members" at bounding box center [487, 139] width 65 height 12
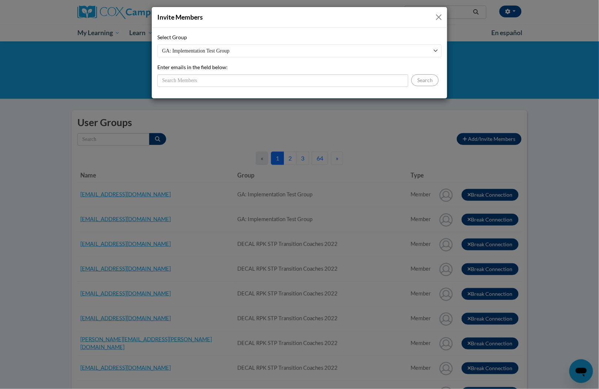
click at [363, 51] on select "GA: Implementation Test Group DECAL RPK STP Transition Coaches 2022 GA: Early C…" at bounding box center [299, 50] width 284 height 13
select select "11908590-0000-0000-0000-000000000000"
click at [157, 44] on select "GA: Implementation Test Group DECAL RPK STP Transition Coaches 2022 GA: Early C…" at bounding box center [299, 50] width 284 height 13
click at [348, 78] on input "Enter emails in the field below:" at bounding box center [282, 80] width 251 height 13
paste input "amayarucker6@gmail.com"
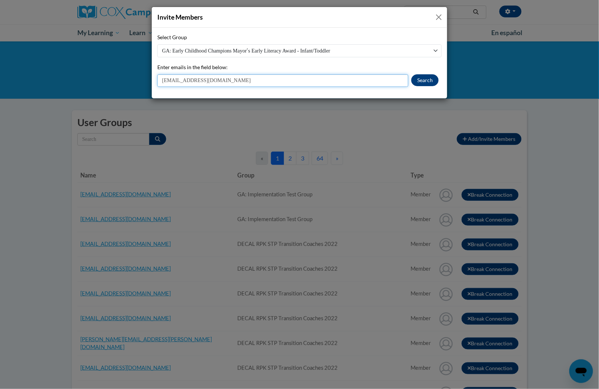
type input "amayarucker6@gmail.com"
click at [415, 78] on button "Search" at bounding box center [424, 80] width 27 height 12
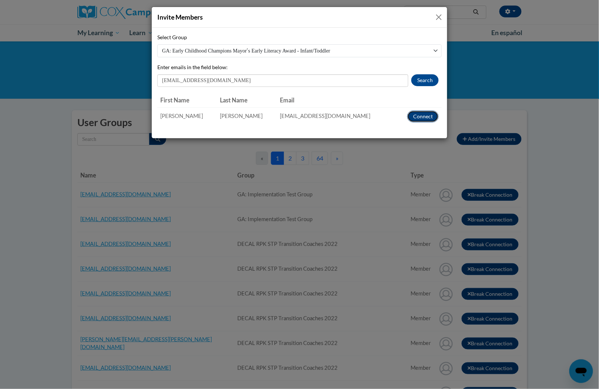
click at [426, 114] on button "Connect" at bounding box center [422, 117] width 31 height 12
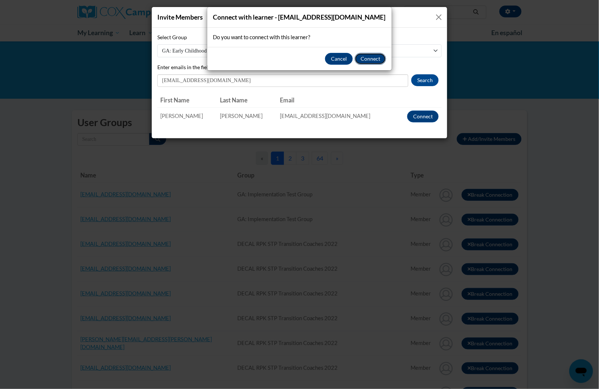
click at [375, 62] on button "Connect" at bounding box center [370, 59] width 31 height 12
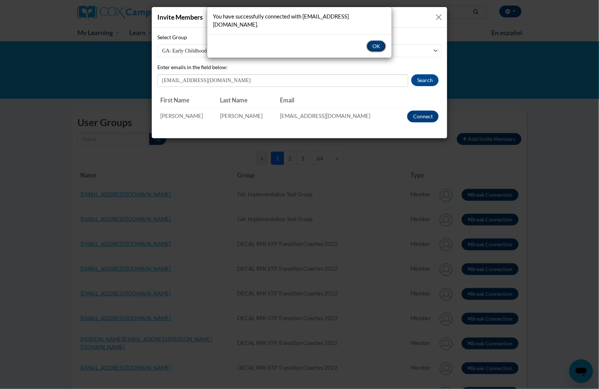
click at [369, 40] on button "OK" at bounding box center [376, 46] width 20 height 12
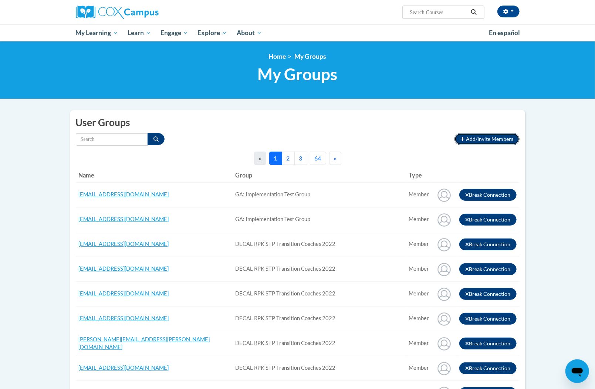
click at [471, 138] on span "Add/Invite Members" at bounding box center [490, 139] width 47 height 6
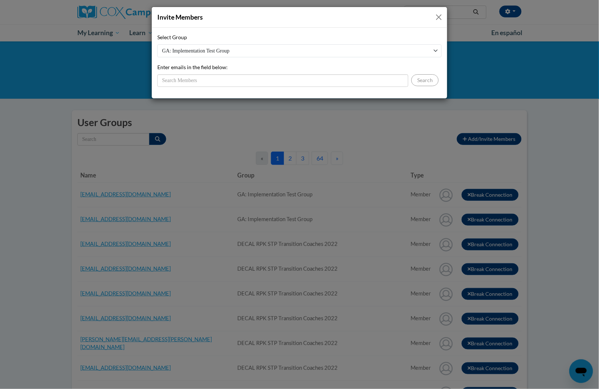
click at [410, 52] on select "GA: Implementation Test Group DECAL RPK STP Transition Coaches 2022 GA: Early C…" at bounding box center [299, 50] width 284 height 13
select select "11908590-0000-0000-0000-000000000000"
click at [157, 44] on select "GA: Implementation Test Group DECAL RPK STP Transition Coaches 2022 GA: Early C…" at bounding box center [299, 50] width 284 height 13
click at [351, 81] on input "Enter emails in the field below:" at bounding box center [282, 80] width 251 height 13
paste input "joireadumas@gmail.com"
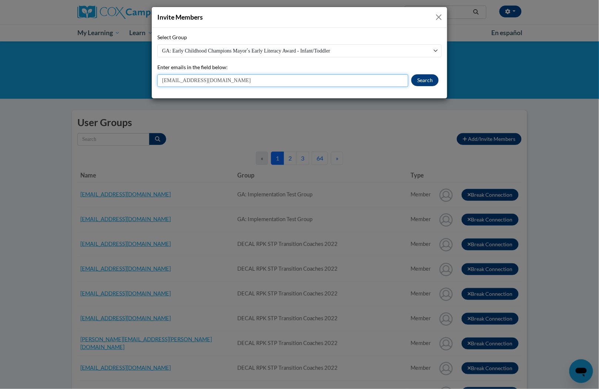
type input "joireadumas@gmail.com"
click at [420, 82] on button "Search" at bounding box center [424, 80] width 27 height 12
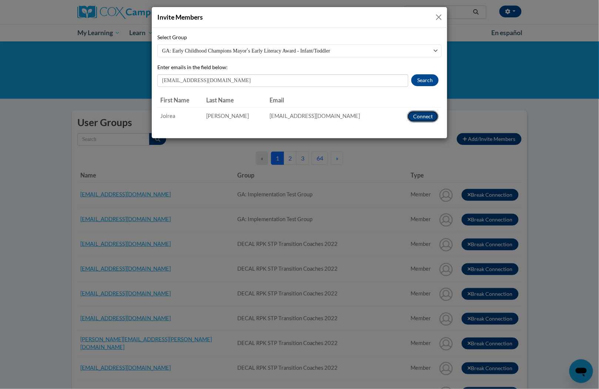
click at [423, 117] on button "Connect" at bounding box center [422, 117] width 31 height 12
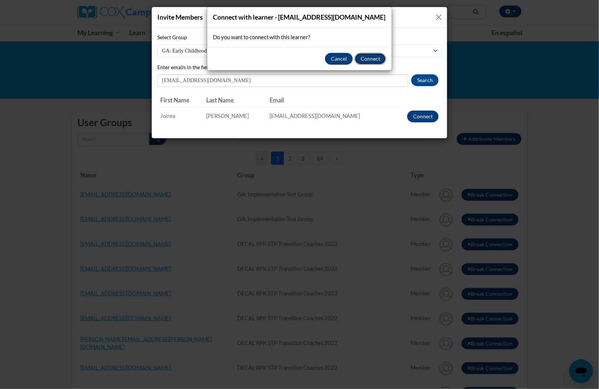
drag, startPoint x: 378, startPoint y: 58, endPoint x: 373, endPoint y: 85, distance: 27.3
click at [377, 58] on button "Connect" at bounding box center [370, 59] width 31 height 12
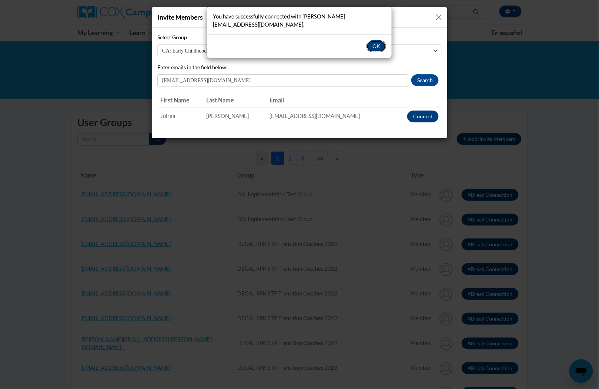
click at [373, 40] on button "OK" at bounding box center [376, 46] width 20 height 12
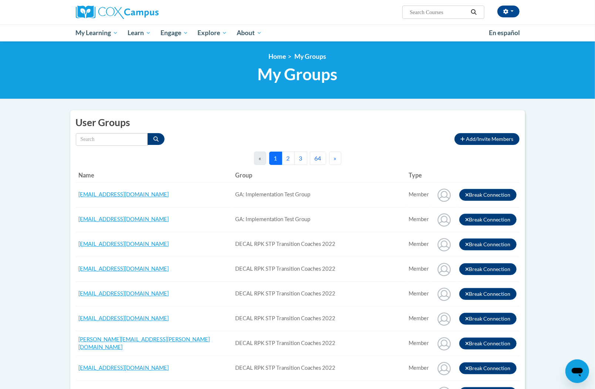
drag, startPoint x: 394, startPoint y: 142, endPoint x: 437, endPoint y: 142, distance: 43.3
click at [395, 142] on div "Type All Member" at bounding box center [263, 139] width 374 height 13
click at [466, 140] on button "Add/Invite Members" at bounding box center [487, 139] width 65 height 12
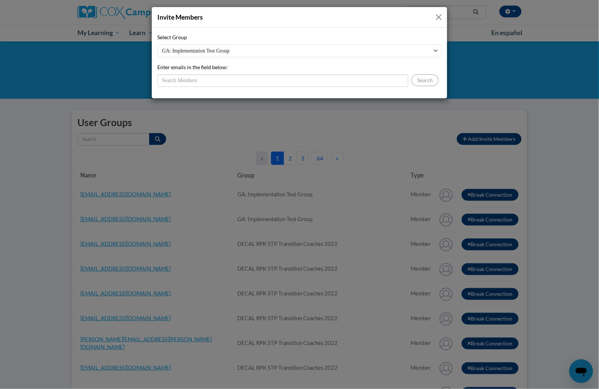
click at [310, 52] on select "GA: Implementation Test Group DECAL RPK STP Transition Coaches 2022 GA: Early C…" at bounding box center [299, 50] width 284 height 13
select select "11908590-0000-0000-0000-000000000000"
click at [157, 44] on select "GA: Implementation Test Group DECAL RPK STP Transition Coaches 2022 GA: Early C…" at bounding box center [299, 50] width 284 height 13
click at [296, 79] on input "Enter emails in the field below:" at bounding box center [282, 80] width 251 height 13
paste input "mahoganys001@gmail.com"
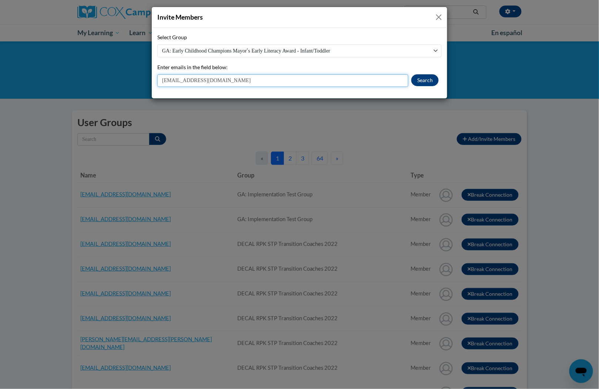
type input "mahoganys001@gmail.com"
click at [419, 81] on button "Search" at bounding box center [424, 80] width 27 height 12
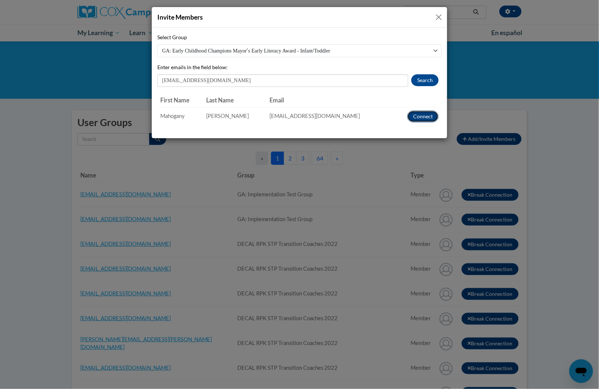
click at [418, 115] on button "Connect" at bounding box center [422, 117] width 31 height 12
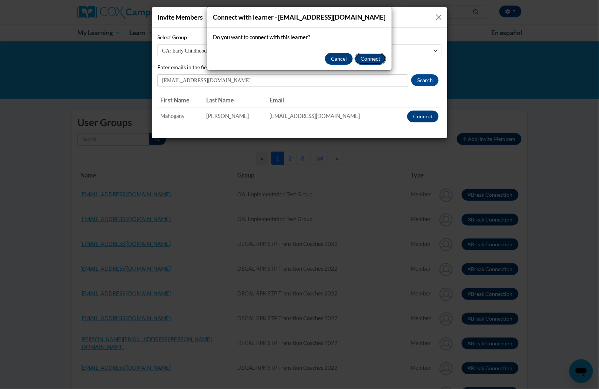
click at [364, 54] on button "Connect" at bounding box center [370, 59] width 31 height 12
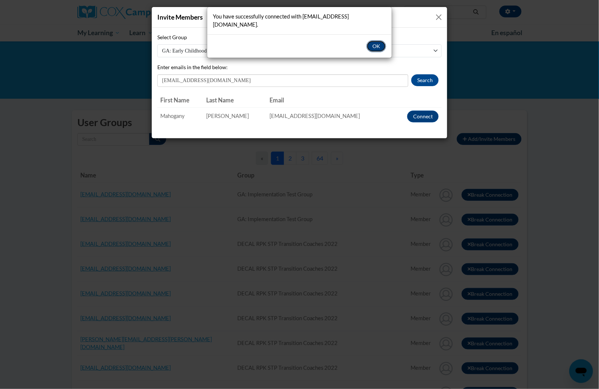
click at [372, 40] on button "OK" at bounding box center [376, 46] width 20 height 12
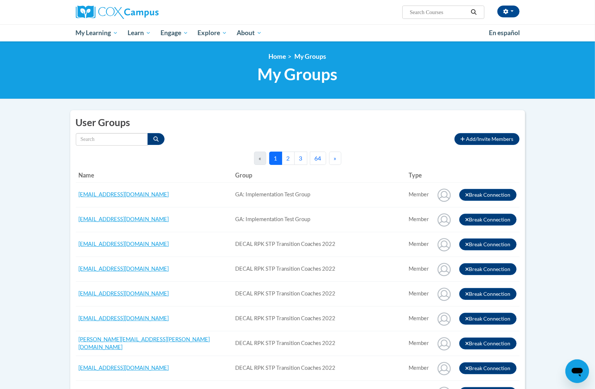
click at [466, 139] on button "Add/Invite Members" at bounding box center [487, 139] width 65 height 12
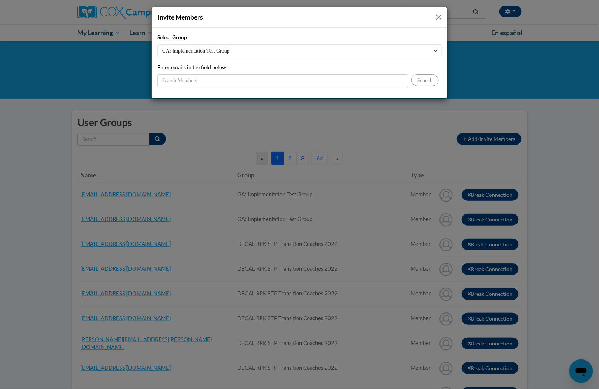
click at [361, 52] on select "GA: Implementation Test Group DECAL RPK STP Transition Coaches 2022 GA: Early C…" at bounding box center [299, 50] width 284 height 13
select select "11908590-0000-0000-0000-000000000000"
click at [157, 44] on select "GA: Implementation Test Group DECAL RPK STP Transition Coaches 2022 GA: Early C…" at bounding box center [299, 50] width 284 height 13
click at [323, 80] on input "Enter emails in the field below:" at bounding box center [282, 80] width 251 height 13
paste input "tootsie2006@comcast.net"
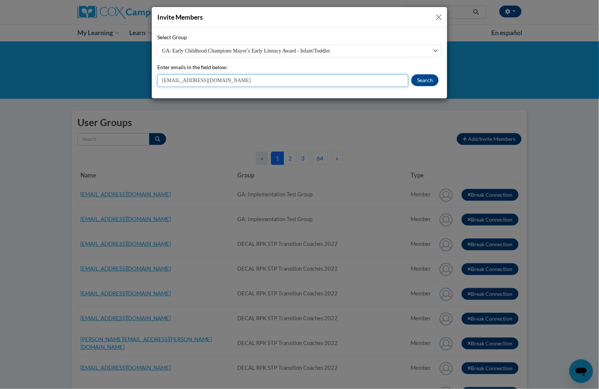
type input "tootsie2006@comcast.net"
click at [410, 77] on div "tootsie2006@comcast.net Search" at bounding box center [299, 80] width 284 height 13
click at [415, 77] on button "Search" at bounding box center [424, 80] width 27 height 12
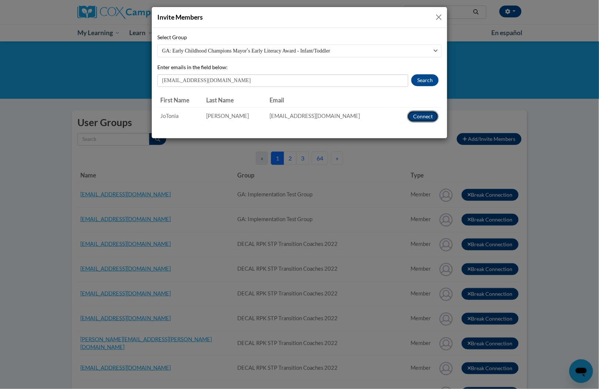
click at [415, 116] on button "Connect" at bounding box center [422, 117] width 31 height 12
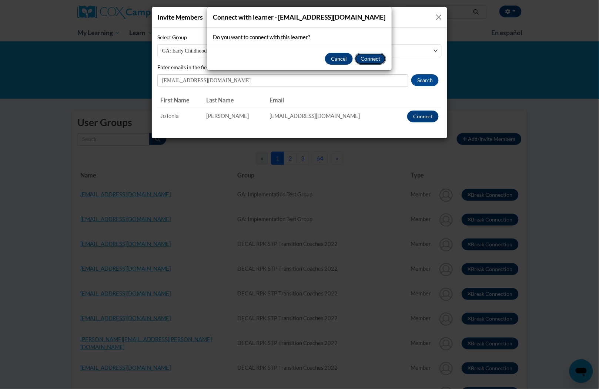
click at [372, 60] on button "Connect" at bounding box center [370, 59] width 31 height 12
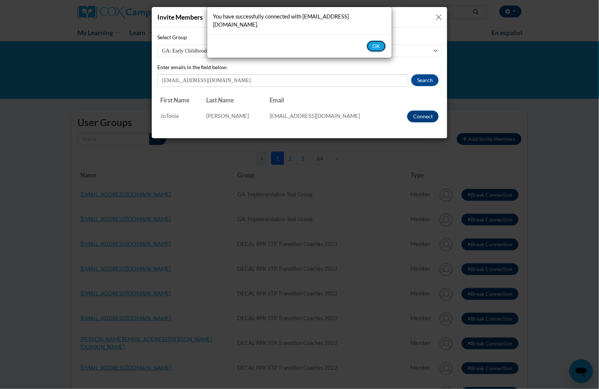
drag, startPoint x: 377, startPoint y: 36, endPoint x: 360, endPoint y: 41, distance: 17.3
click at [378, 40] on button "OK" at bounding box center [376, 46] width 20 height 12
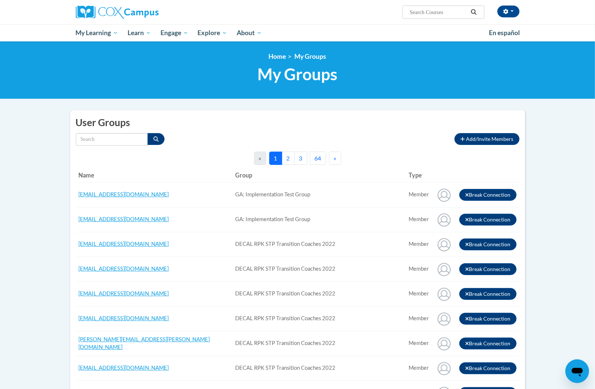
click at [489, 138] on span "Add/Invite Members" at bounding box center [490, 139] width 47 height 6
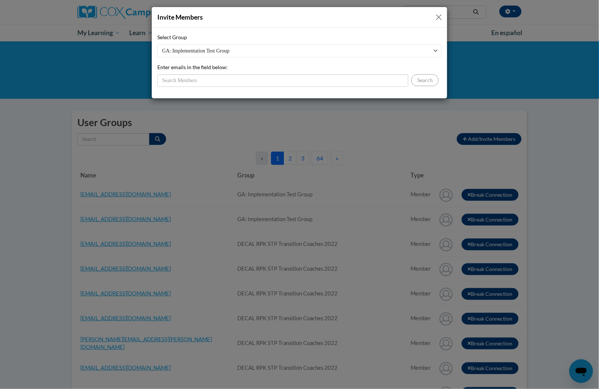
click at [377, 56] on select "GA: Implementation Test Group DECAL RPK STP Transition Coaches 2022 GA: Early C…" at bounding box center [299, 50] width 284 height 13
select select "11908590-0000-0000-0000-000000000000"
click at [157, 44] on select "GA: Implementation Test Group DECAL RPK STP Transition Coaches 2022 GA: Early C…" at bounding box center [299, 50] width 284 height 13
click at [353, 80] on input "Enter emails in the field below:" at bounding box center [282, 80] width 251 height 13
paste input "marquiliastinson@yahoo.com"
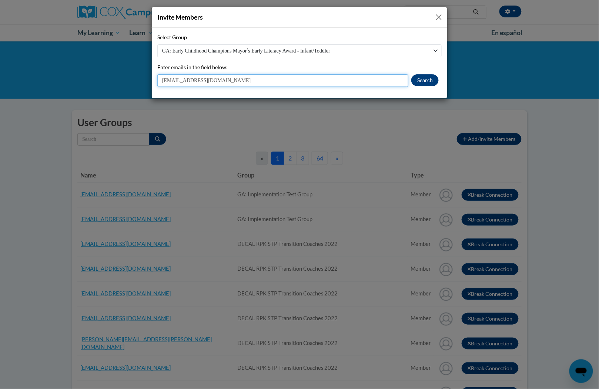
type input "marquiliastinson@yahoo.com"
click at [427, 76] on button "Search" at bounding box center [424, 80] width 27 height 12
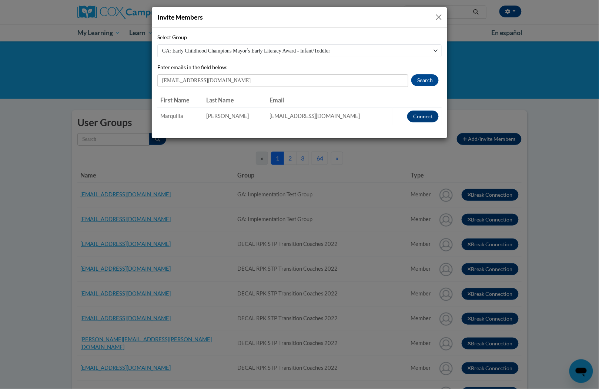
click at [432, 124] on td "Connect" at bounding box center [417, 116] width 49 height 18
click at [425, 115] on button "Connect" at bounding box center [422, 117] width 31 height 12
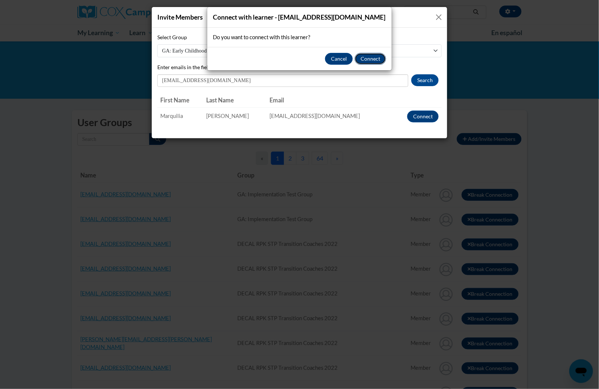
click at [373, 61] on button "Connect" at bounding box center [370, 59] width 31 height 12
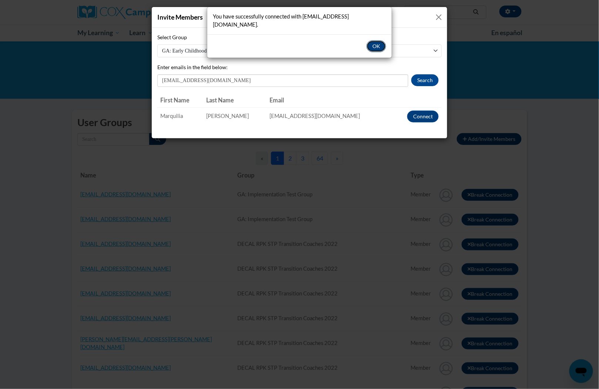
click at [372, 40] on button "OK" at bounding box center [376, 46] width 20 height 12
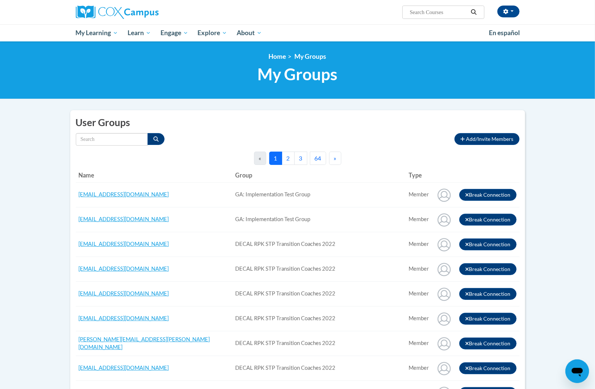
click at [482, 139] on span "Add/Invite Members" at bounding box center [490, 139] width 47 height 6
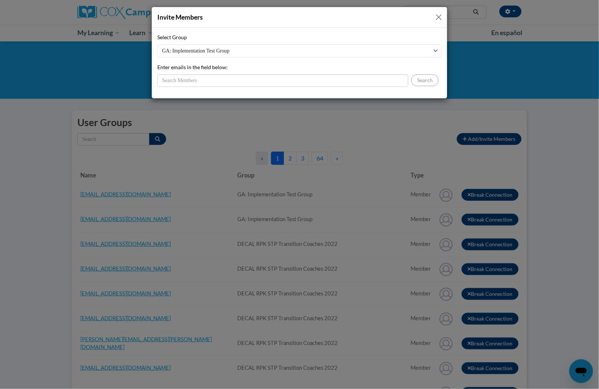
click at [381, 51] on select "GA: Implementation Test Group DECAL RPK STP Transition Coaches 2022 GA: Early C…" at bounding box center [299, 50] width 284 height 13
select select "11908590-0000-0000-0000-000000000000"
click at [157, 44] on select "GA: Implementation Test Group DECAL RPK STP Transition Coaches 2022 GA: Early C…" at bounding box center [299, 50] width 284 height 13
click at [358, 78] on input "Enter emails in the field below:" at bounding box center [282, 80] width 251 height 13
paste input "Kitad845@gmail.com"
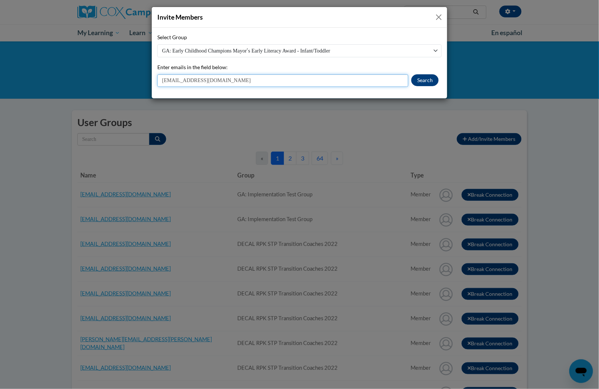
type input "Kitad845@gmail.com"
click at [418, 81] on button "Search" at bounding box center [424, 80] width 27 height 12
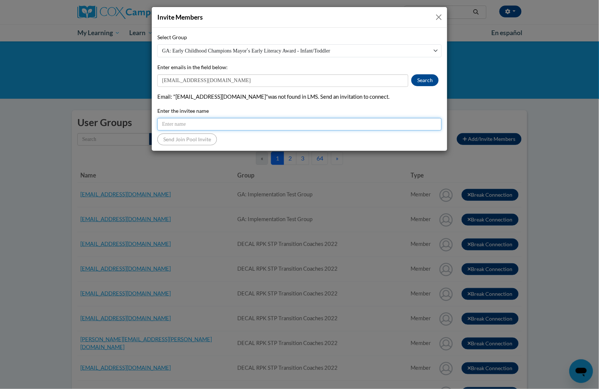
drag, startPoint x: 392, startPoint y: 121, endPoint x: 389, endPoint y: 122, distance: 3.9
click at [392, 121] on input "Enter the invitee name" at bounding box center [299, 124] width 284 height 13
paste input "Kitad845@gmail.com"
type input "Kitad845@gmail.com"
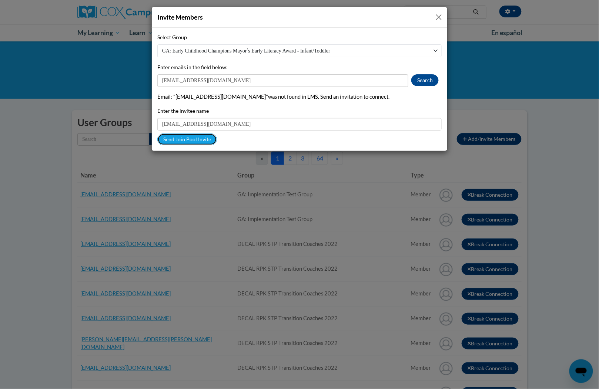
click at [191, 140] on button "Send Join Pool Invite" at bounding box center [187, 140] width 60 height 12
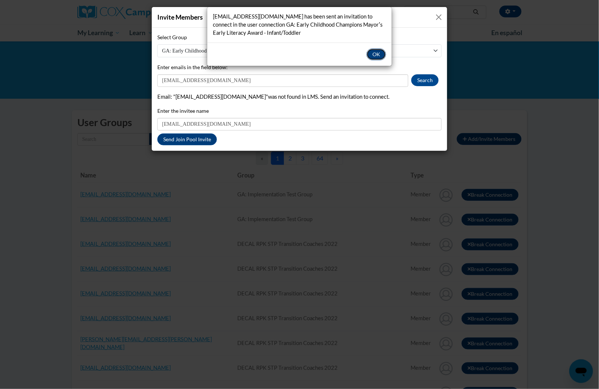
click at [378, 55] on button "OK" at bounding box center [376, 54] width 20 height 12
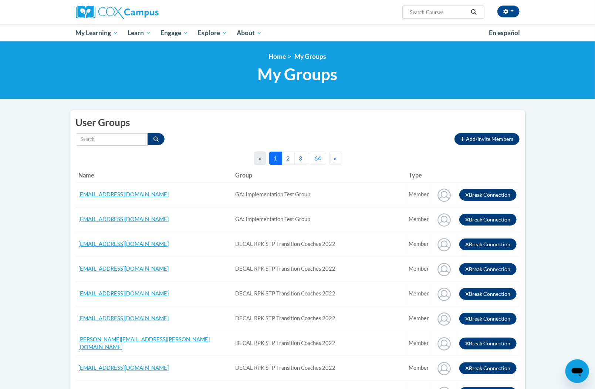
click at [397, 125] on h2 "User Groups" at bounding box center [298, 123] width 444 height 14
click at [471, 137] on span "Add/Invite Members" at bounding box center [490, 139] width 47 height 6
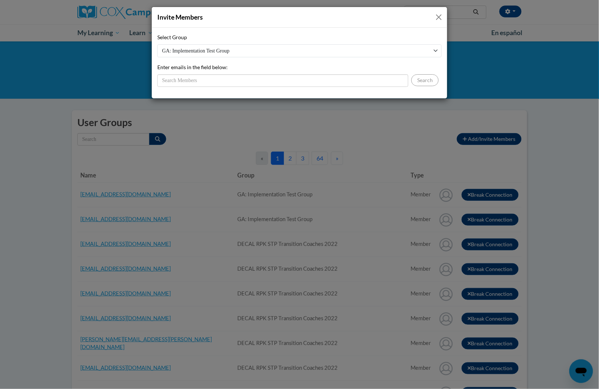
click at [381, 52] on select "GA: Implementation Test Group DECAL RPK STP Transition Coaches 2022 GA: Early C…" at bounding box center [299, 50] width 284 height 13
select select "11908590-0000-0000-0000-000000000000"
click at [157, 44] on select "GA: Implementation Test Group DECAL RPK STP Transition Coaches 2022 GA: Early C…" at bounding box center [299, 50] width 284 height 13
click at [352, 83] on input "Enter emails in the field below:" at bounding box center [282, 80] width 251 height 13
paste input "jamelvinwilliams@gmail.com"
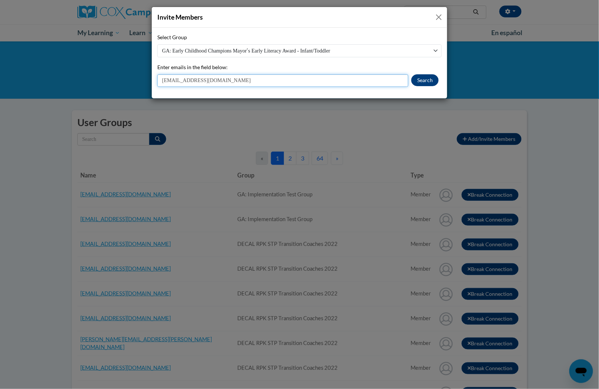
type input "jamelvinwilliams@gmail.com"
drag, startPoint x: 422, startPoint y: 80, endPoint x: 415, endPoint y: 82, distance: 7.0
click at [422, 80] on button "Search" at bounding box center [424, 80] width 27 height 12
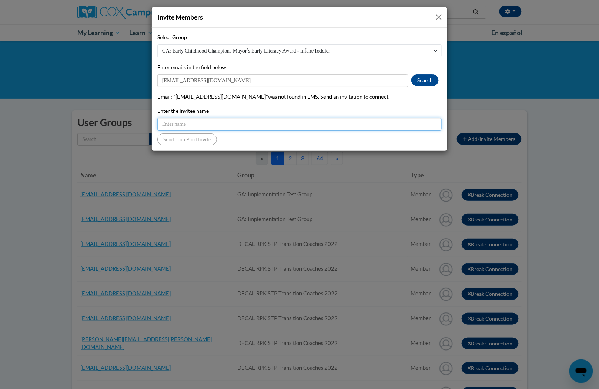
click at [339, 124] on input "Enter the invitee name" at bounding box center [299, 124] width 284 height 13
paste input "jamelvinwilliams@gmail.com"
type input "jamelvinwilliams@gmail.com"
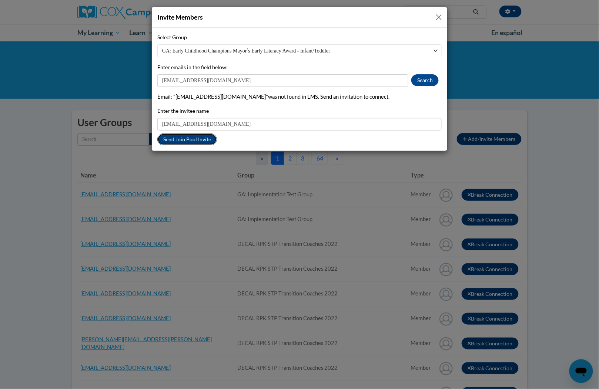
click at [191, 139] on button "Send Join Pool Invite" at bounding box center [187, 140] width 60 height 12
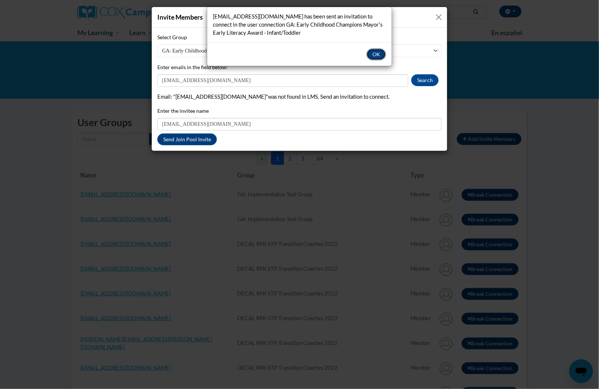
click at [378, 53] on button "OK" at bounding box center [376, 54] width 20 height 12
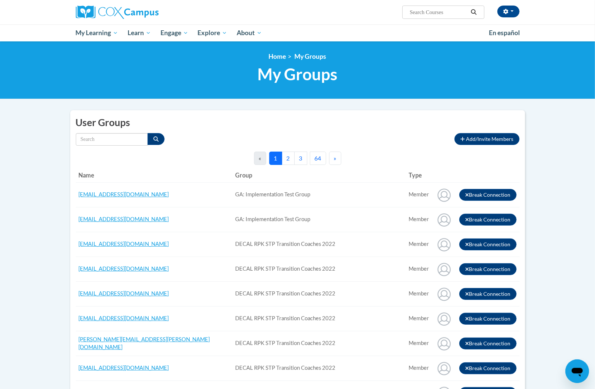
drag, startPoint x: 415, startPoint y: 119, endPoint x: 443, endPoint y: 128, distance: 29.0
click at [416, 120] on h2 "User Groups" at bounding box center [298, 123] width 444 height 14
click at [477, 138] on span "Add/Invite Members" at bounding box center [490, 139] width 47 height 6
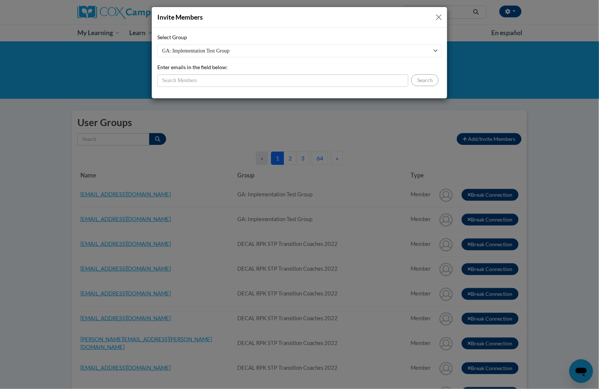
click at [307, 47] on select "GA: Implementation Test Group DECAL RPK STP Transition Coaches 2022 GA: Early C…" at bounding box center [299, 50] width 284 height 13
select select "11908590-0000-0000-0000-000000000000"
click at [157, 44] on select "GA: Implementation Test Group DECAL RPK STP Transition Coaches 2022 GA: Early C…" at bounding box center [299, 50] width 284 height 13
click at [304, 78] on input "Enter emails in the field below:" at bounding box center [282, 80] width 251 height 13
paste input "Wilsonnya988@gmail.com"
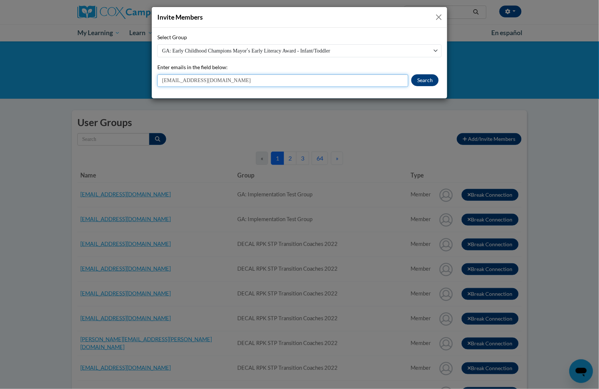
type input "Wilsonnya988@gmail.com"
click at [435, 81] on button "Search" at bounding box center [424, 80] width 27 height 12
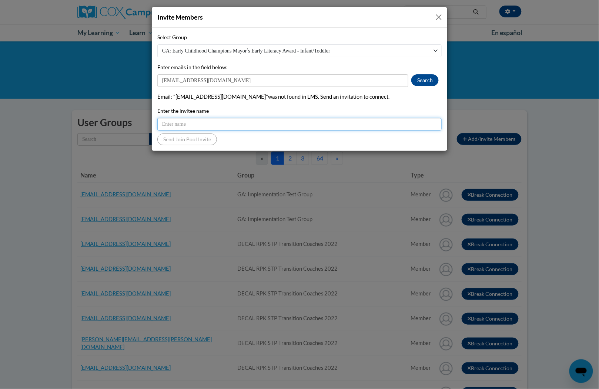
click at [313, 121] on input "Enter the invitee name" at bounding box center [299, 124] width 284 height 13
paste input "Wilsonnya988@gmail.com"
type input "Wilsonnya988@gmail.com"
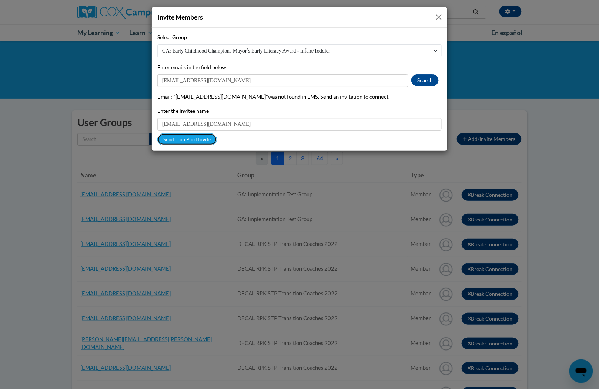
click at [193, 139] on button "Send Join Pool Invite" at bounding box center [187, 140] width 60 height 12
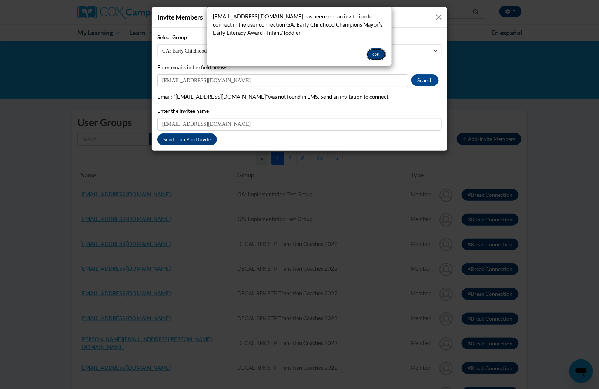
click at [369, 53] on button "OK" at bounding box center [376, 54] width 20 height 12
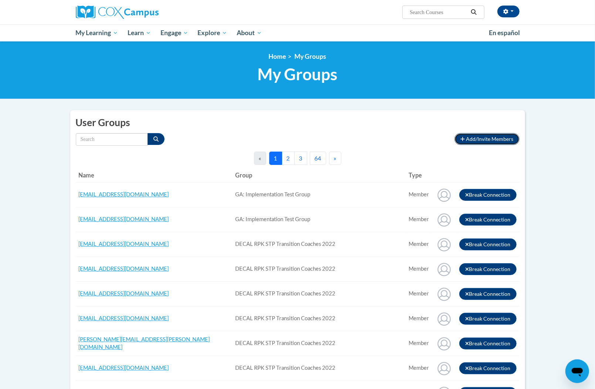
click at [468, 140] on span "Add/Invite Members" at bounding box center [490, 139] width 47 height 6
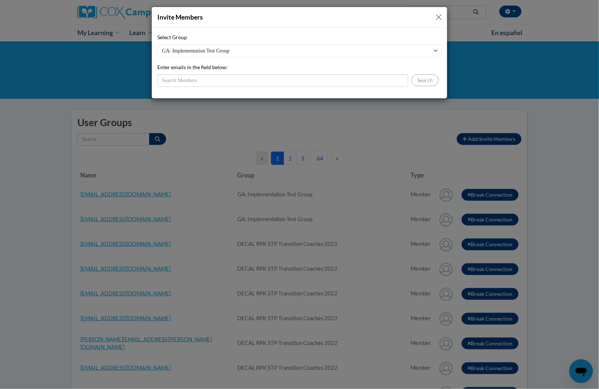
click at [358, 50] on select "GA: Implementation Test Group DECAL RPK STP Transition Coaches 2022 GA: Early C…" at bounding box center [299, 50] width 284 height 13
select select "11908590-0000-0000-0000-000000000000"
click at [157, 44] on select "GA: Implementation Test Group DECAL RPK STP Transition Coaches 2022 GA: Early C…" at bounding box center [299, 50] width 284 height 13
click at [329, 81] on input "Enter emails in the field below:" at bounding box center [282, 80] width 251 height 13
paste input "wimberlytiffany@ymail.com"
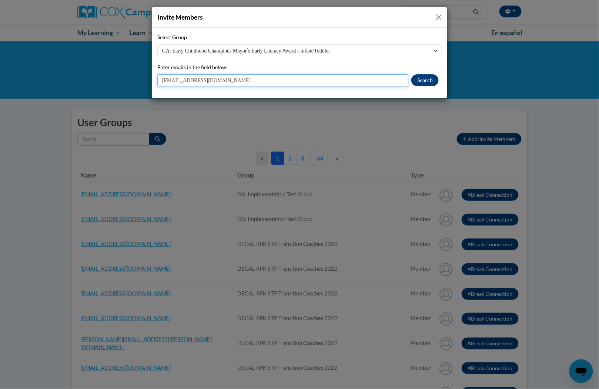
type input "wimberlytiffany@ymail.com"
click at [421, 82] on button "Search" at bounding box center [424, 80] width 27 height 12
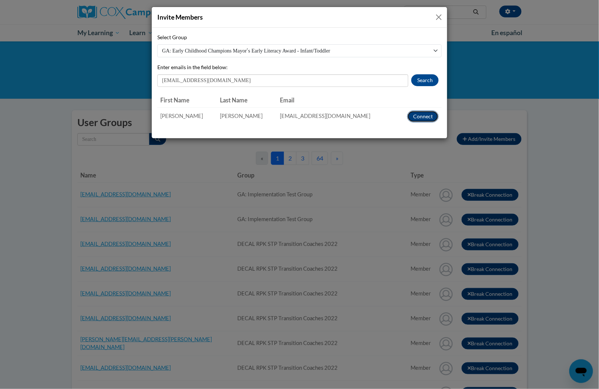
click at [412, 115] on button "Connect" at bounding box center [422, 117] width 31 height 12
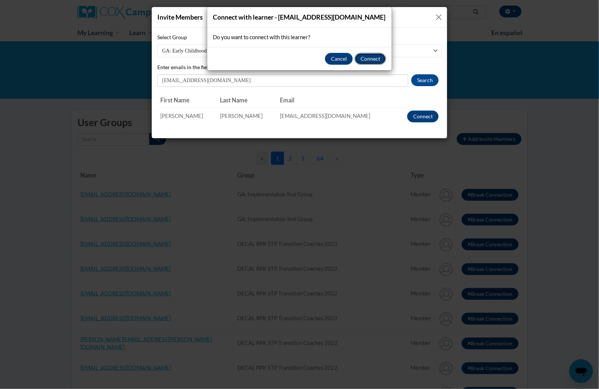
click at [374, 54] on button "Connect" at bounding box center [370, 59] width 31 height 12
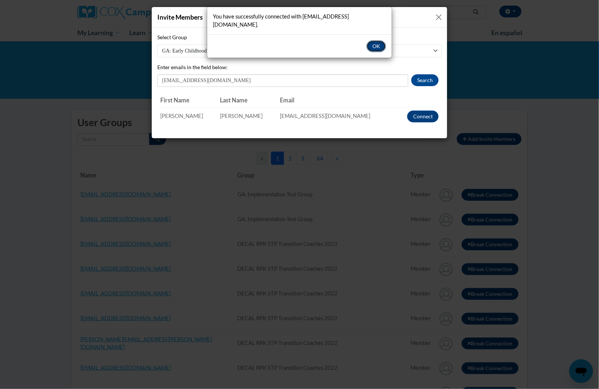
click at [379, 40] on button "OK" at bounding box center [376, 46] width 20 height 12
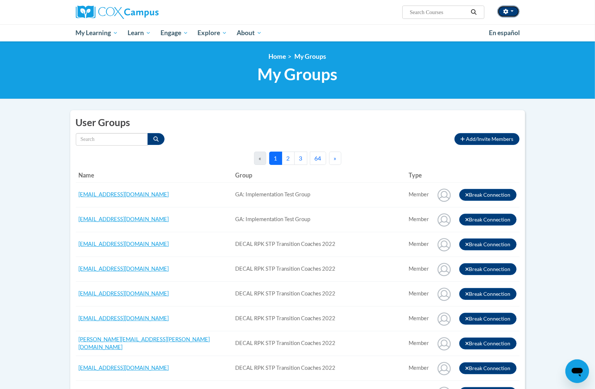
click at [513, 9] on button "button" at bounding box center [509, 12] width 22 height 12
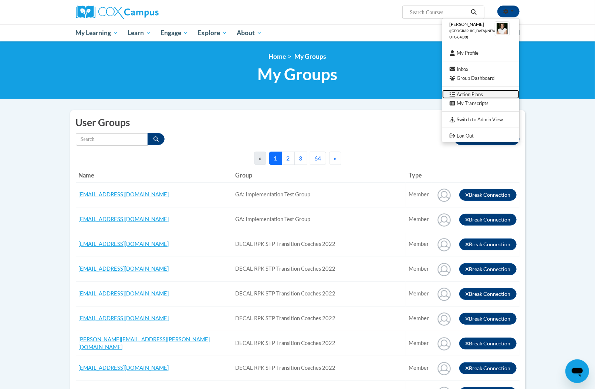
click at [474, 97] on link "Action Plans" at bounding box center [481, 94] width 77 height 9
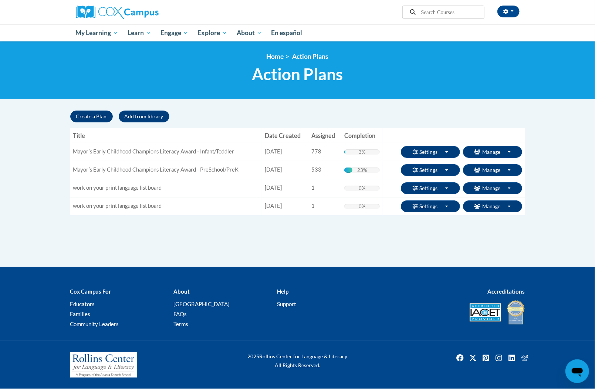
click at [394, 242] on div "Supervisor Modal Window Search Search « 1" at bounding box center [298, 188] width 466 height 157
click at [363, 258] on div "Supervisor Modal Window Search Search « 1" at bounding box center [298, 188] width 466 height 157
